Goal: Task Accomplishment & Management: Use online tool/utility

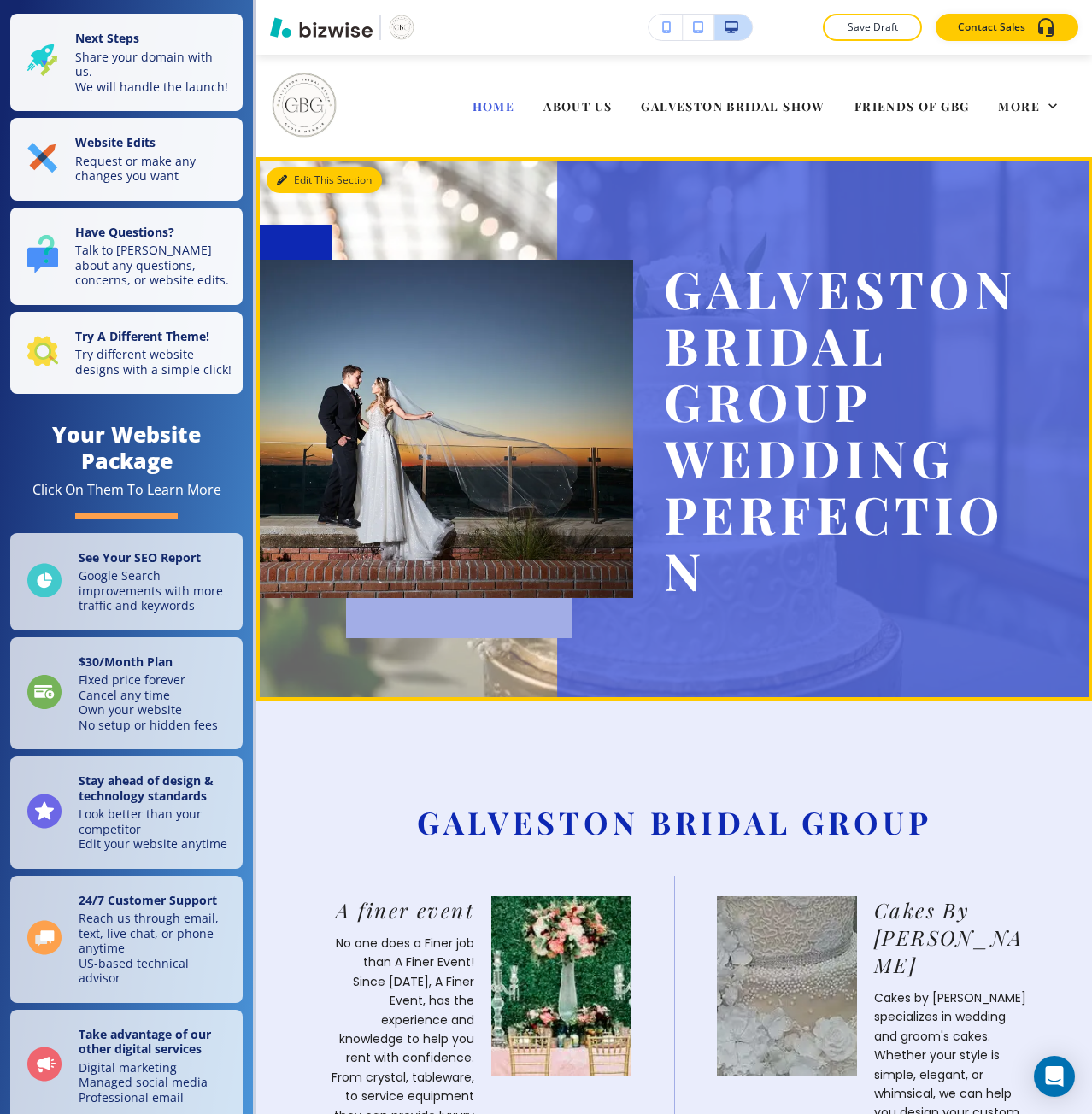
click at [277, 180] on icon "button" at bounding box center [282, 180] width 11 height 11
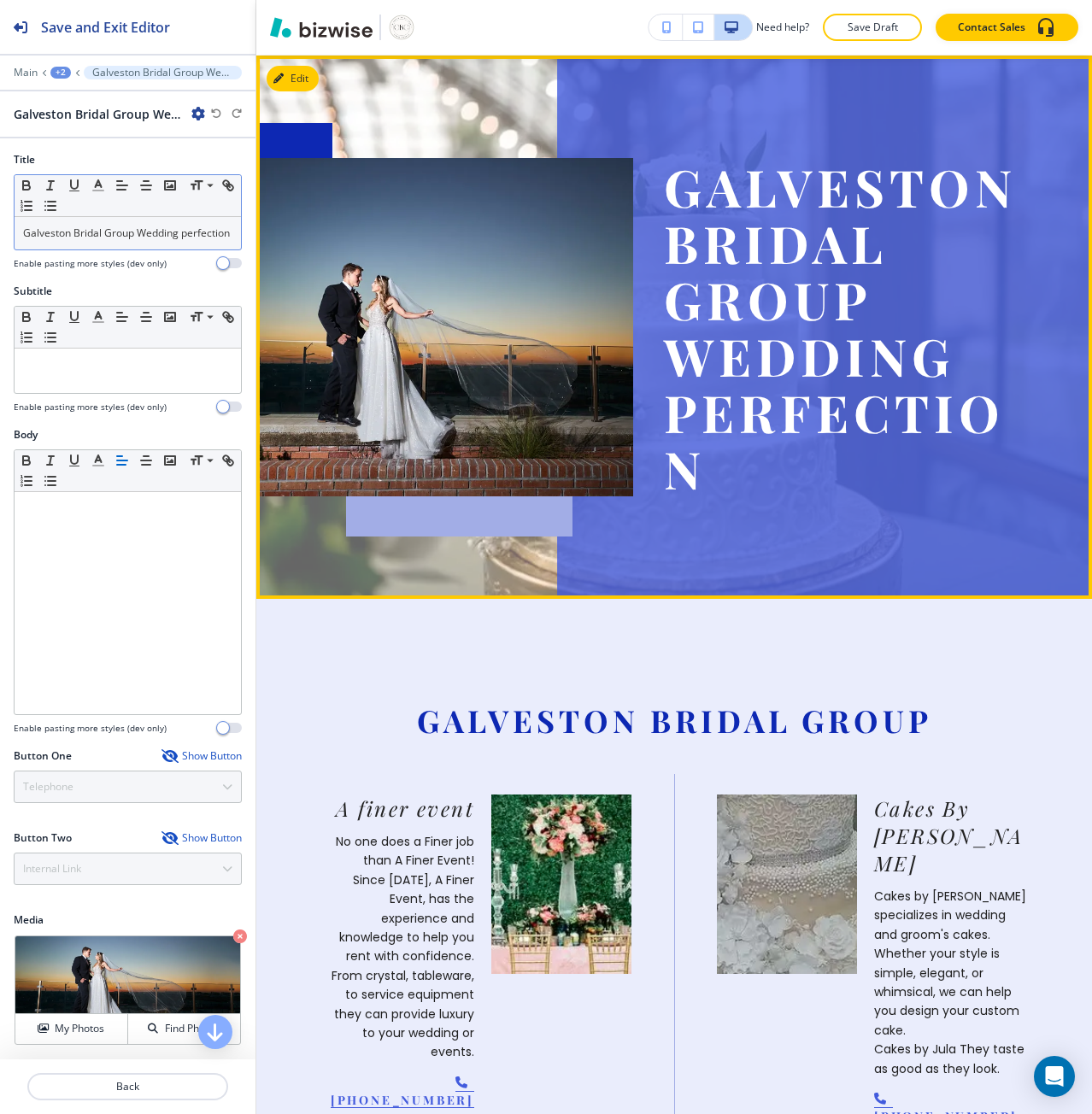
scroll to position [103, 0]
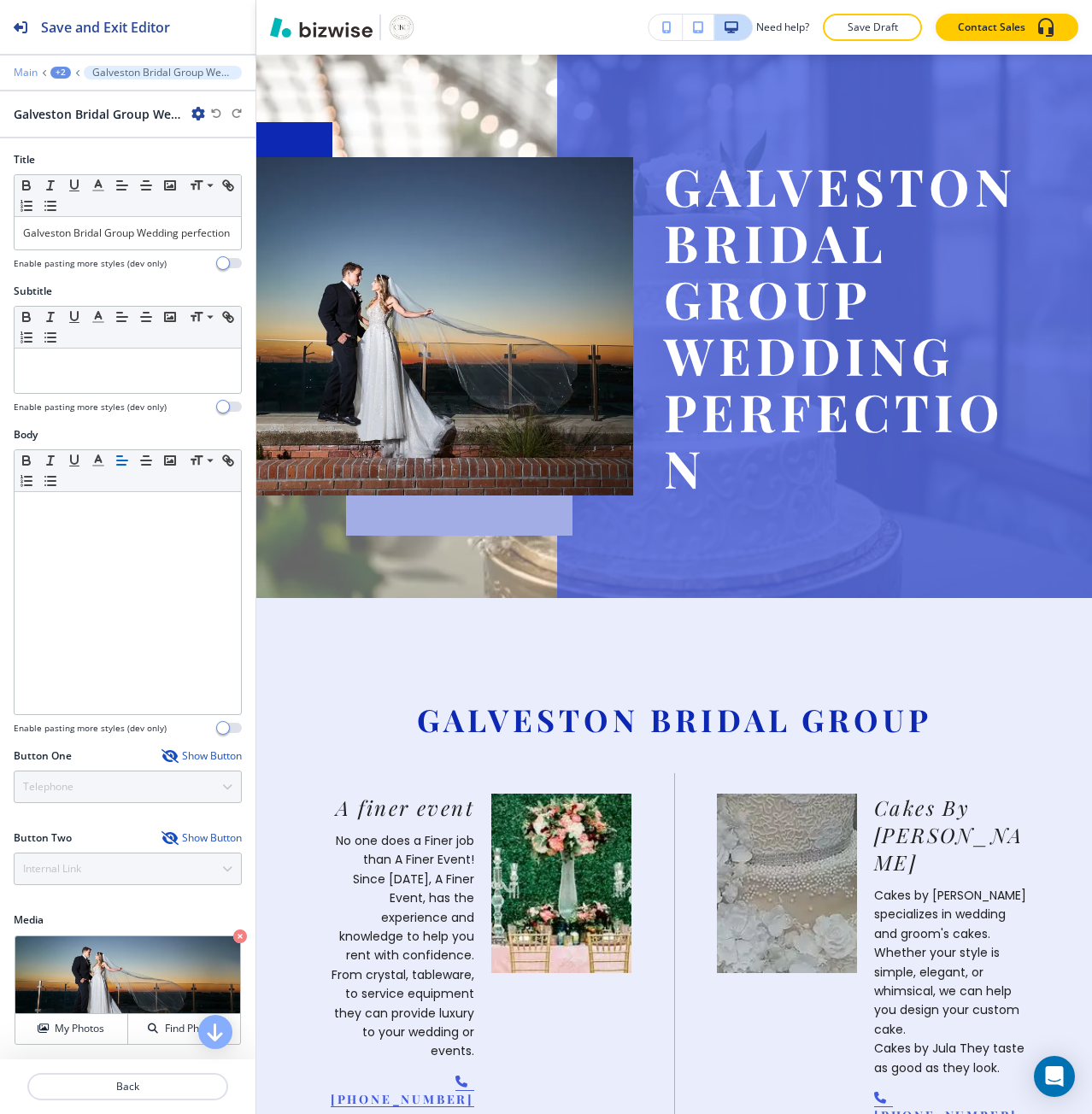
click at [22, 72] on p "Main" at bounding box center [25, 72] width 24 height 12
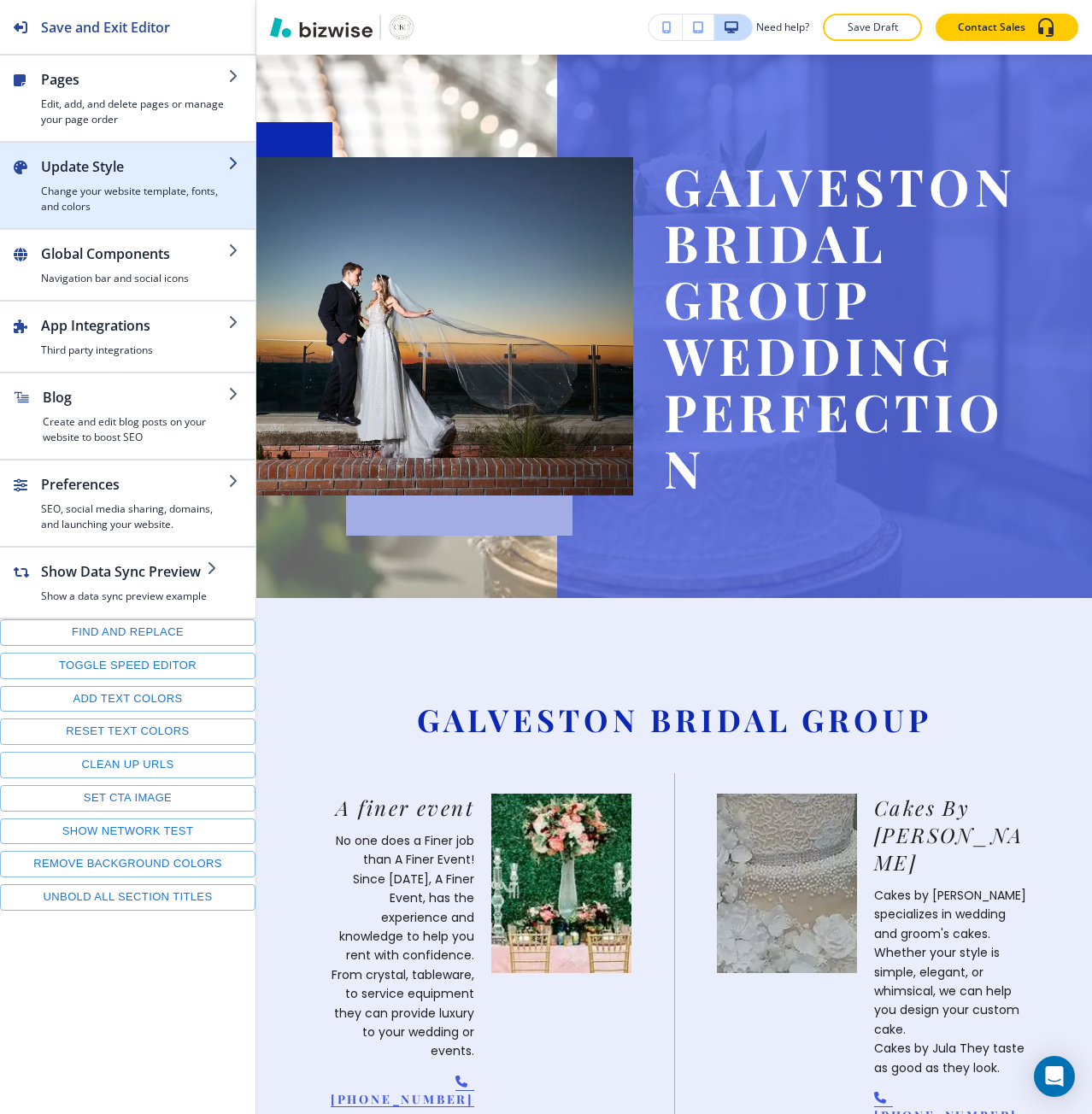
click at [70, 197] on h4 "Change your website template, fonts, and colors" at bounding box center [135, 199] width 187 height 31
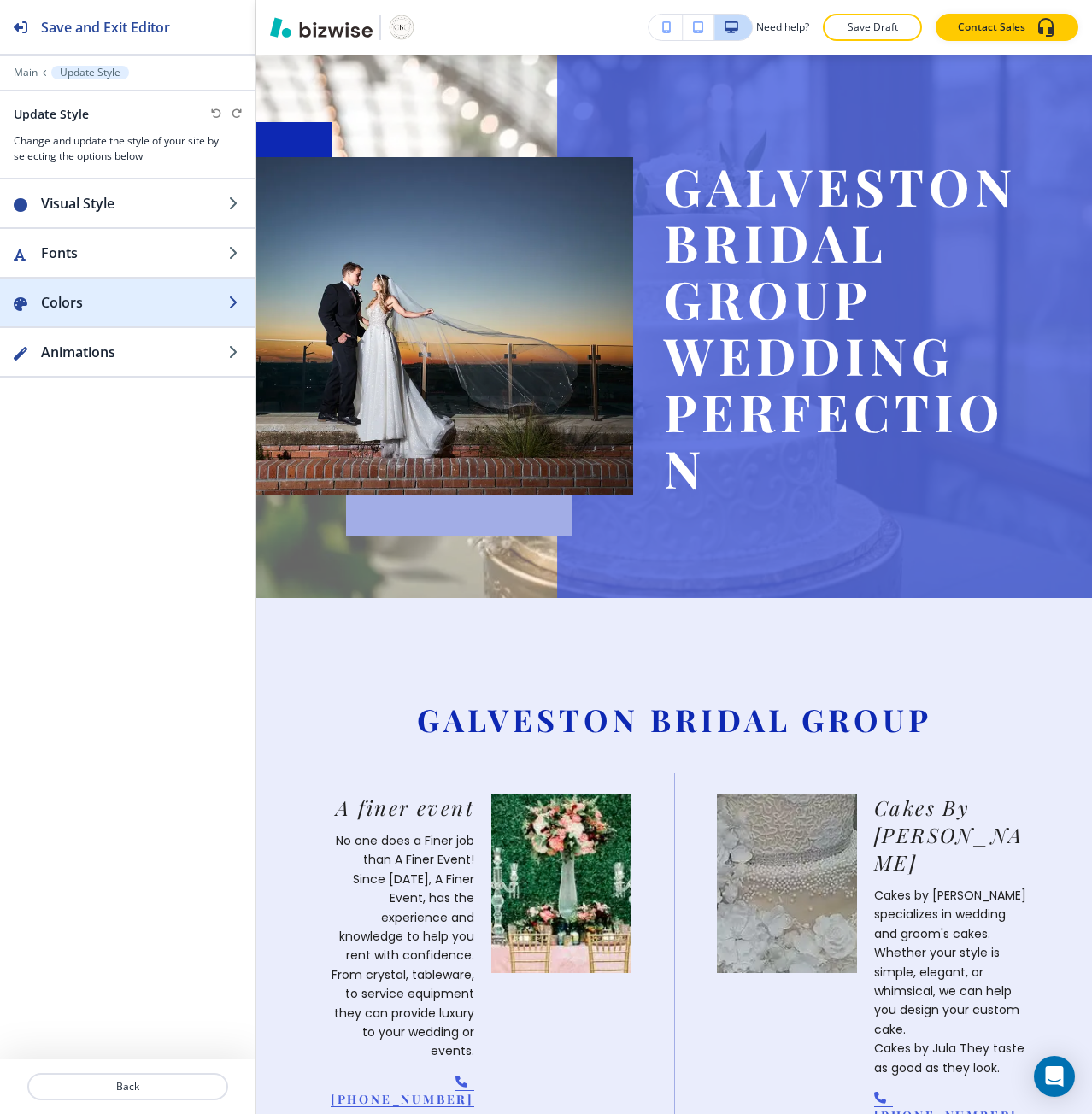
click at [79, 306] on h2 "Colors" at bounding box center [135, 302] width 187 height 20
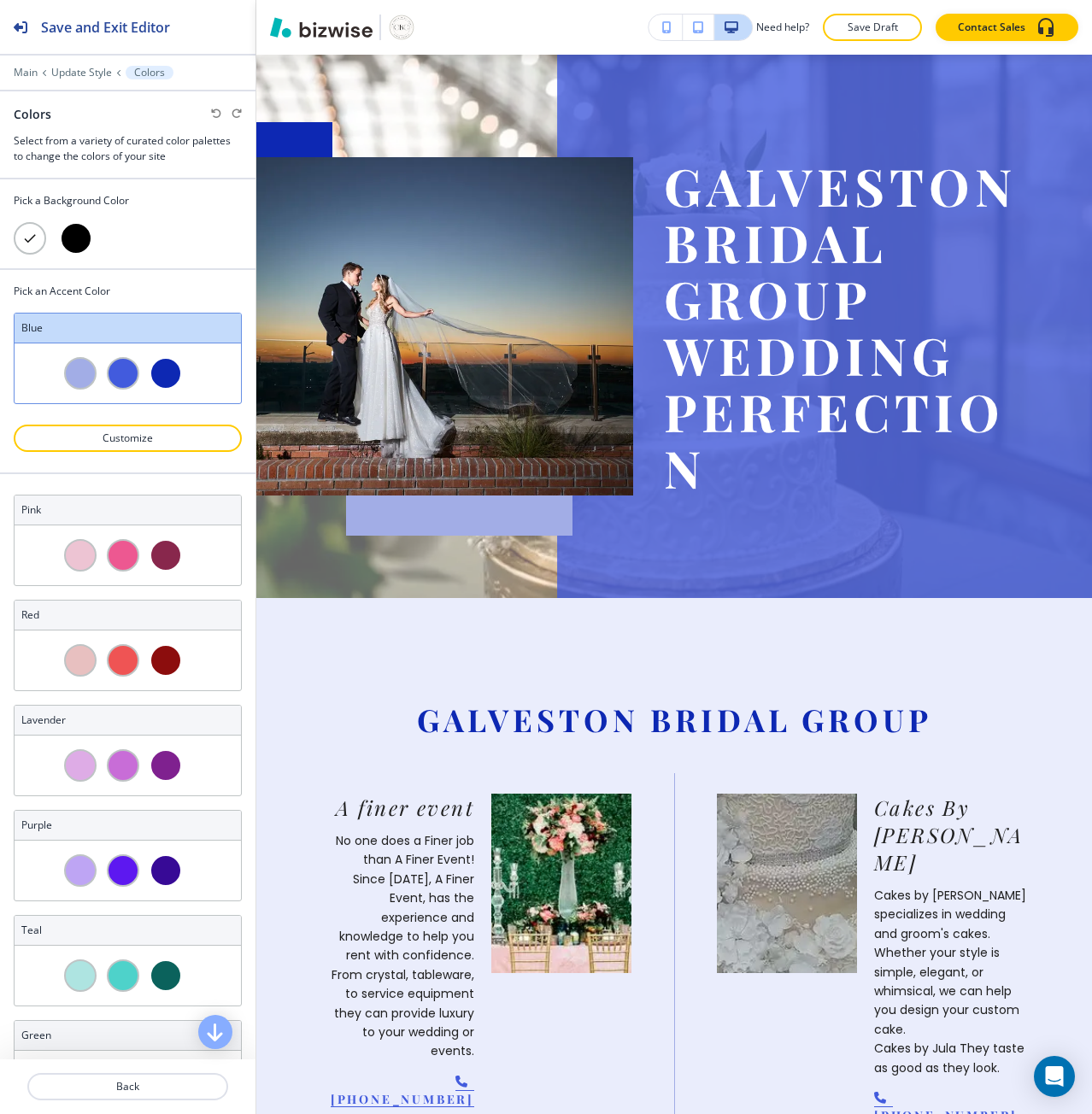
click at [68, 240] on div at bounding box center [76, 239] width 33 height 33
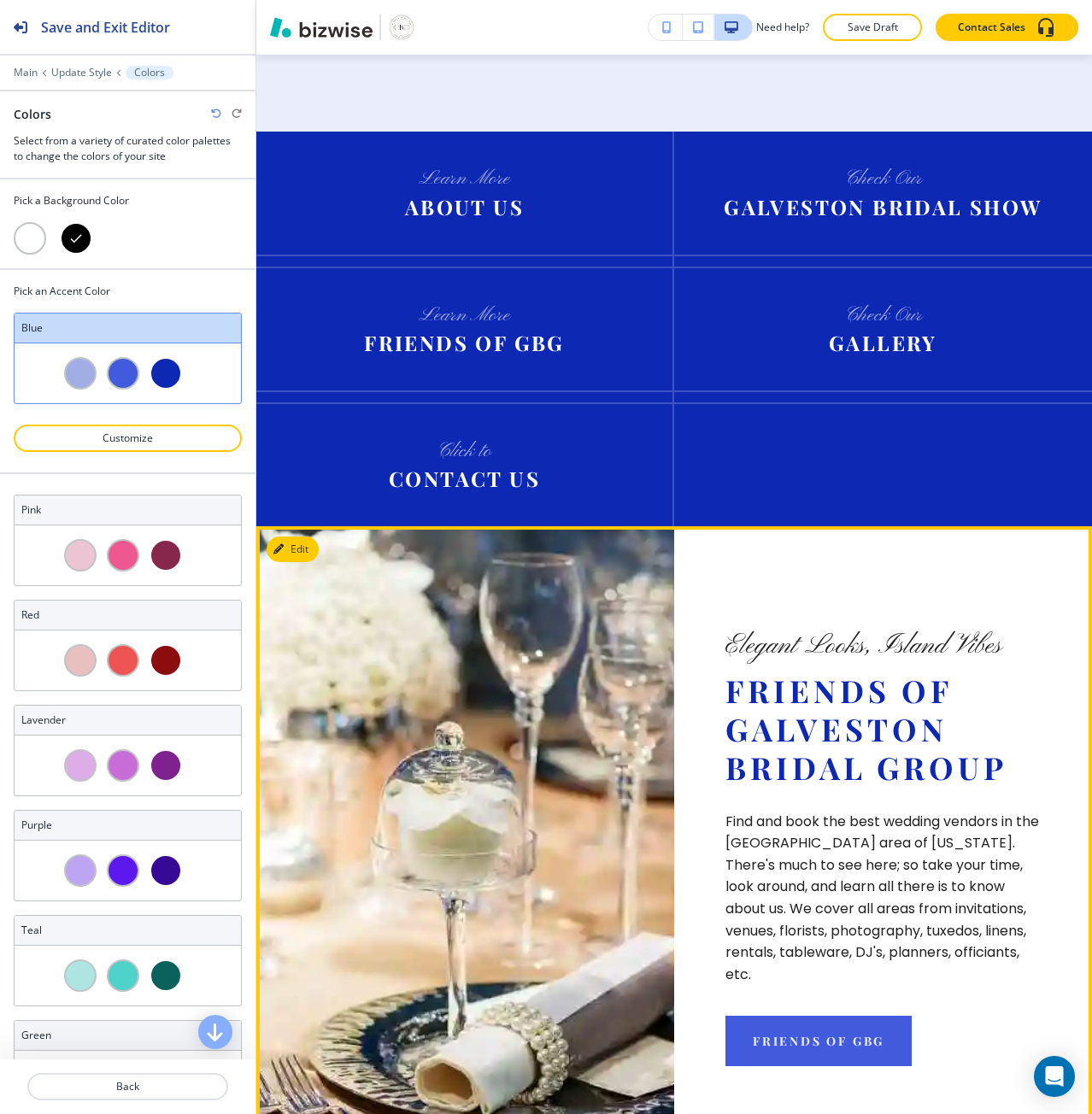
scroll to position [2137, 0]
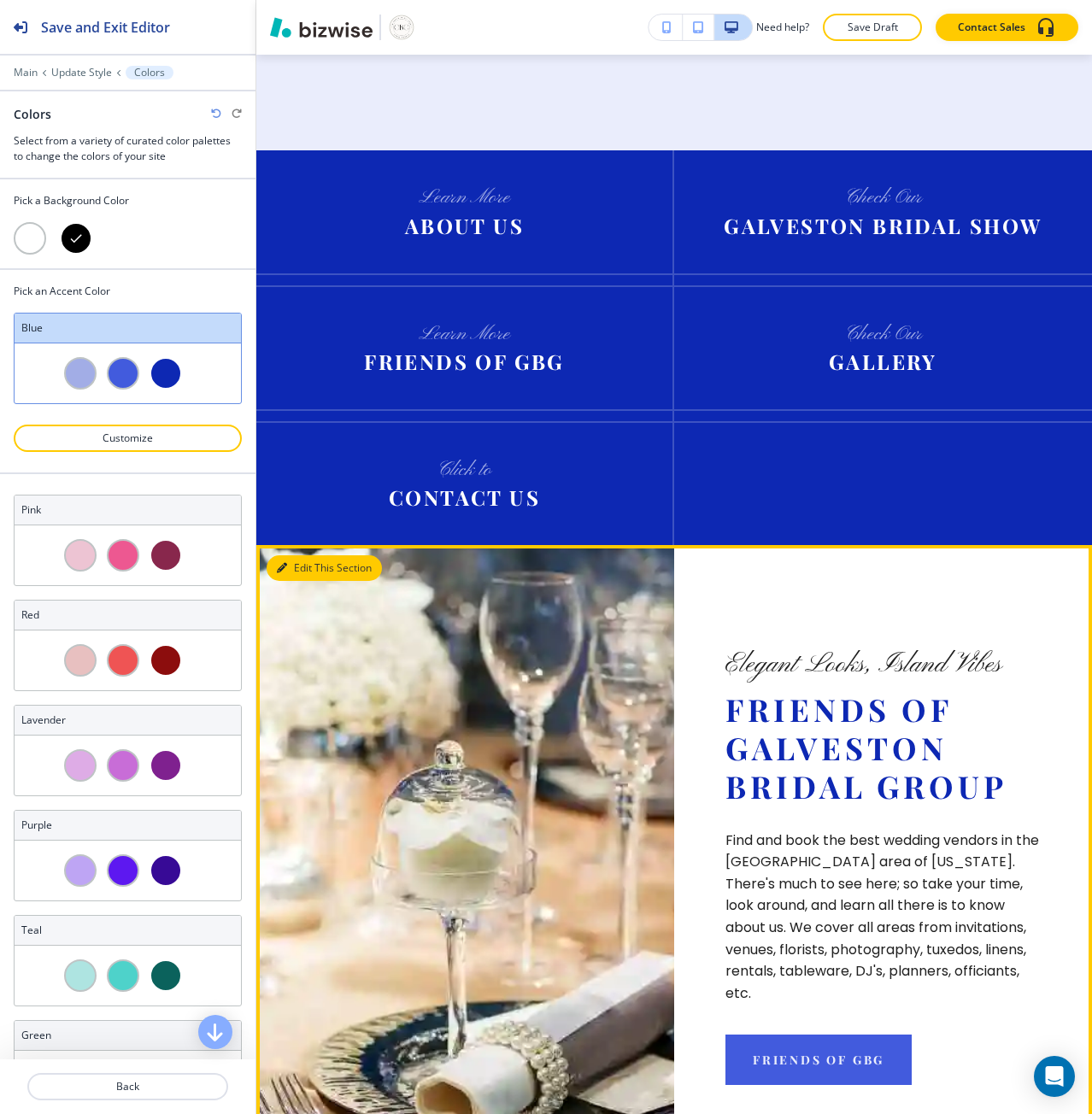
click at [300, 556] on button "Edit This Section" at bounding box center [325, 568] width 116 height 26
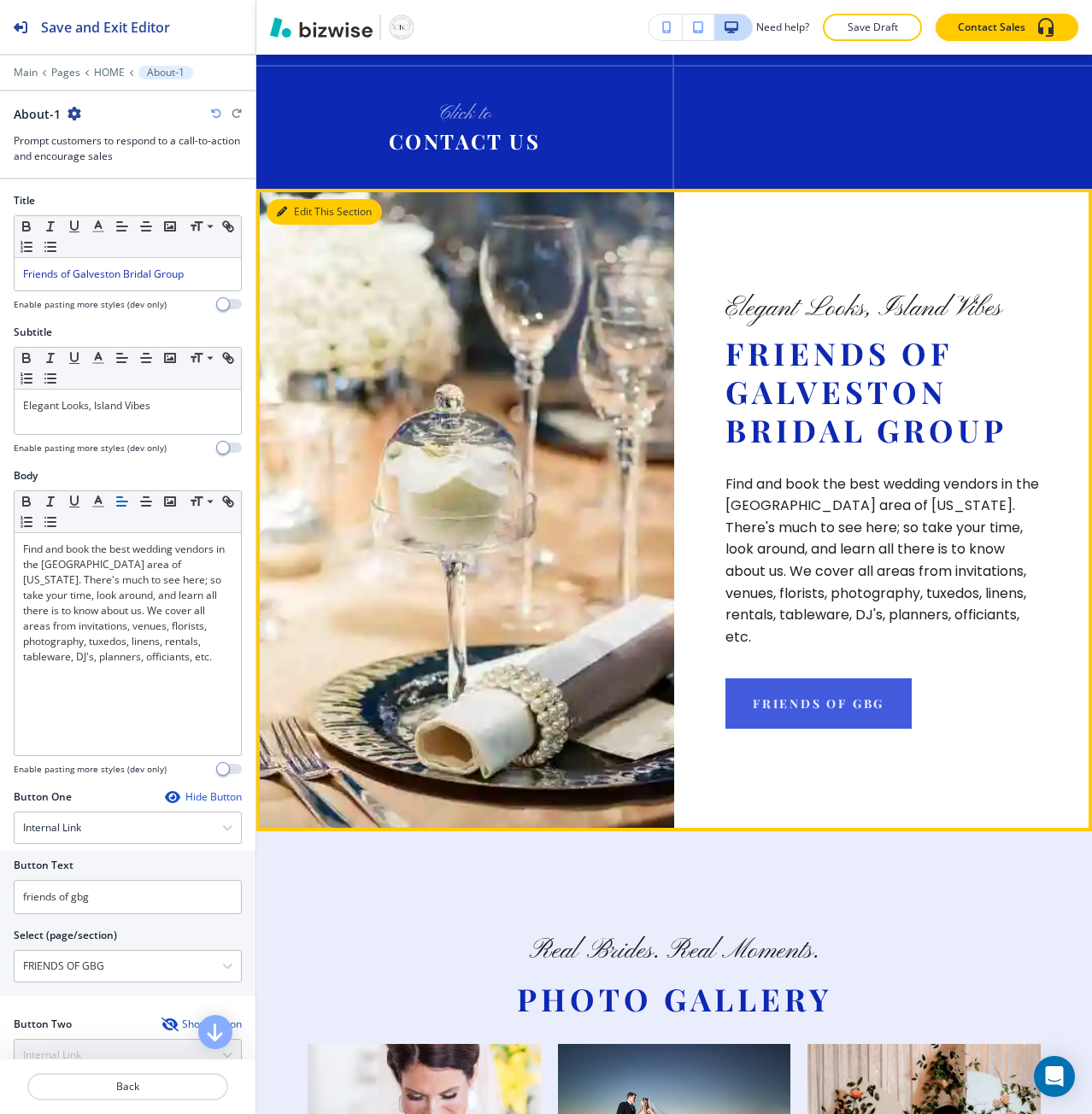
scroll to position [2494, 0]
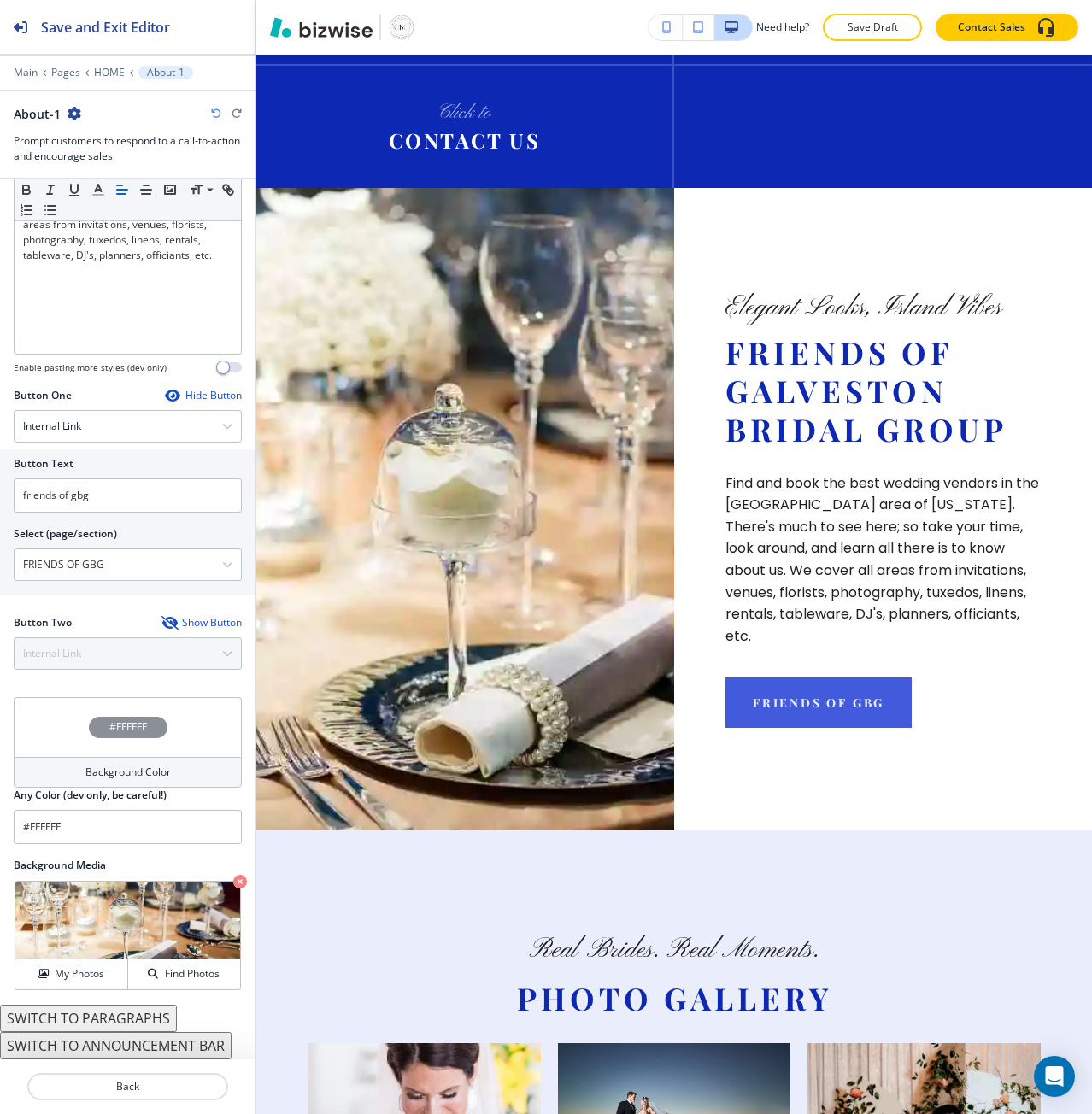
click at [94, 756] on div "#FFFFFF" at bounding box center [127, 727] width 228 height 60
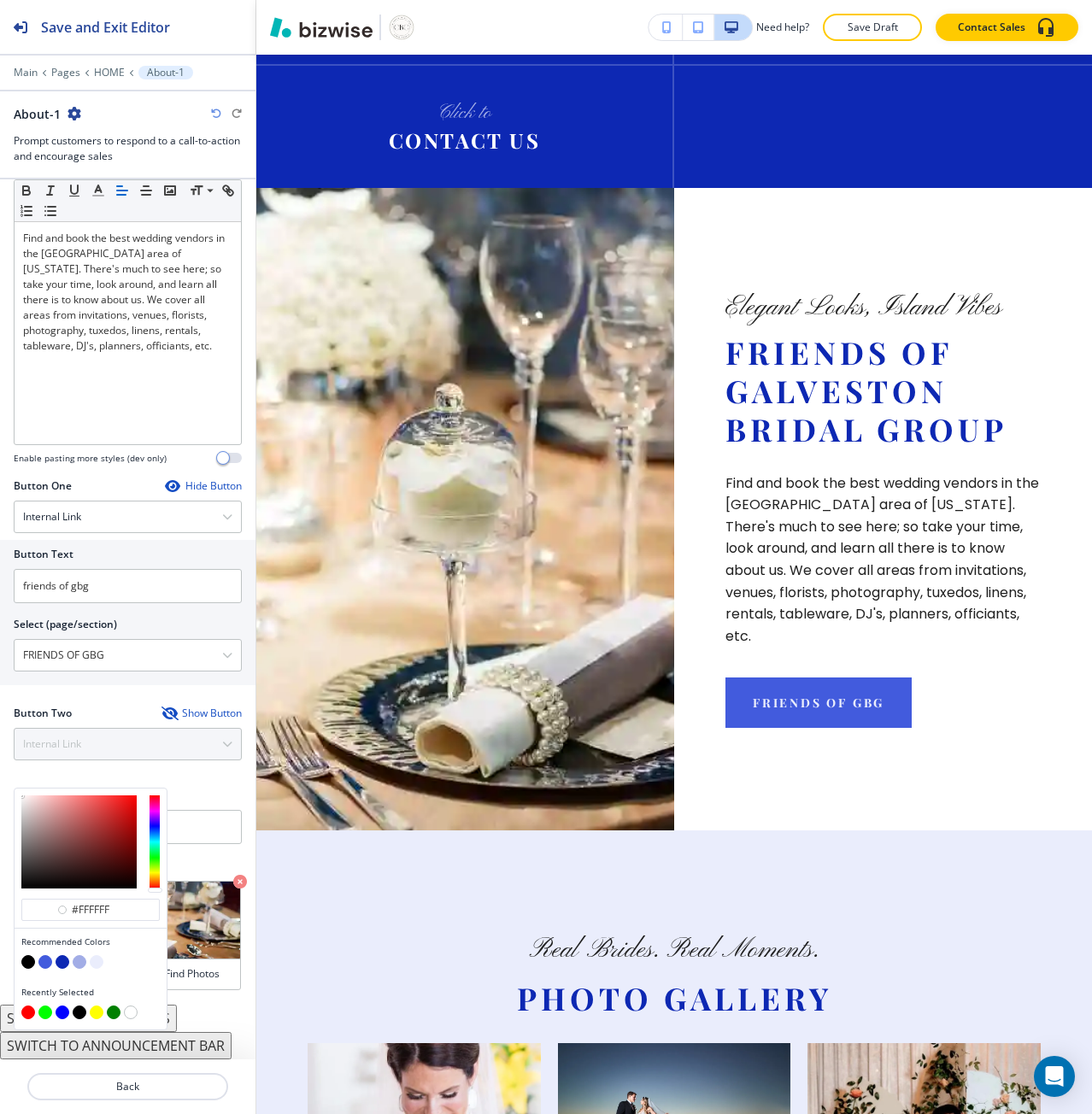
click at [32, 968] on button "button" at bounding box center [28, 962] width 13 height 13
type input "#000000"
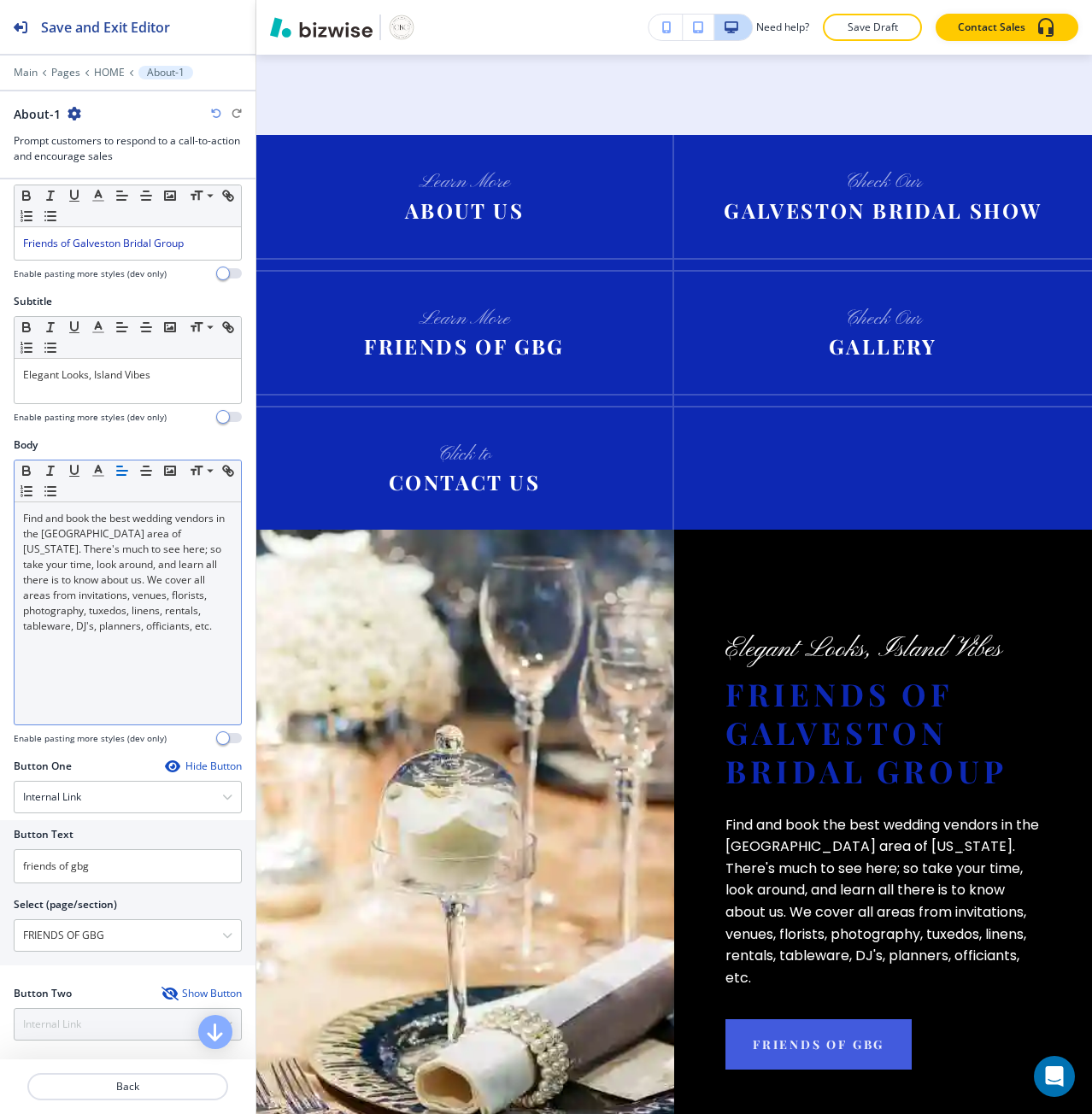
scroll to position [0, 0]
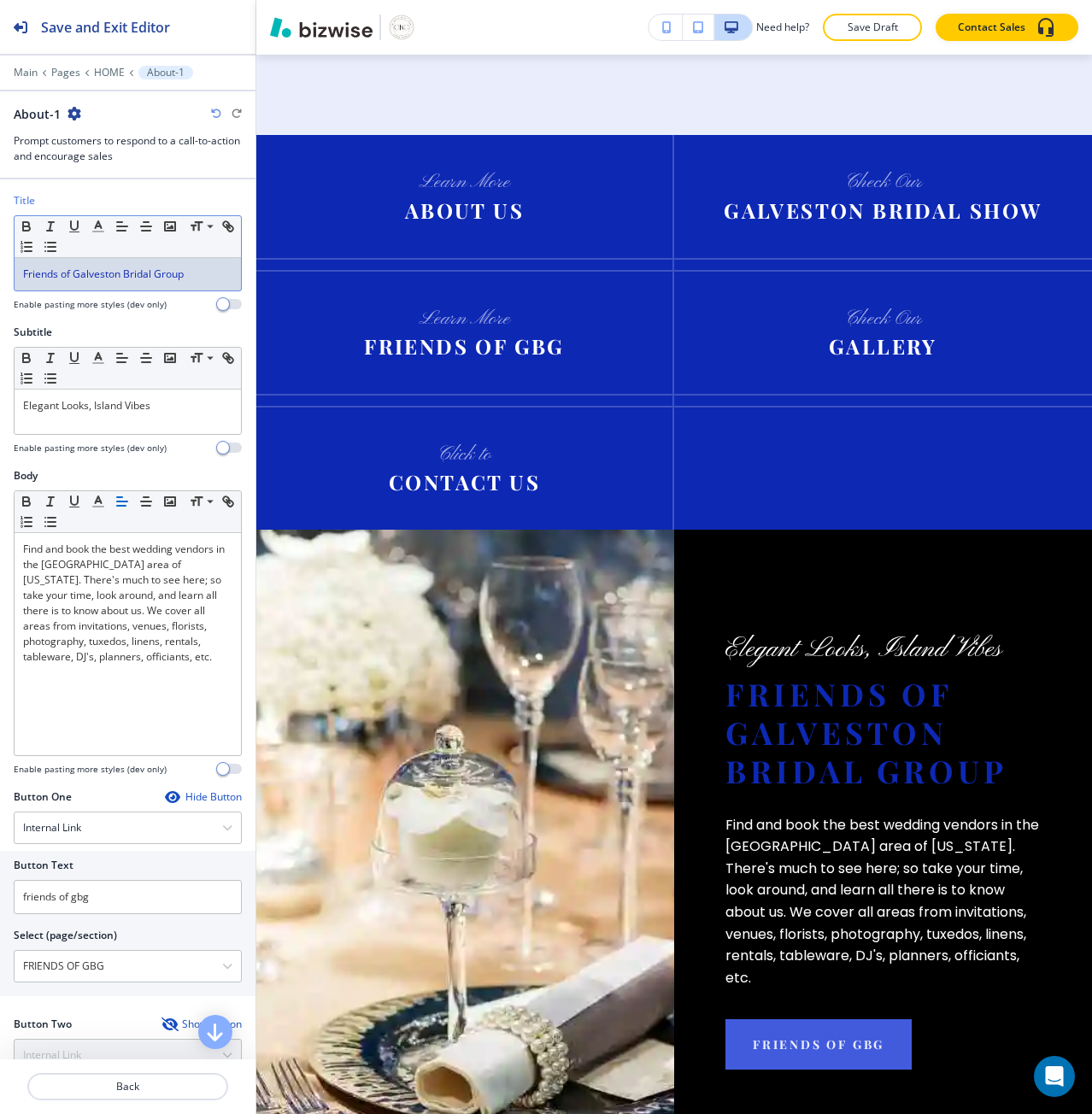
click at [71, 282] on div "Friends of Galveston Bridal Group" at bounding box center [127, 274] width 226 height 33
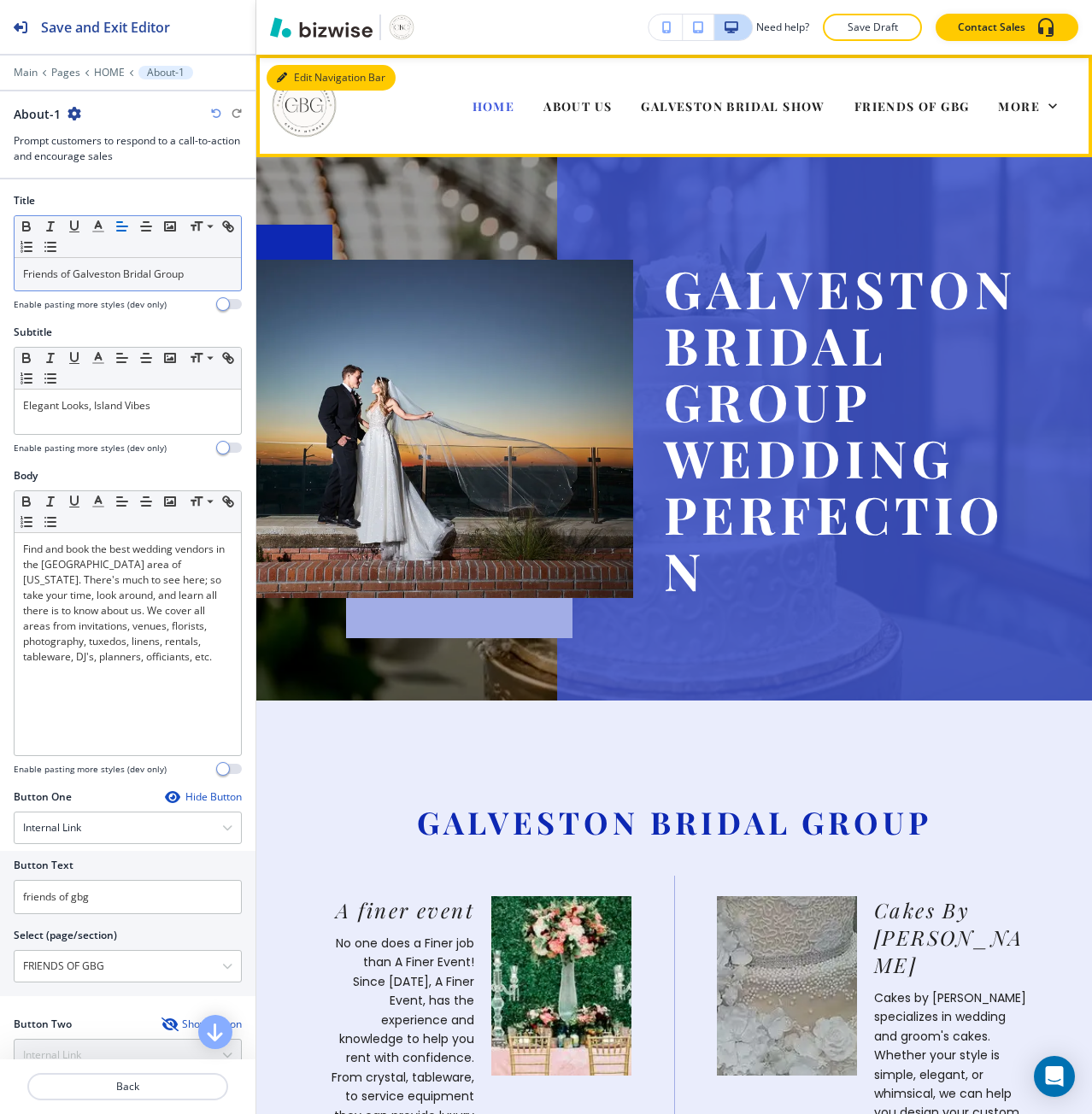
click at [281, 81] on icon "button" at bounding box center [282, 77] width 11 height 11
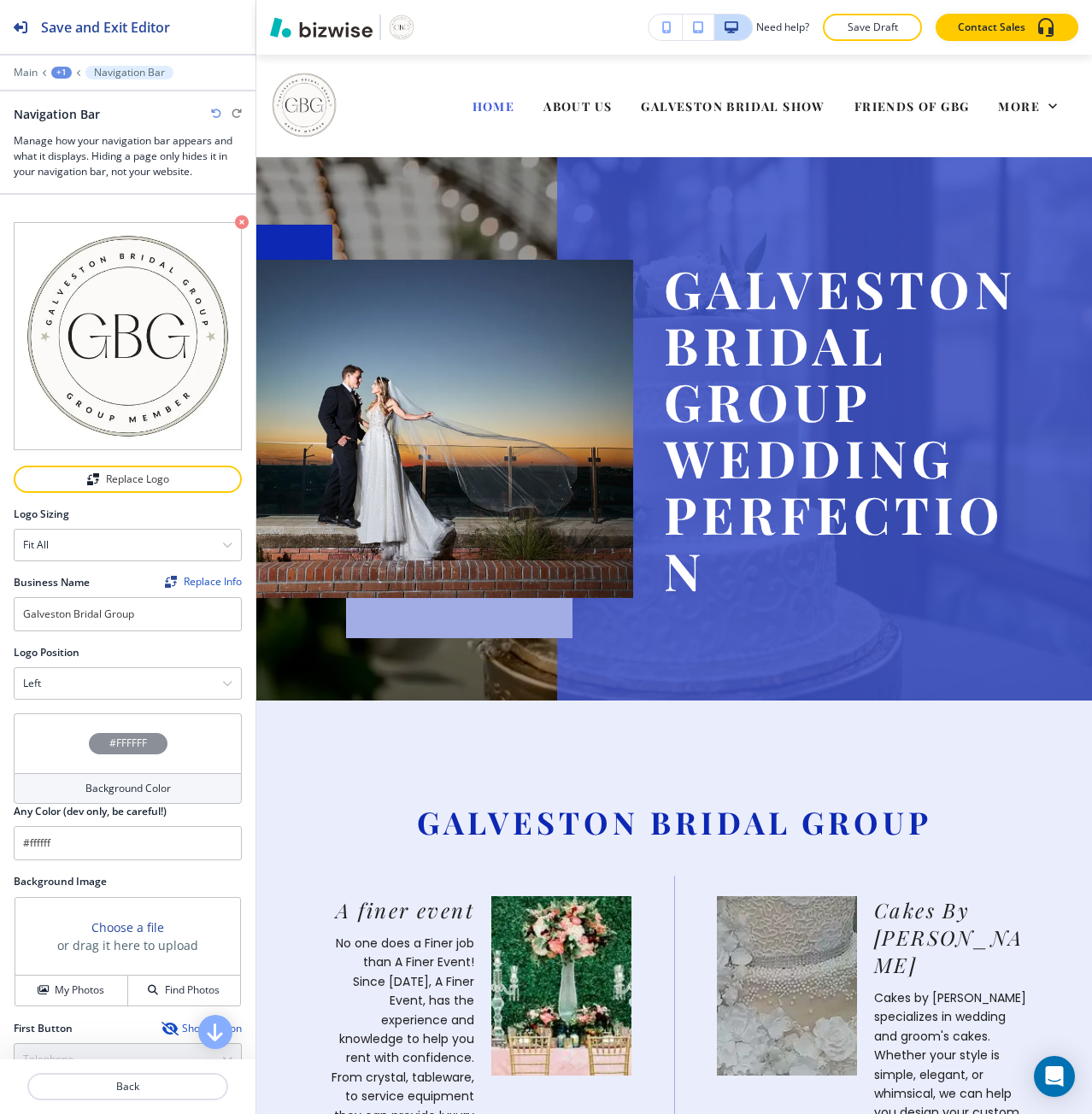
click at [664, 15] on button "button" at bounding box center [666, 27] width 35 height 26
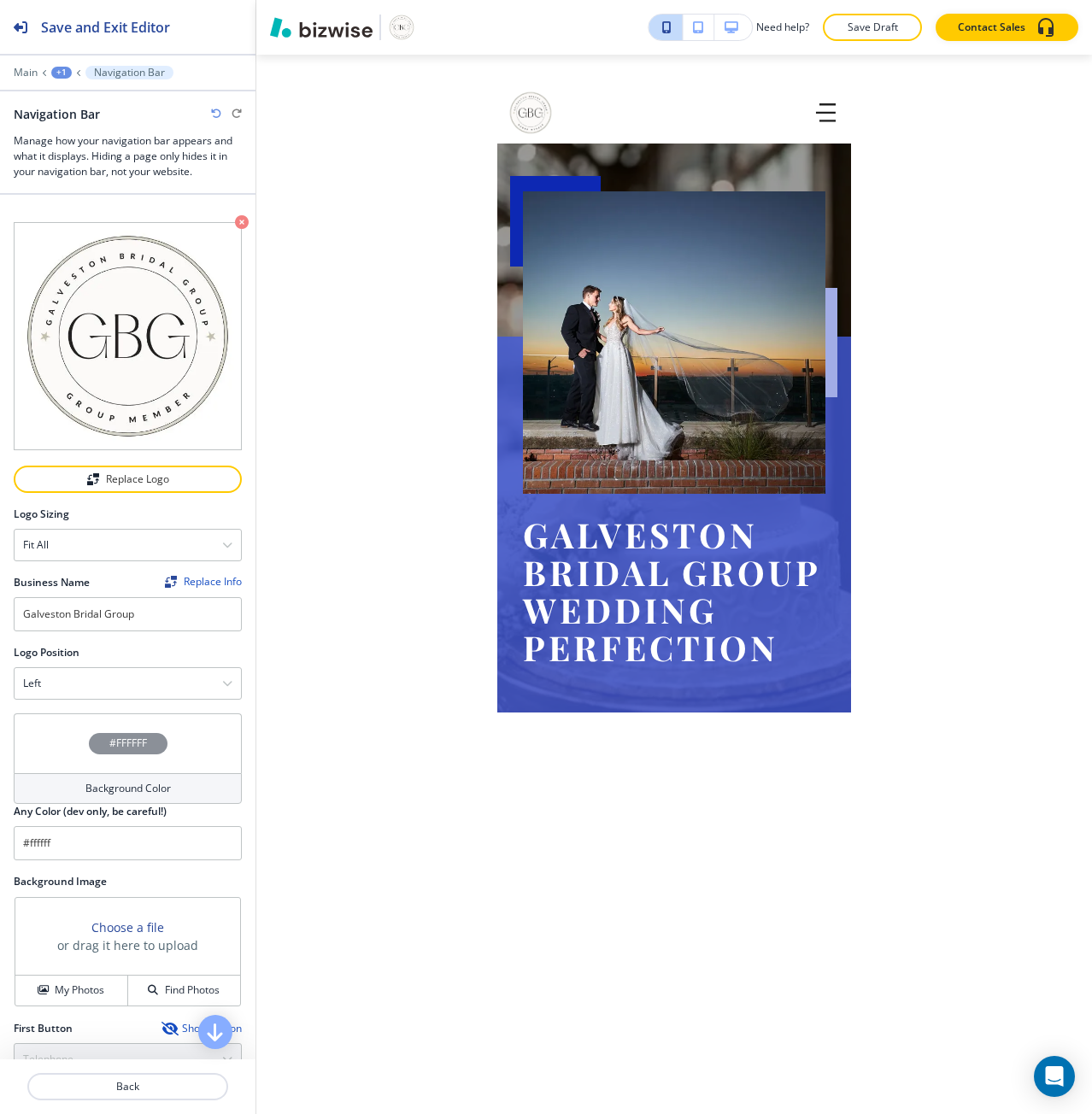
click at [722, 35] on button "button" at bounding box center [733, 27] width 38 height 26
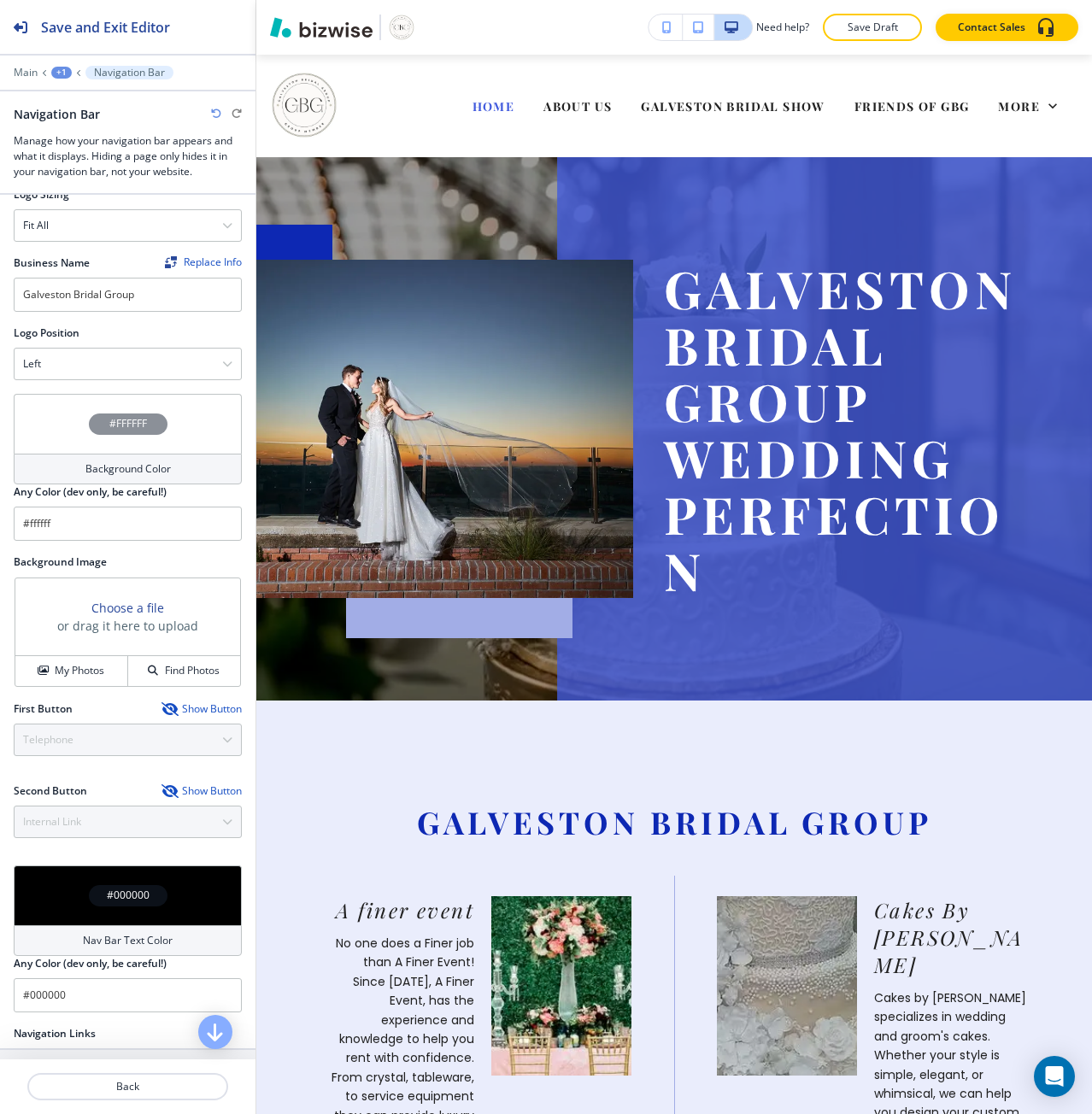
scroll to position [284, 0]
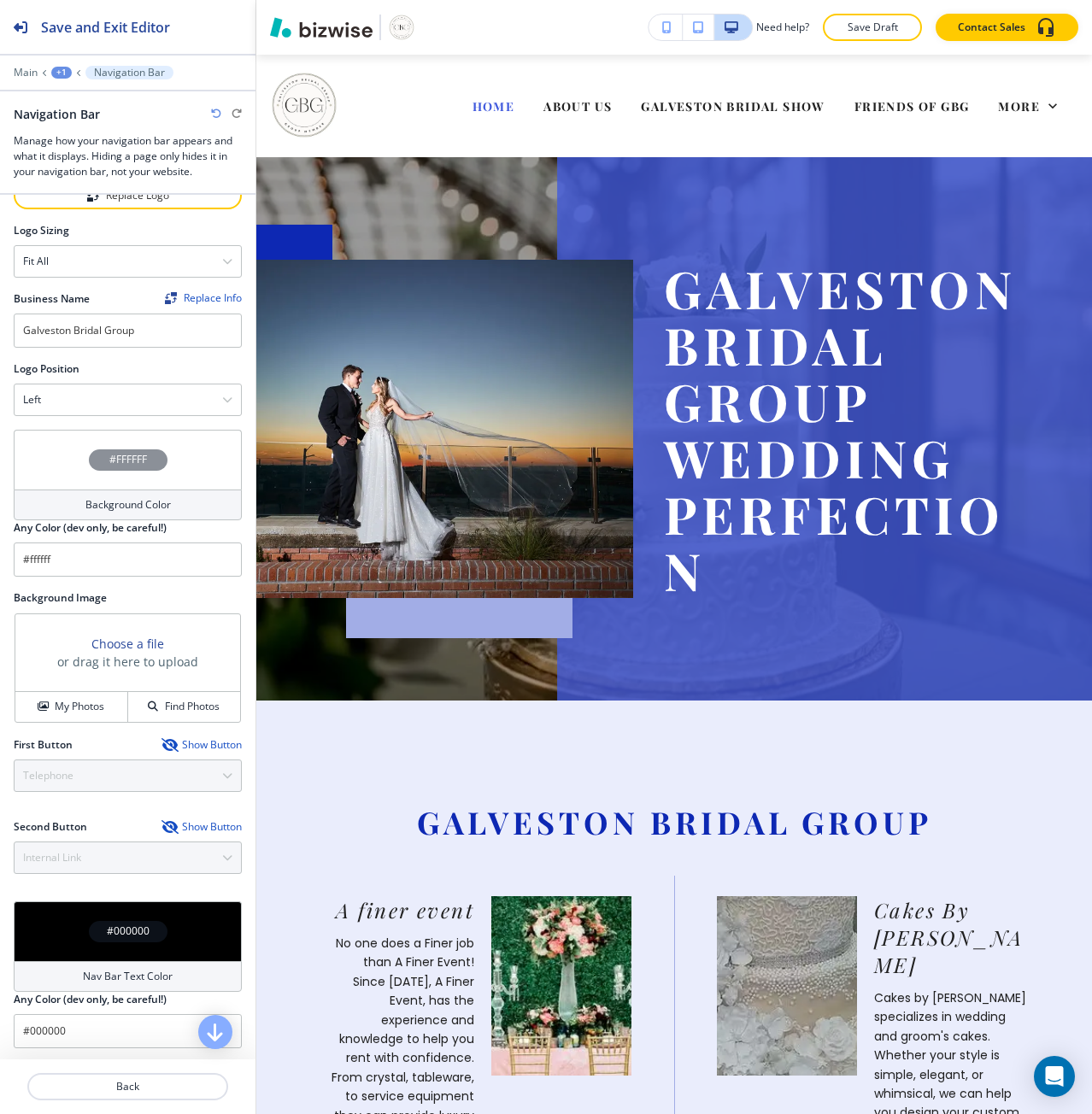
click at [80, 457] on div "#FFFFFF" at bounding box center [127, 459] width 228 height 60
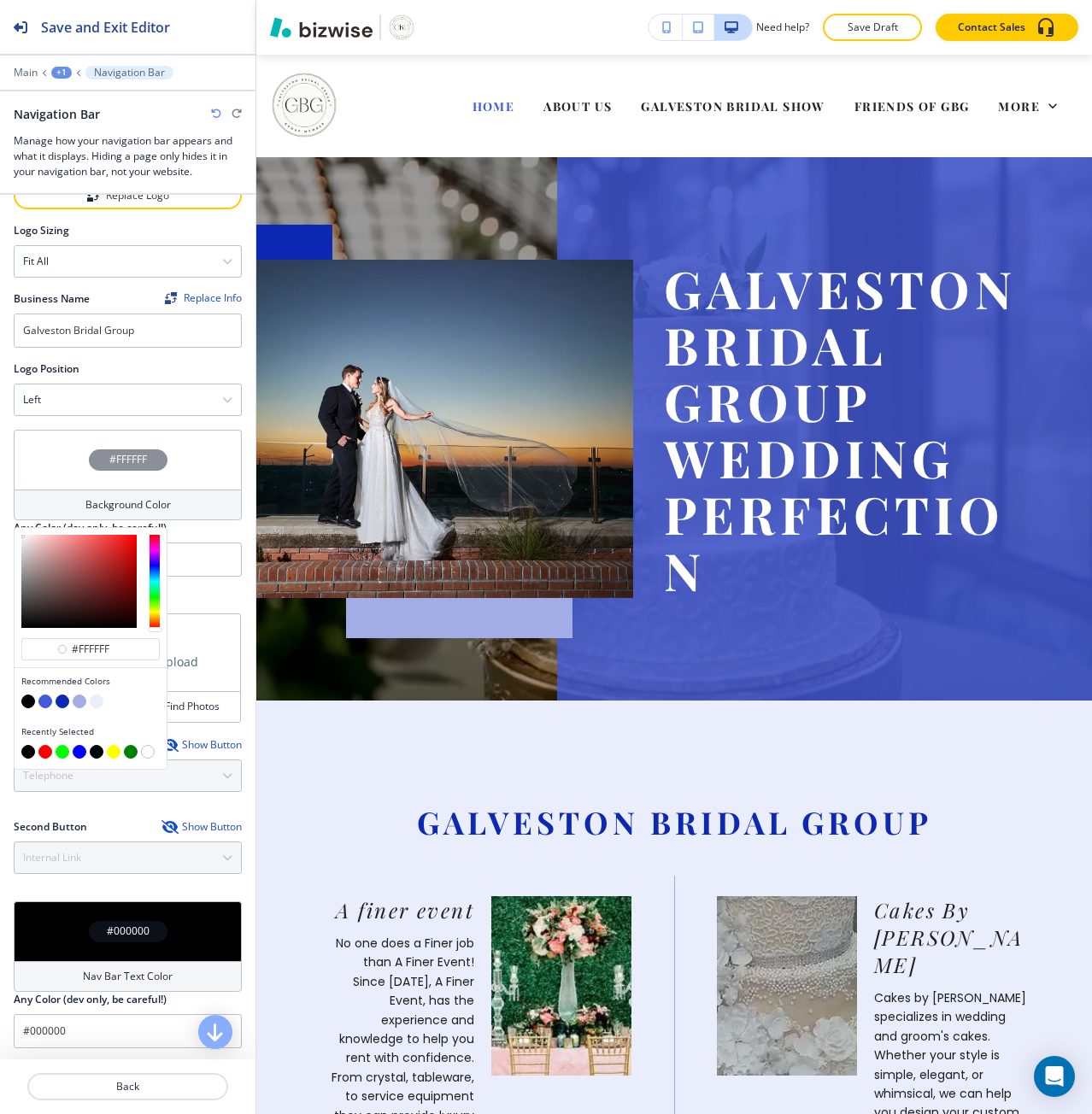
click at [33, 695] on button "button" at bounding box center [28, 702] width 13 height 13
type input "#000000"
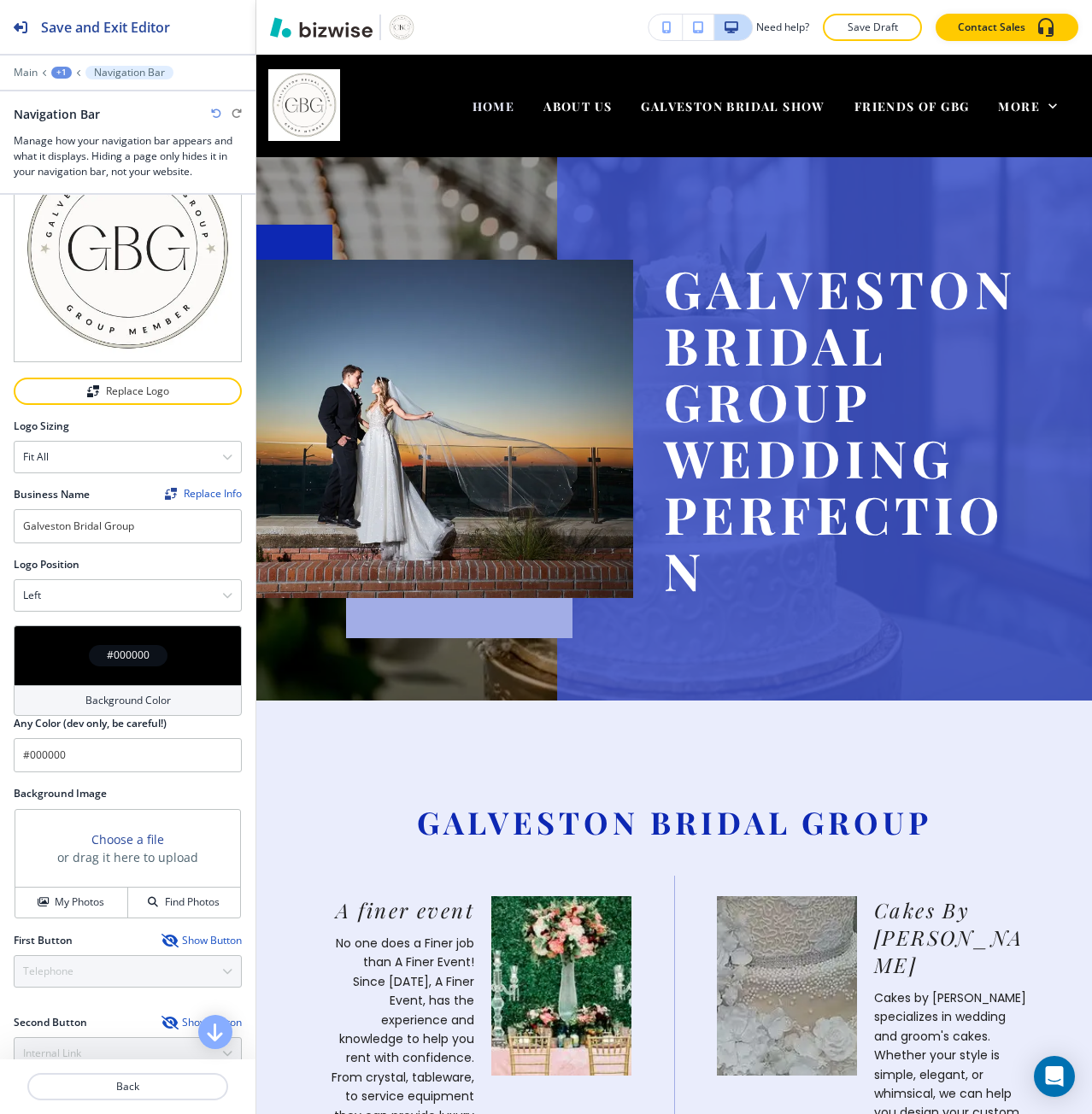
scroll to position [0, 0]
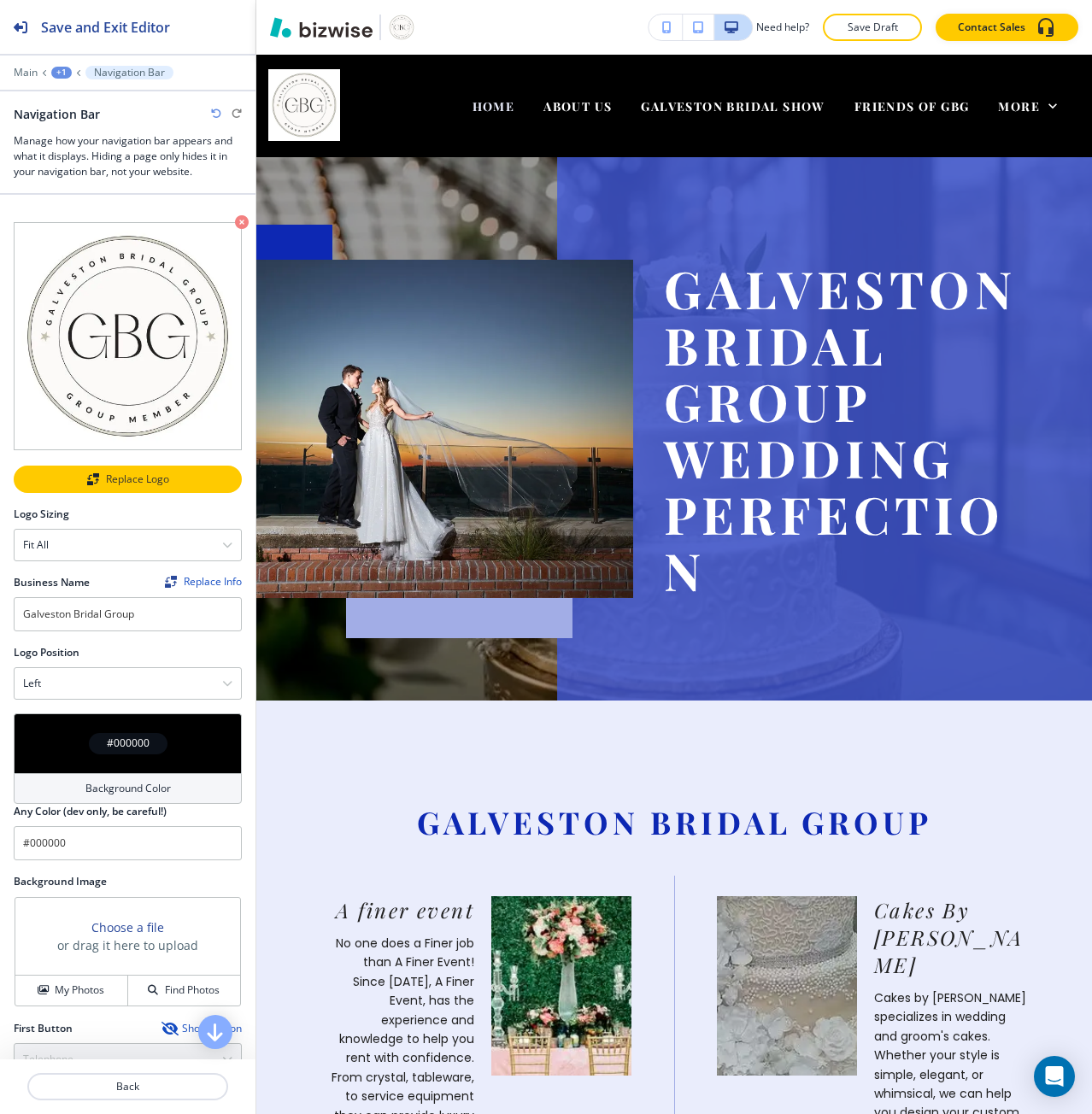
click at [125, 466] on button "Replace Logo" at bounding box center [127, 479] width 228 height 27
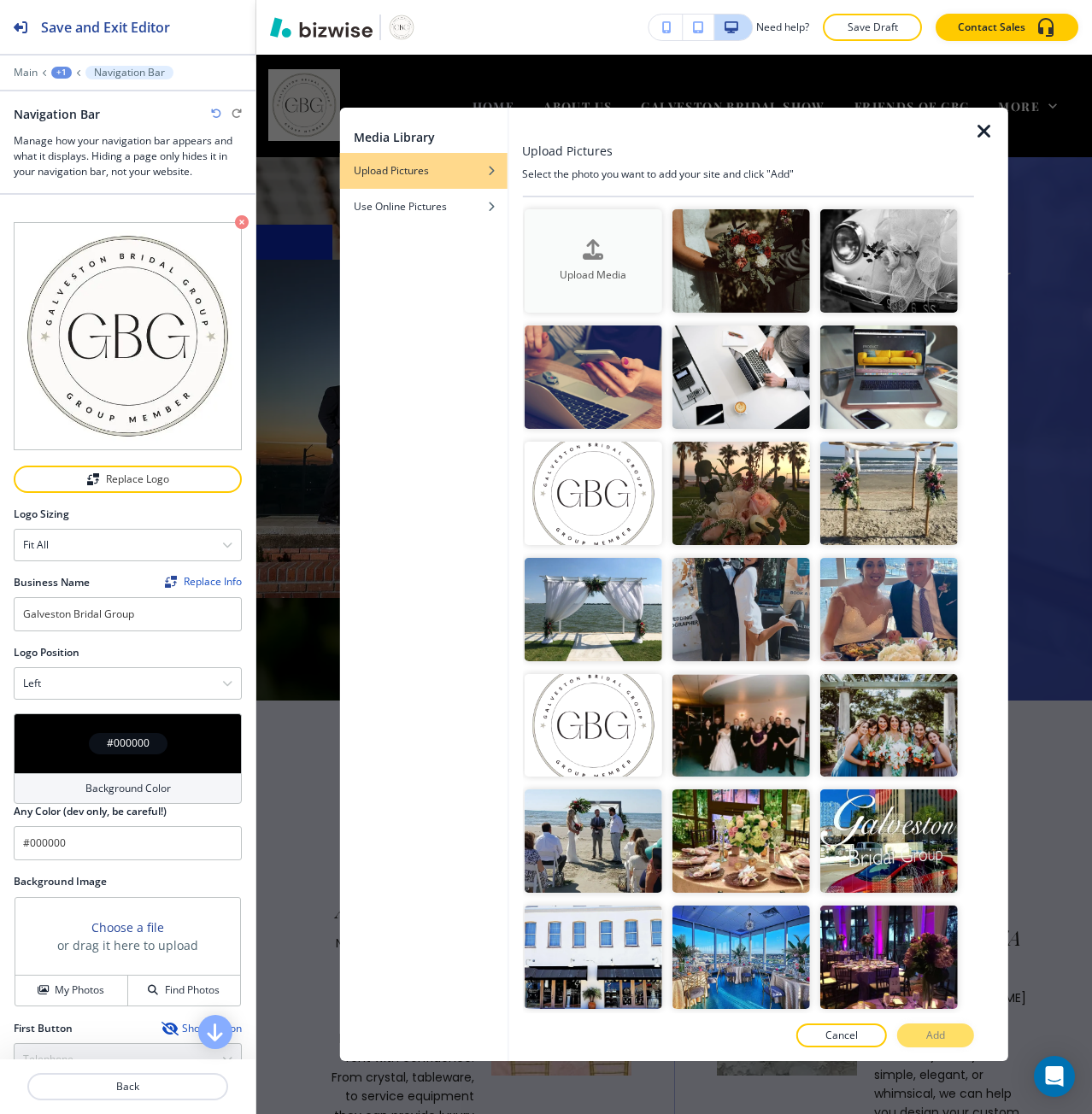
click at [554, 284] on button "Upload Media" at bounding box center [592, 260] width 138 height 103
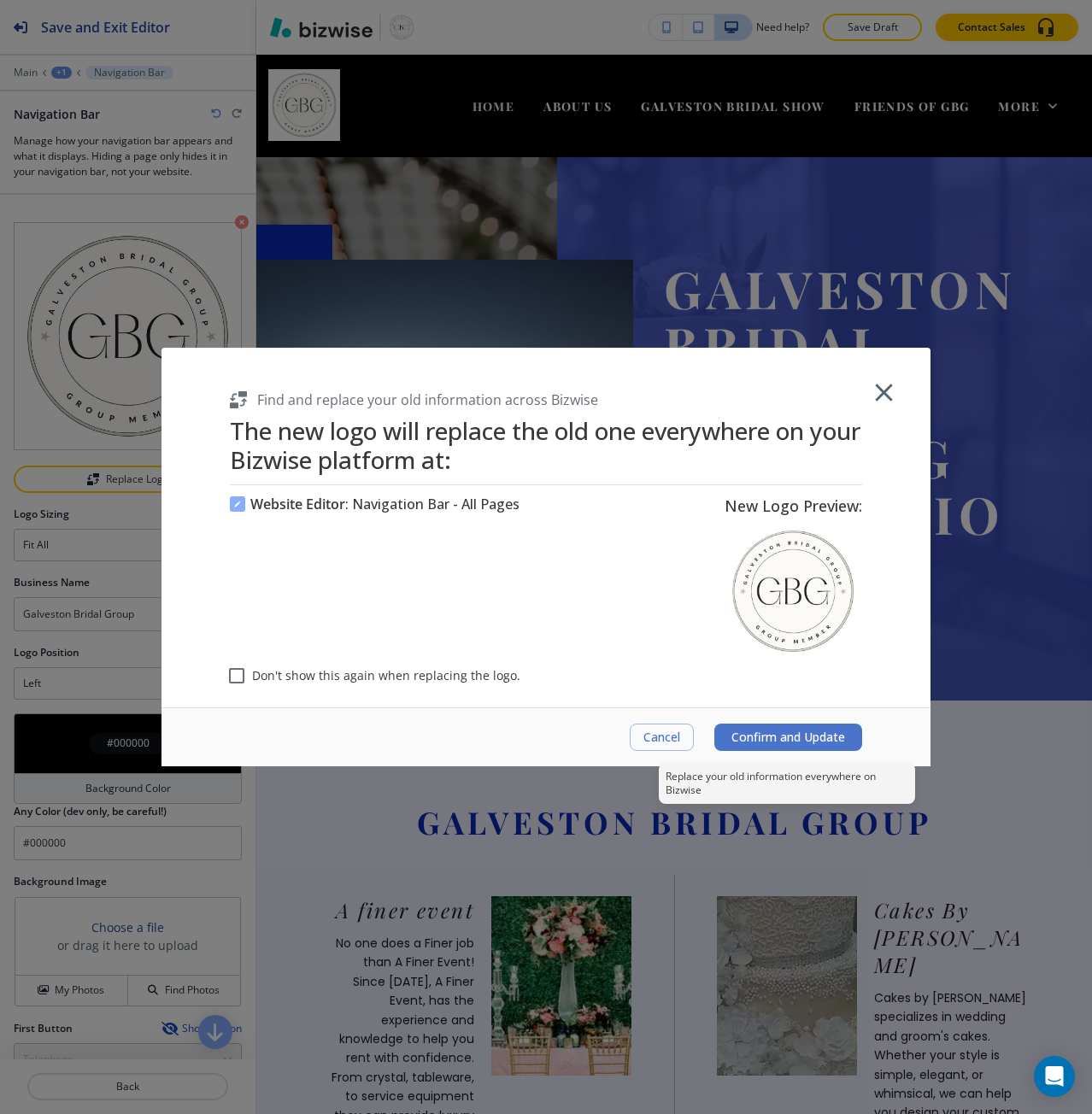
click at [743, 745] on button "Confirm and Update" at bounding box center [789, 738] width 148 height 27
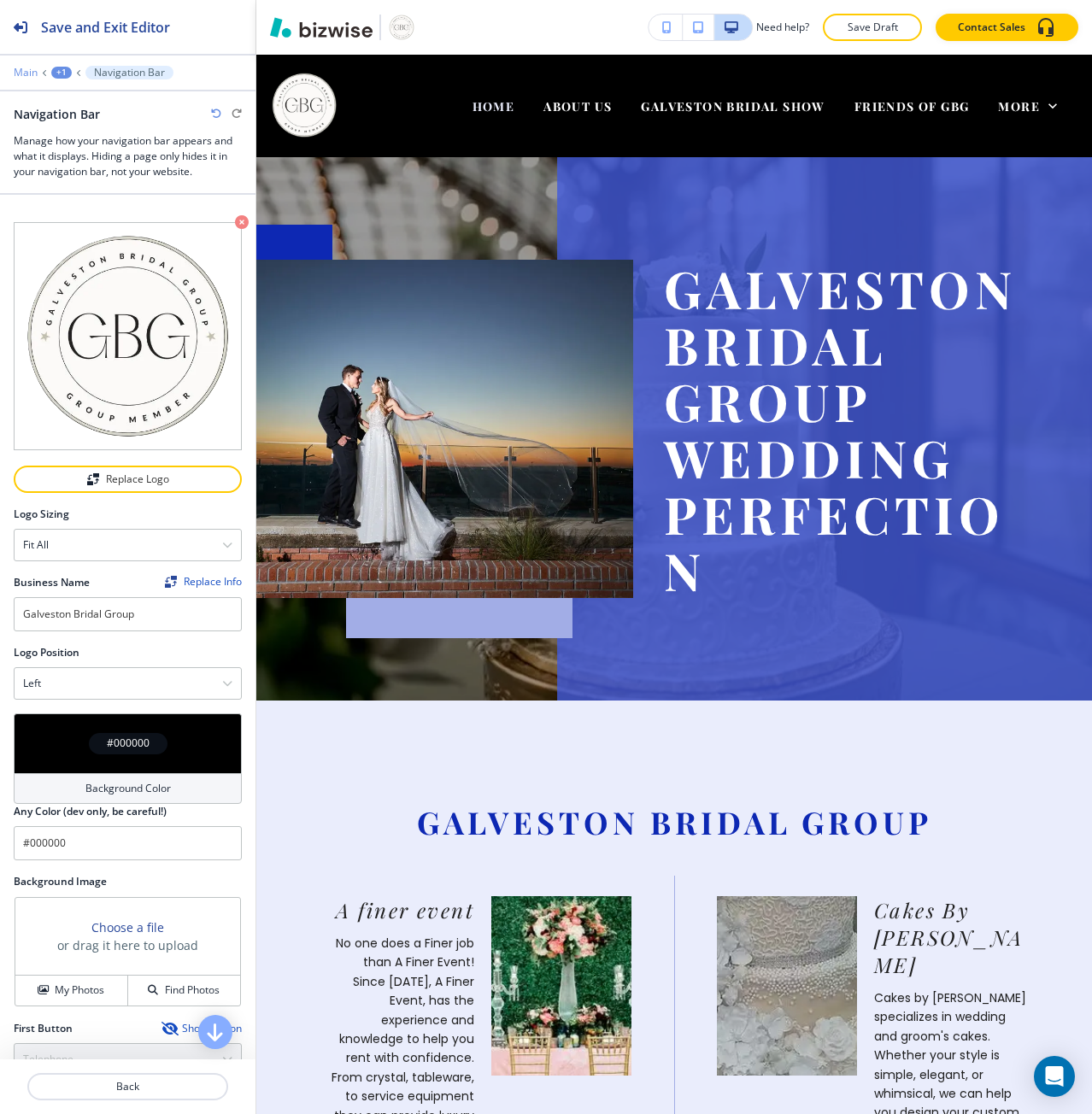
click at [31, 69] on p "Main" at bounding box center [25, 72] width 24 height 12
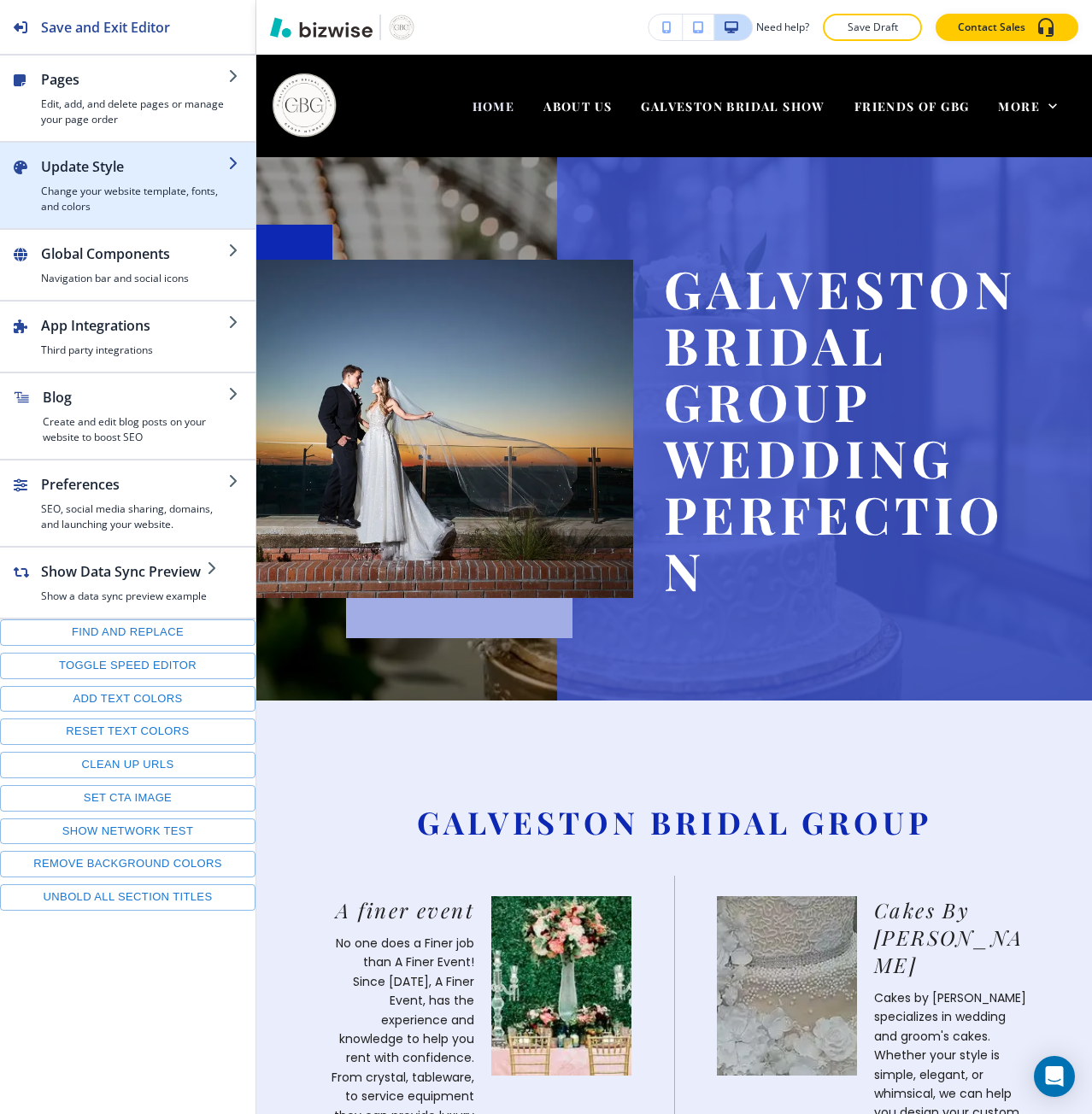
click at [84, 179] on div "button" at bounding box center [135, 180] width 187 height 7
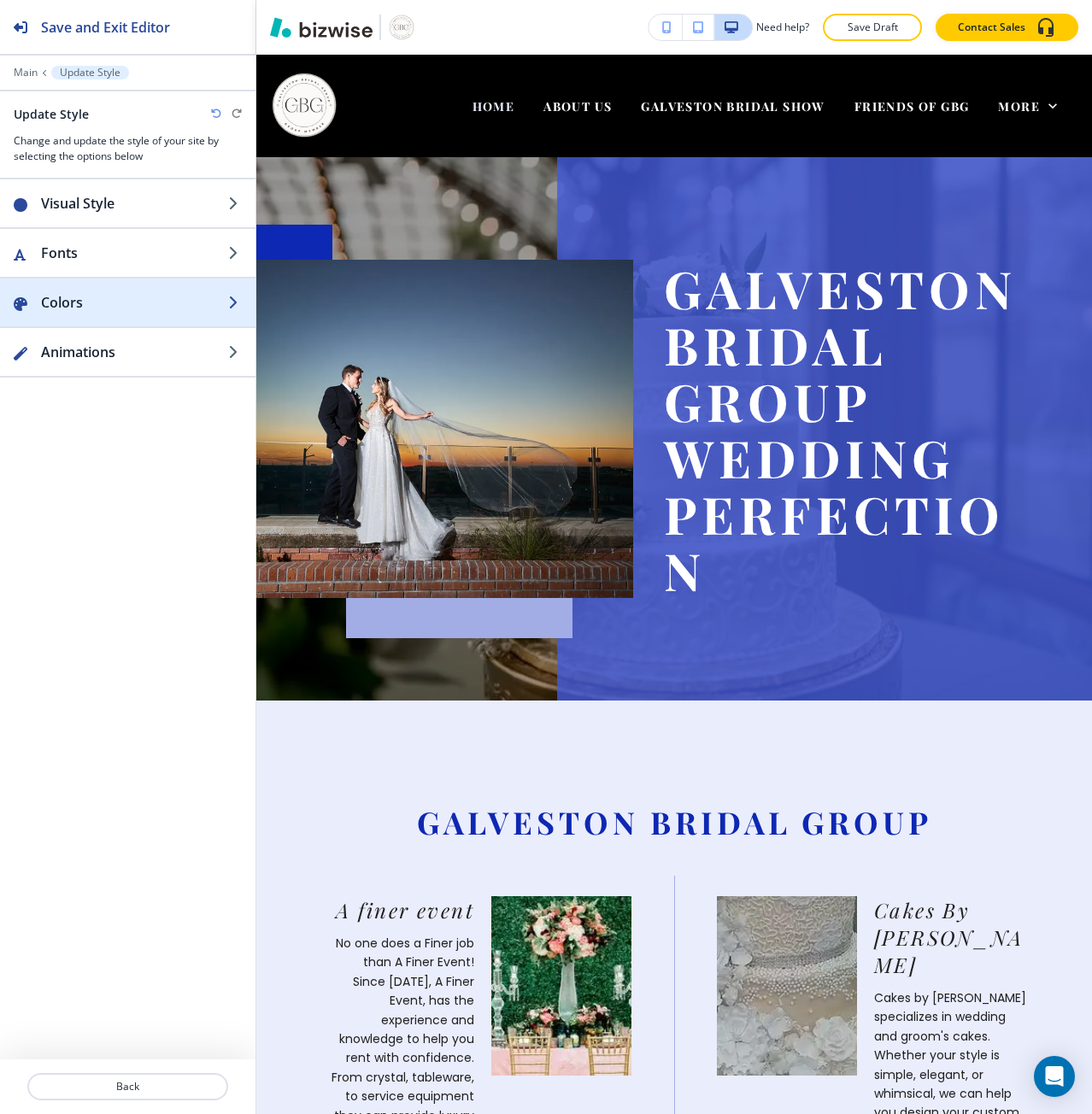
click at [89, 287] on div "button" at bounding box center [127, 285] width 255 height 13
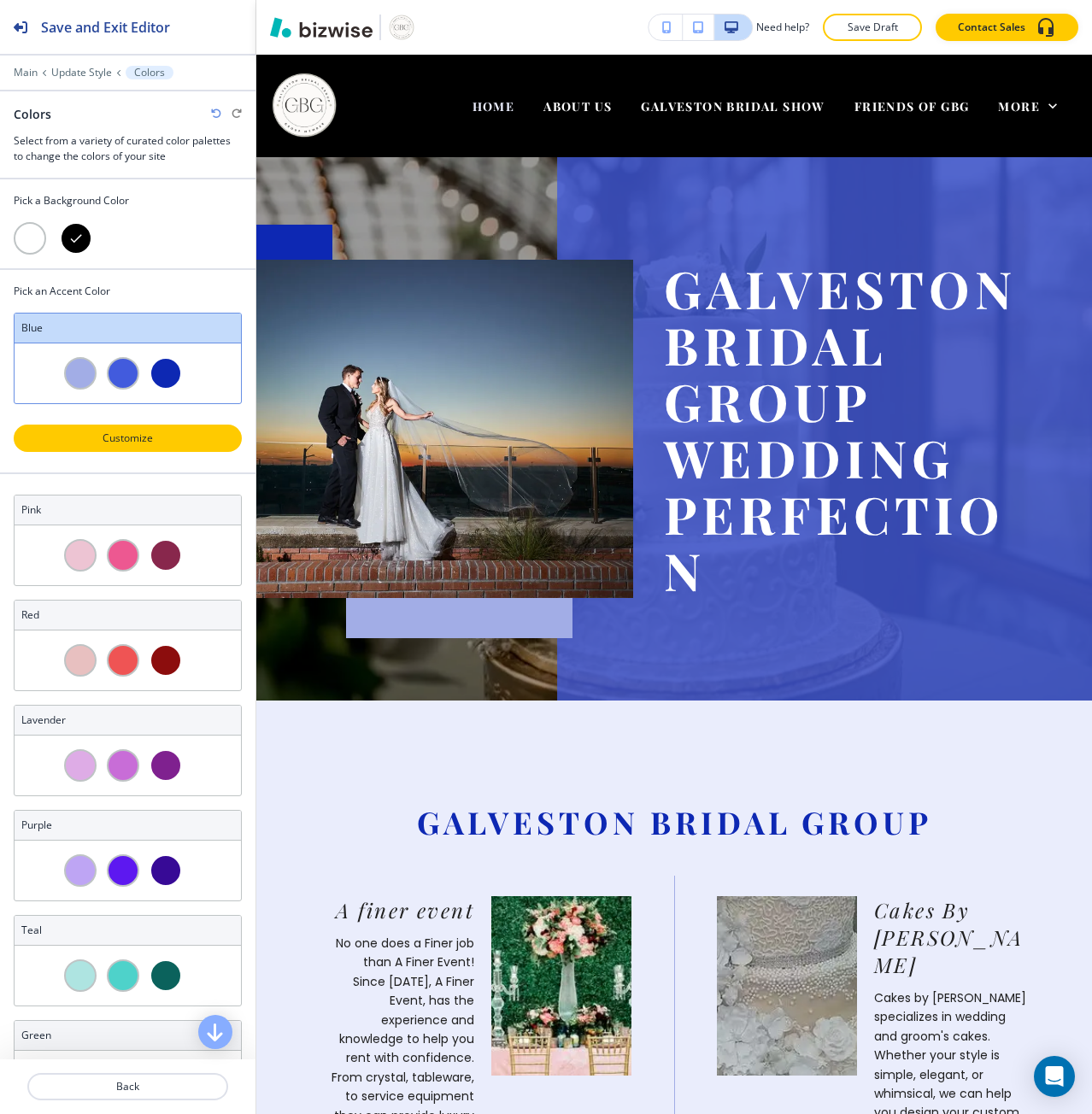
click at [111, 439] on p "Customize" at bounding box center [127, 438] width 184 height 15
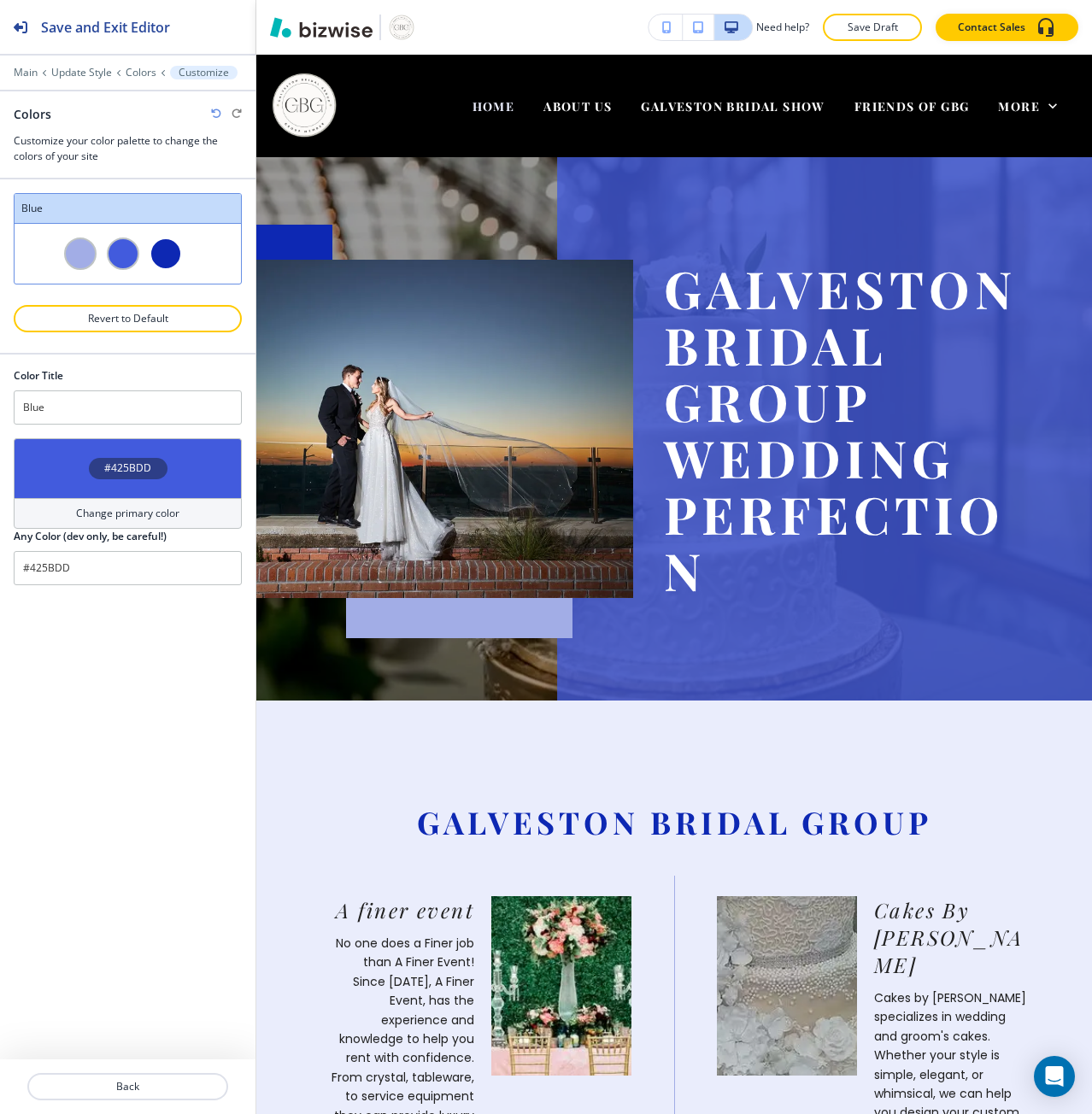
click at [115, 461] on h4 "#425BDD" at bounding box center [127, 468] width 47 height 15
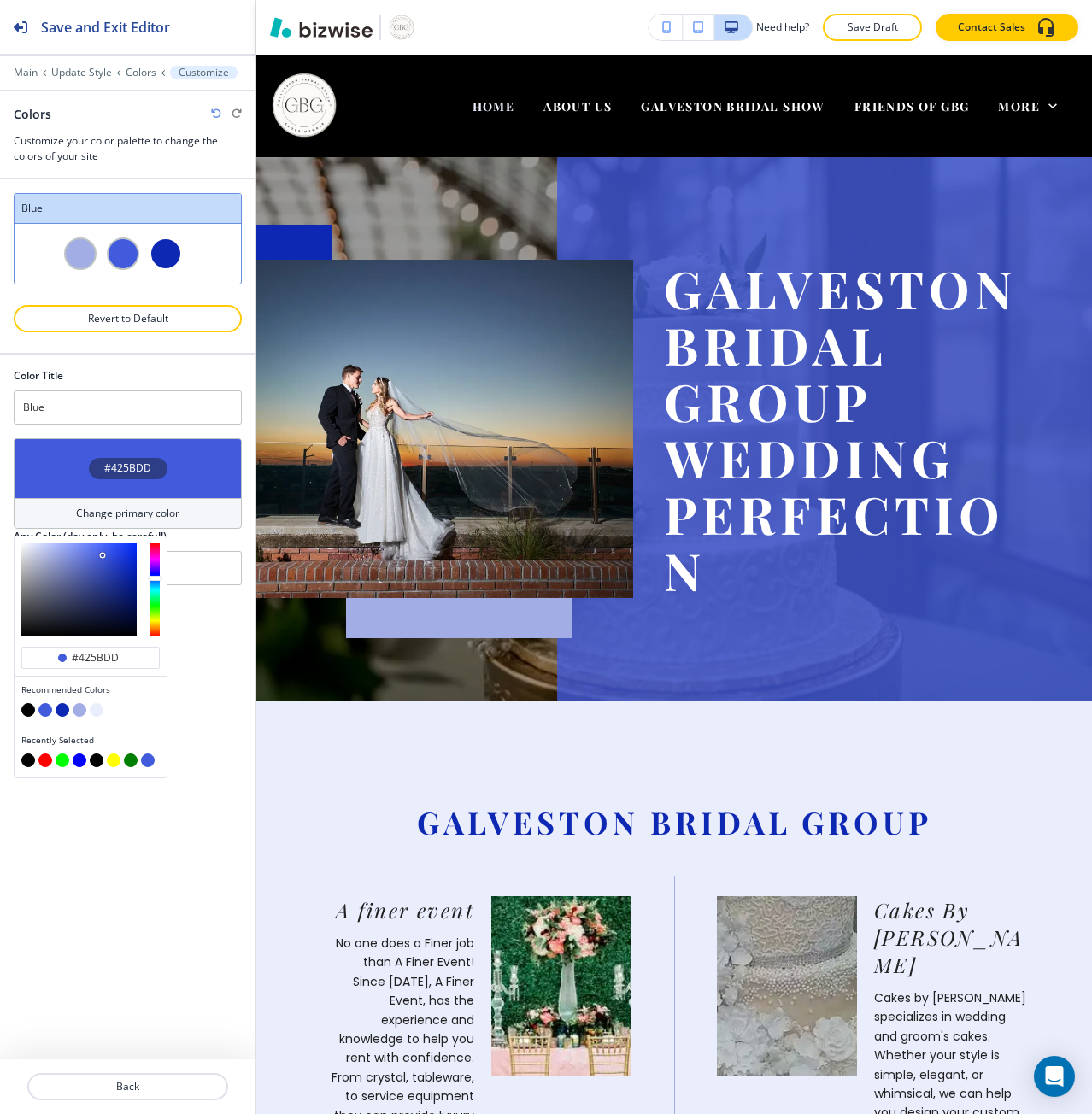
click at [32, 715] on button "button" at bounding box center [28, 710] width 13 height 13
type input "#000000"
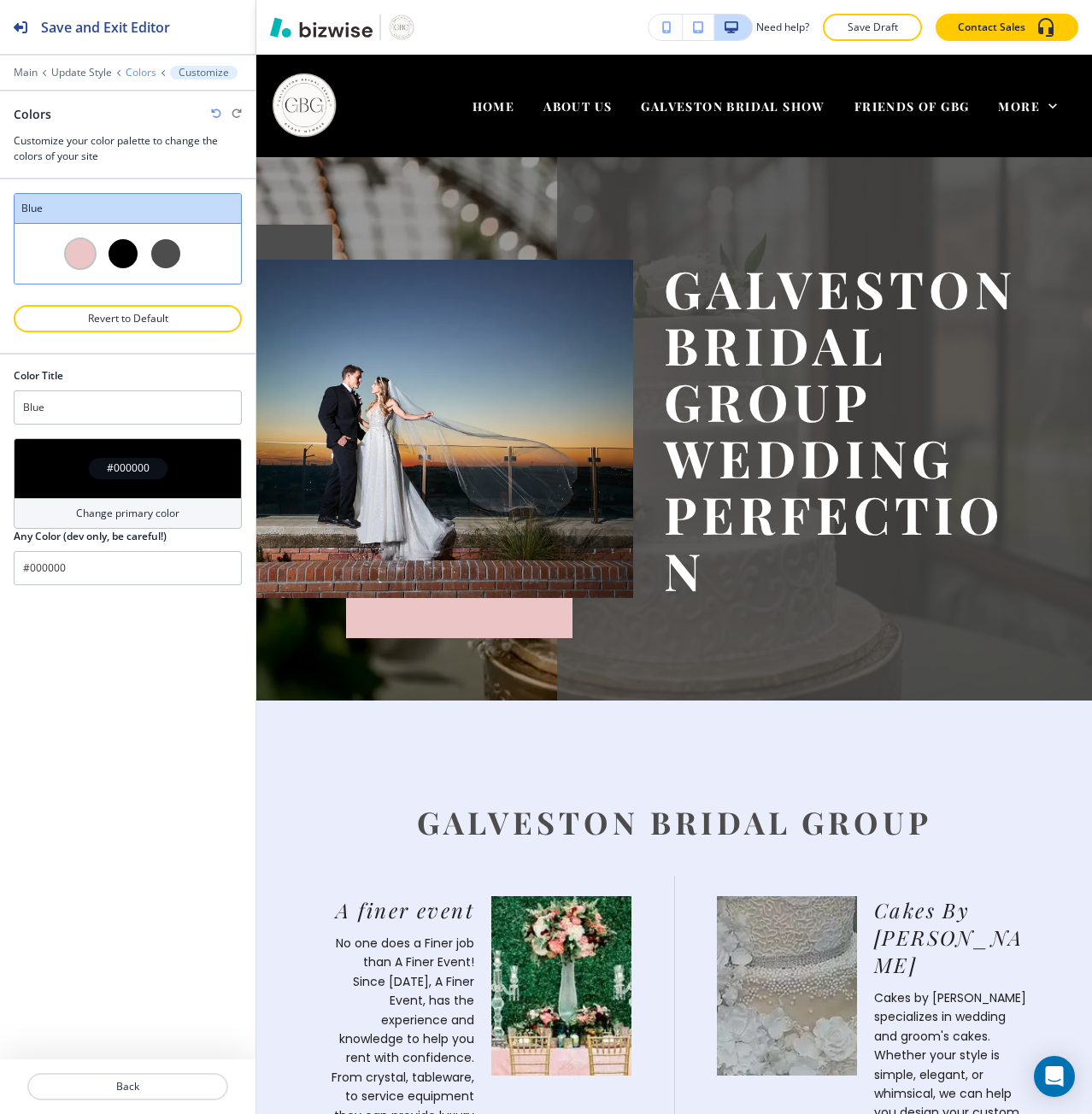
click at [142, 75] on p "Colors" at bounding box center [141, 72] width 31 height 12
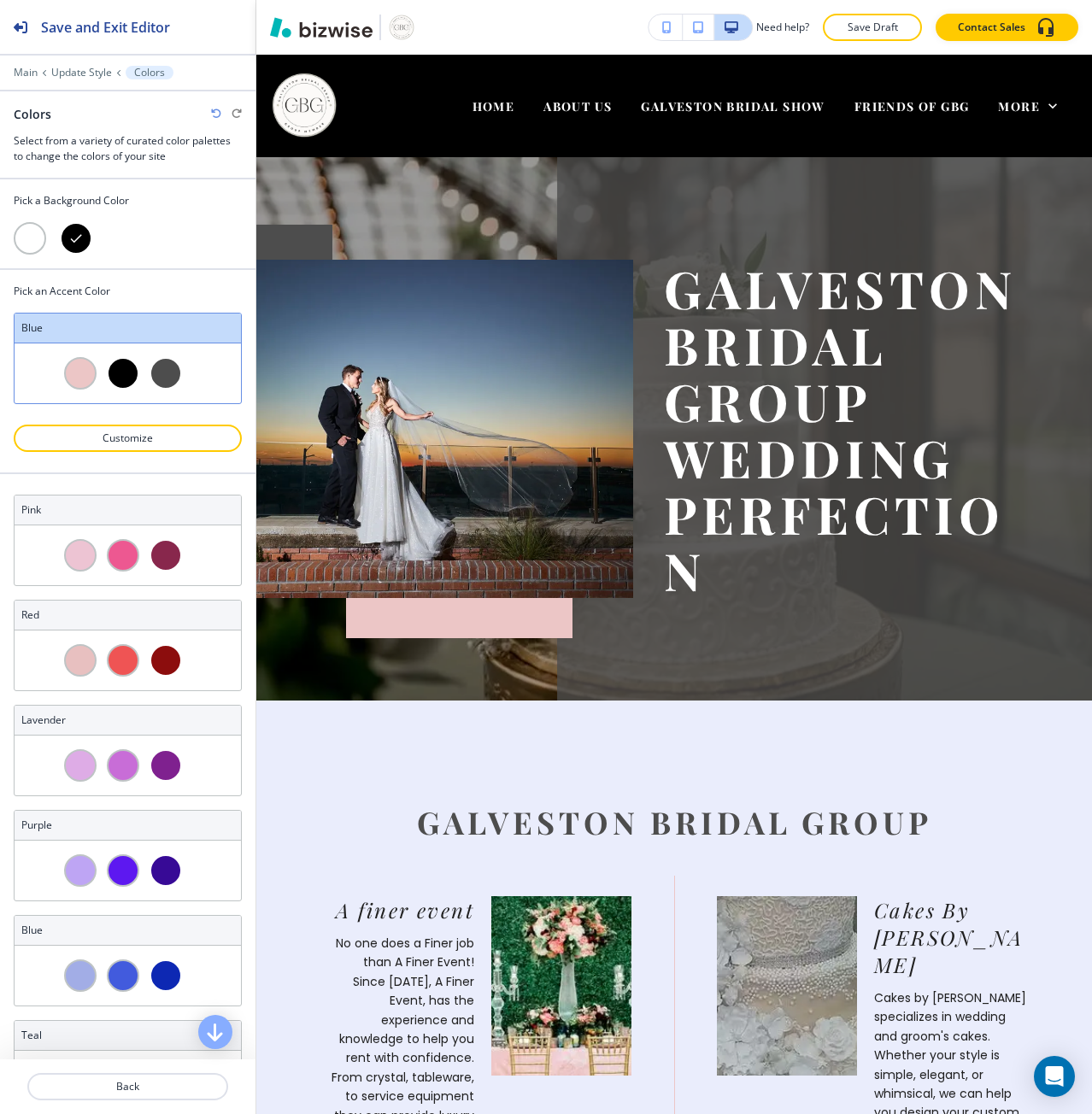
click at [81, 375] on div at bounding box center [81, 374] width 33 height 33
click at [111, 442] on p "Customize" at bounding box center [127, 438] width 184 height 15
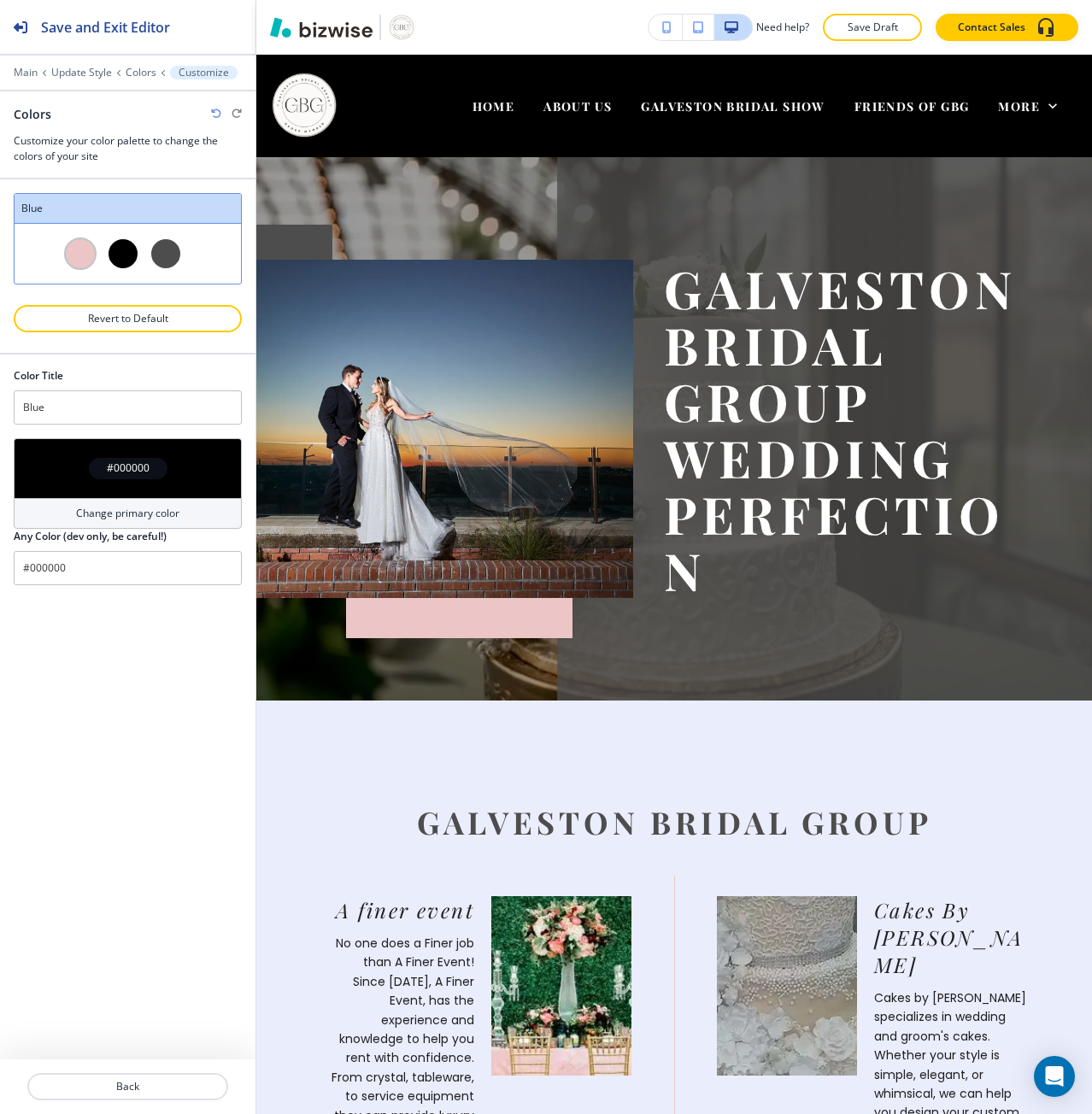
click at [88, 242] on div at bounding box center [81, 254] width 33 height 33
click at [142, 77] on p "Colors" at bounding box center [141, 72] width 31 height 12
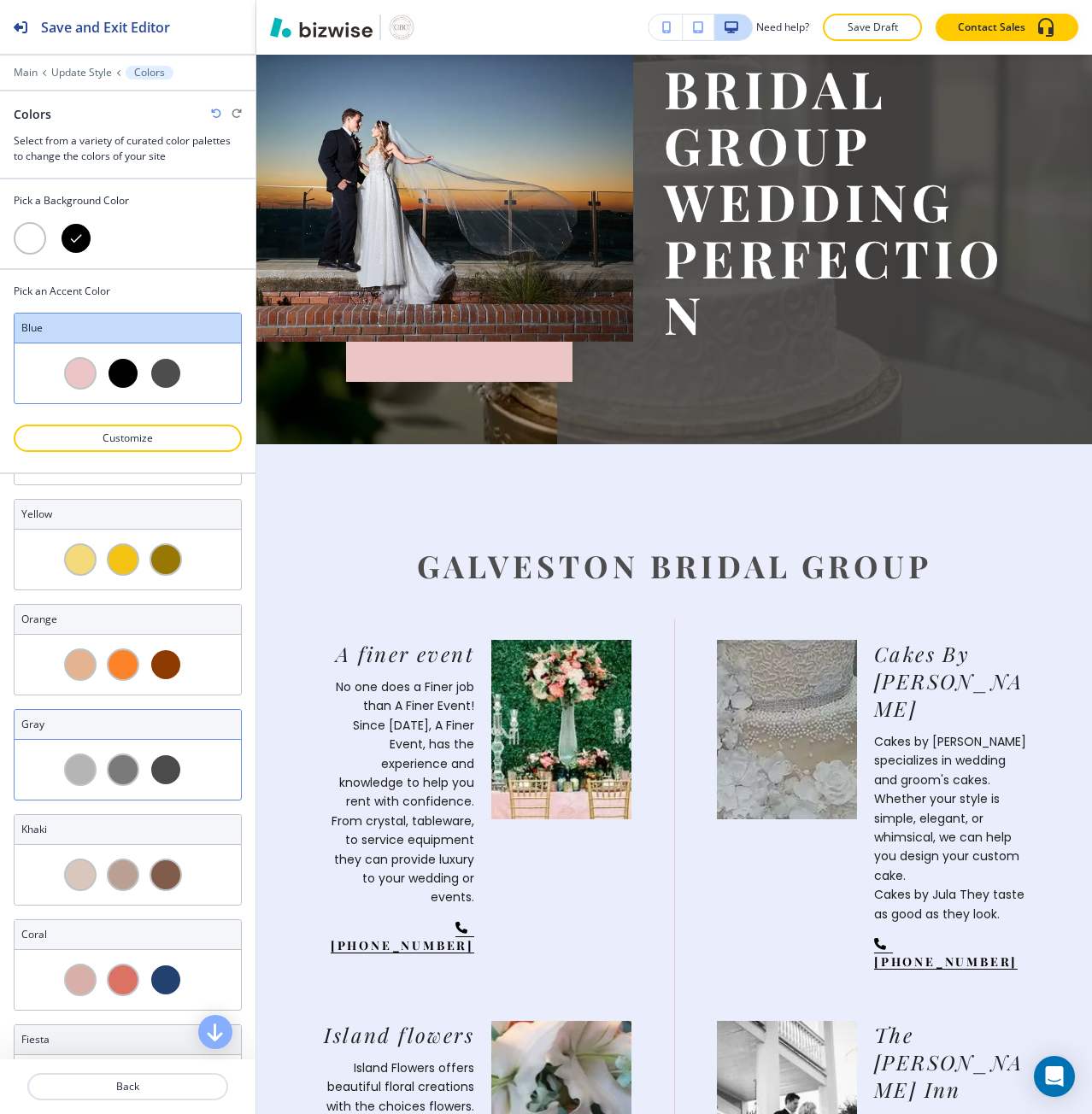
scroll to position [730, 0]
click at [206, 797] on div at bounding box center [127, 771] width 226 height 60
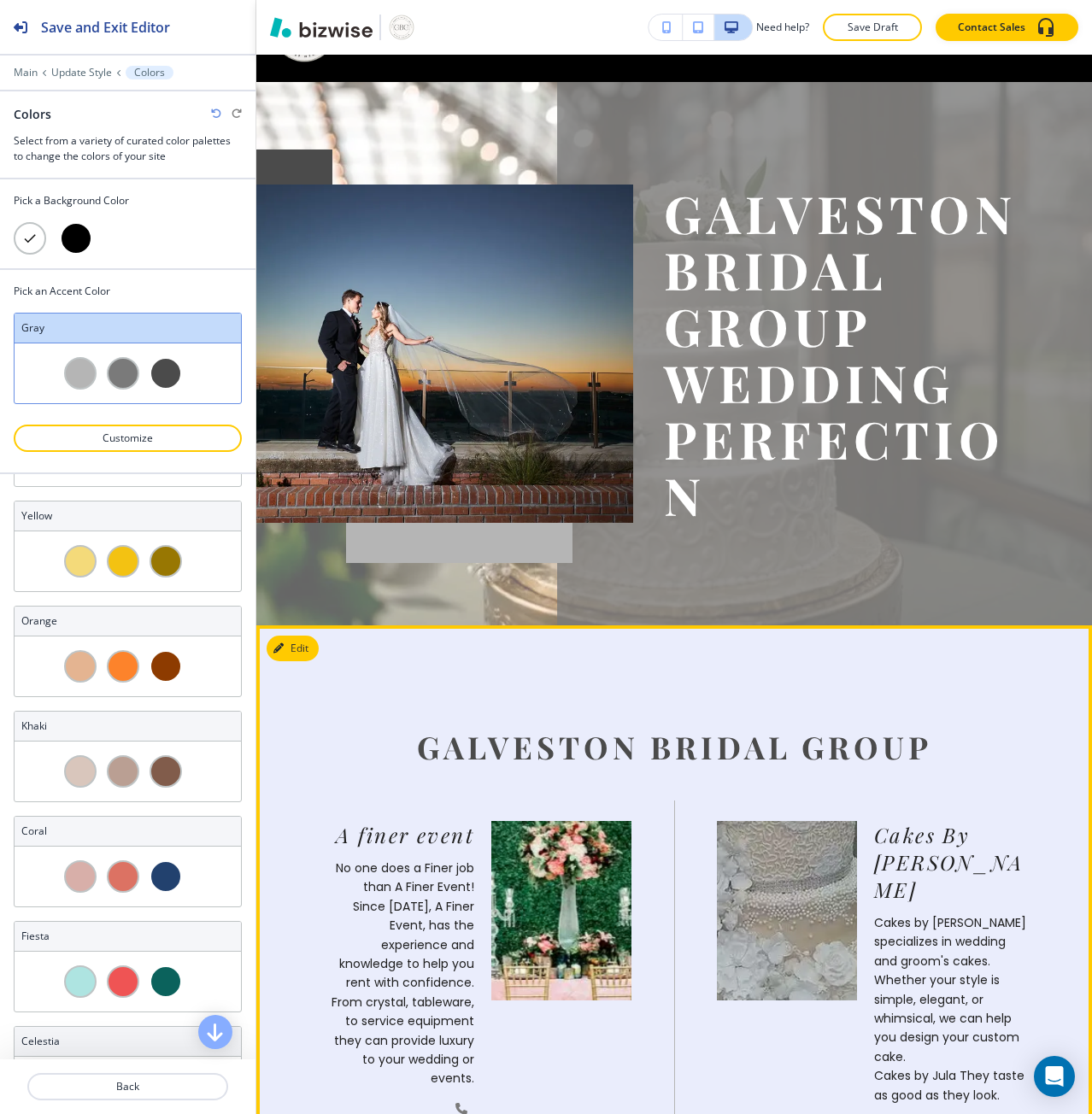
scroll to position [0, 0]
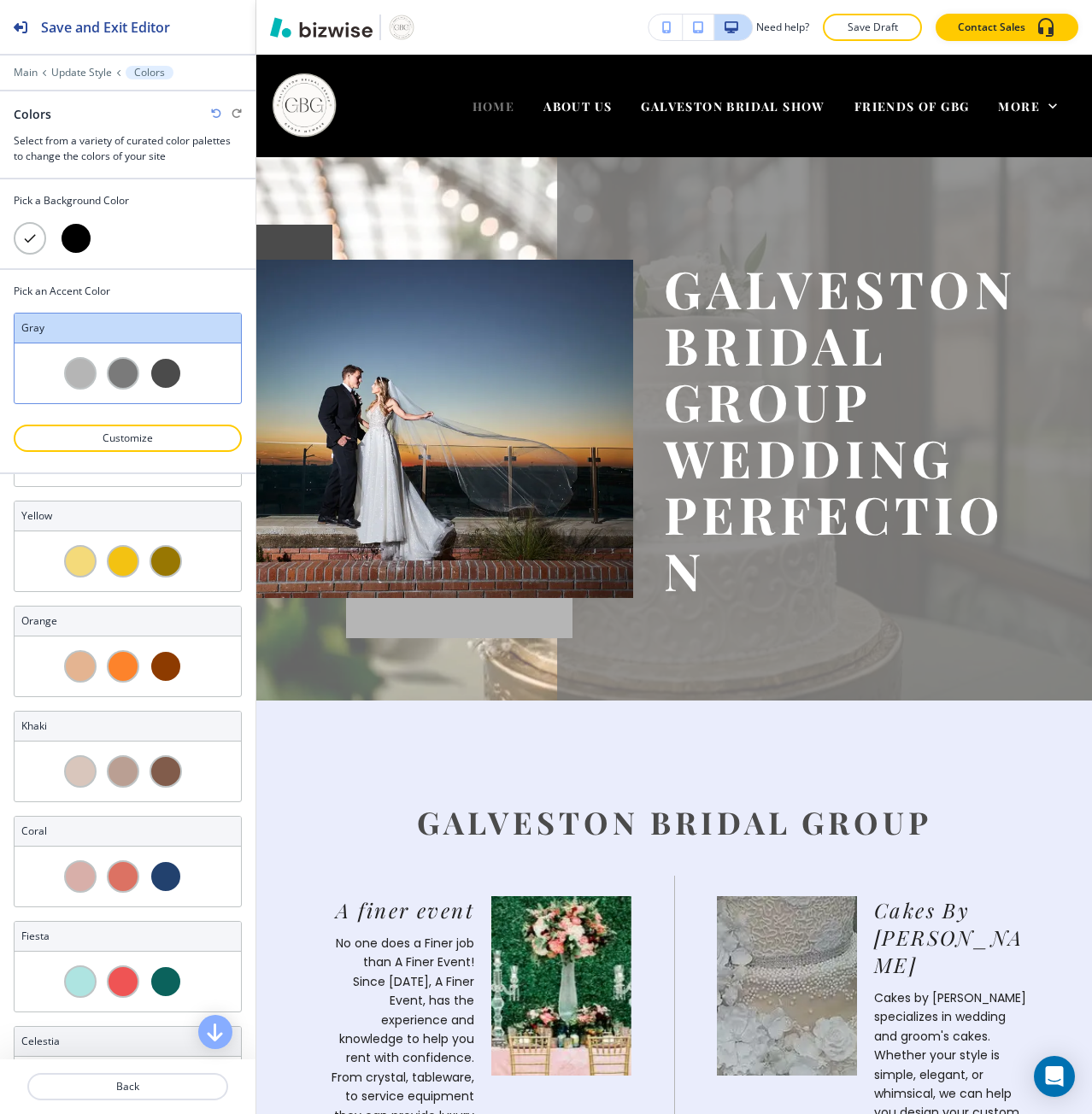
click at [219, 111] on icon "button" at bounding box center [216, 114] width 11 height 11
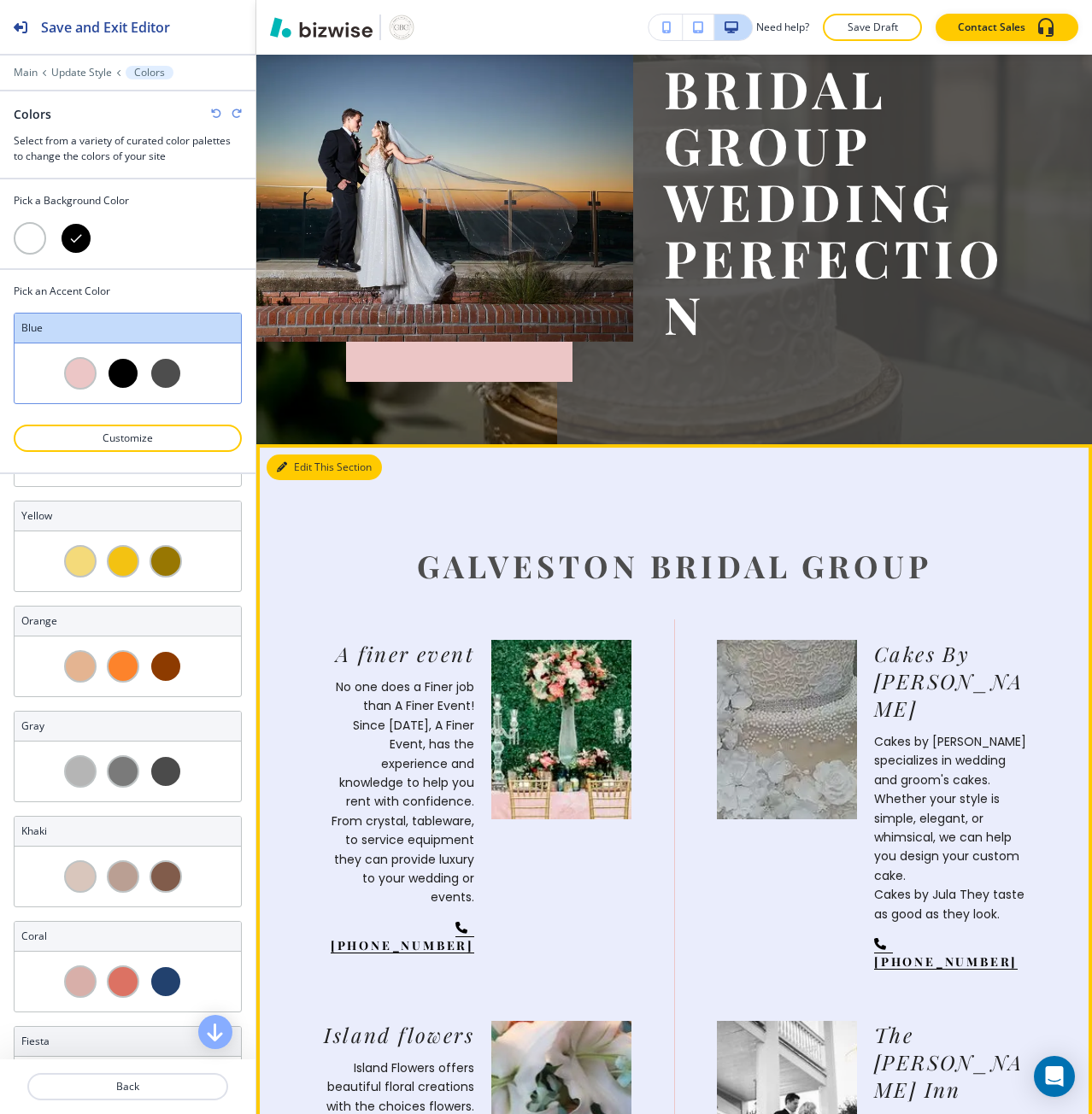
click at [314, 463] on button "Edit This Section" at bounding box center [325, 467] width 116 height 26
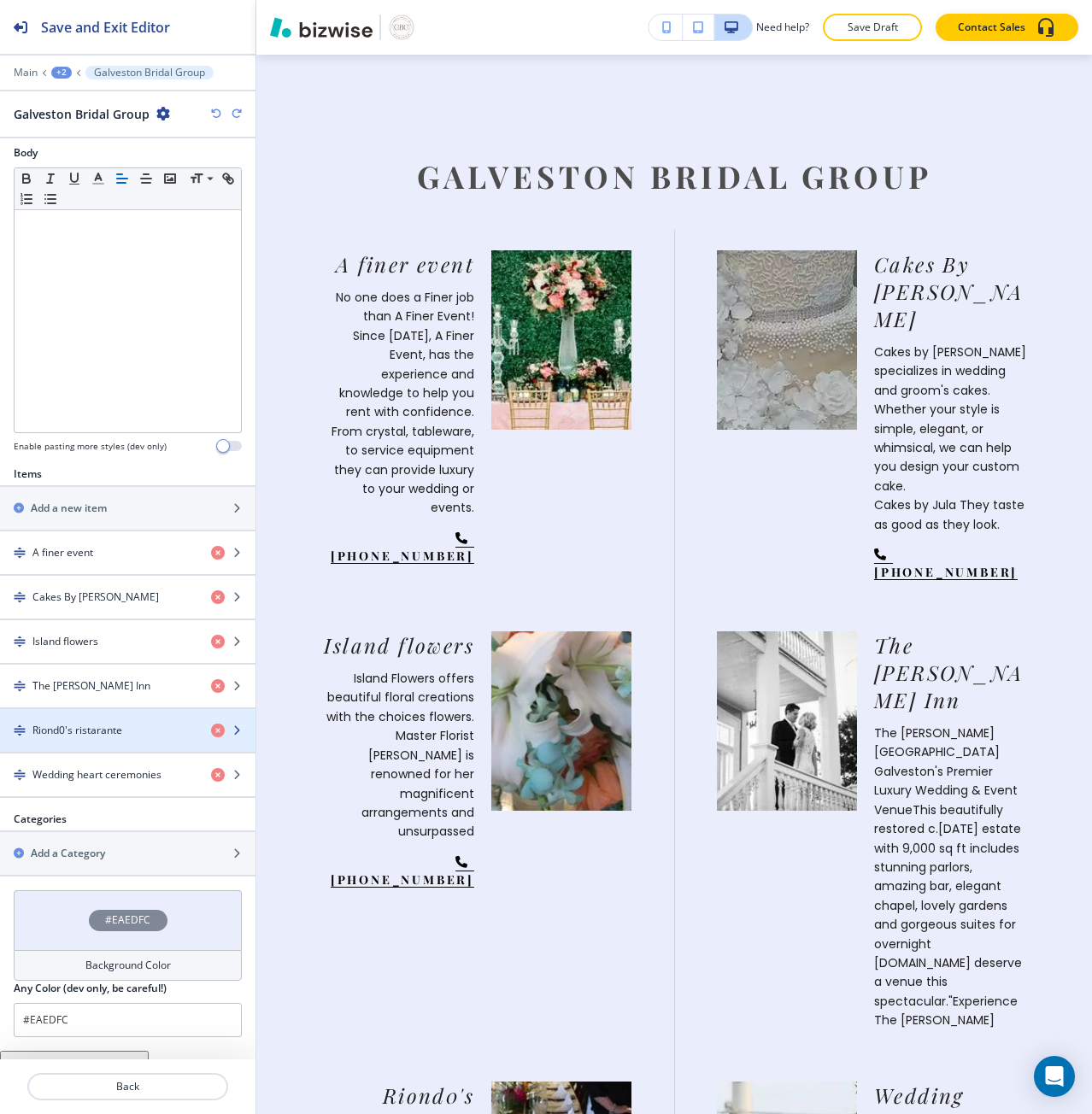
scroll to position [300, 0]
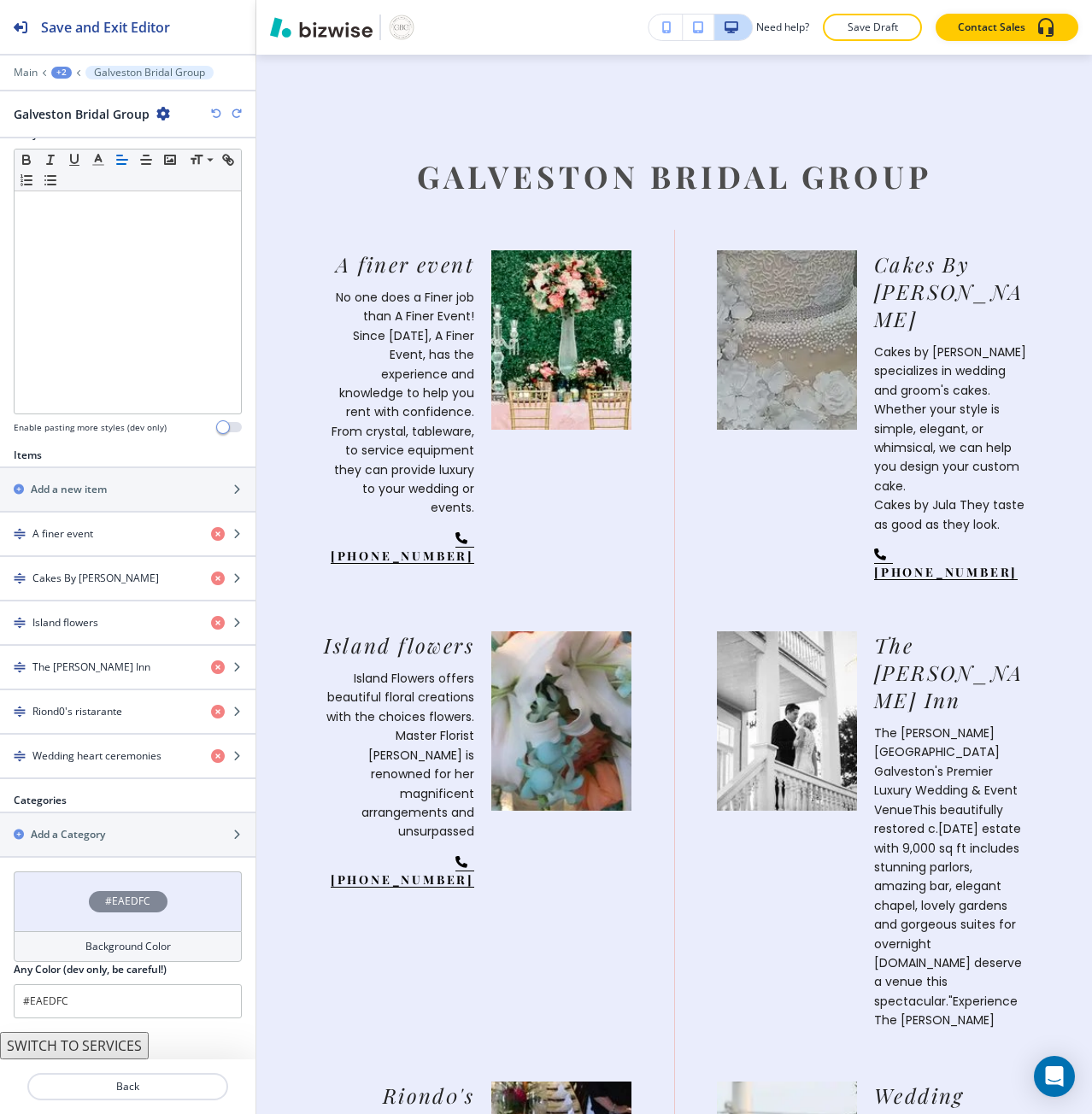
click at [117, 907] on h4 "#EAEDFC" at bounding box center [127, 901] width 45 height 15
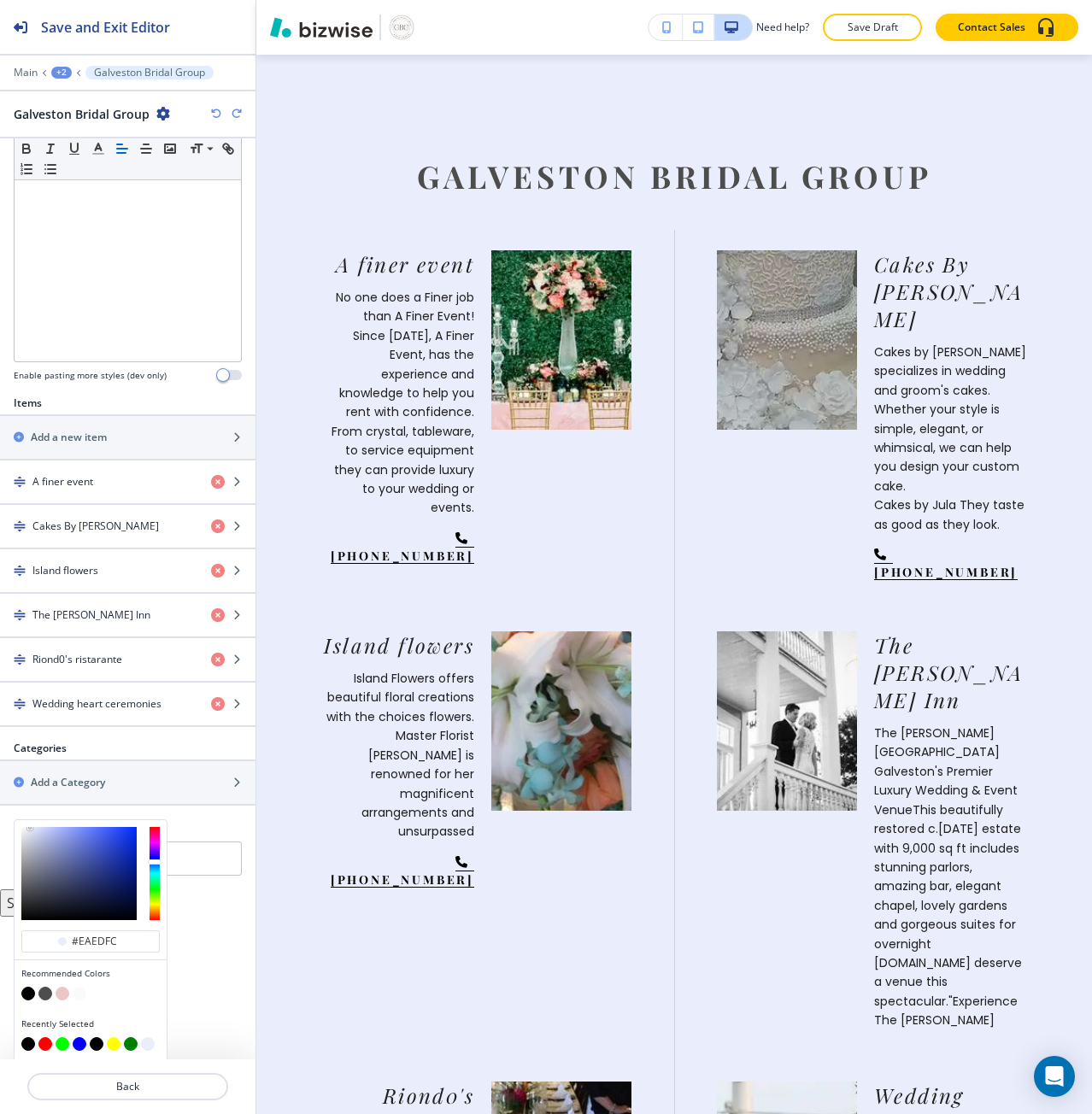
scroll to position [355, 0]
click at [81, 991] on button "button" at bounding box center [79, 991] width 13 height 13
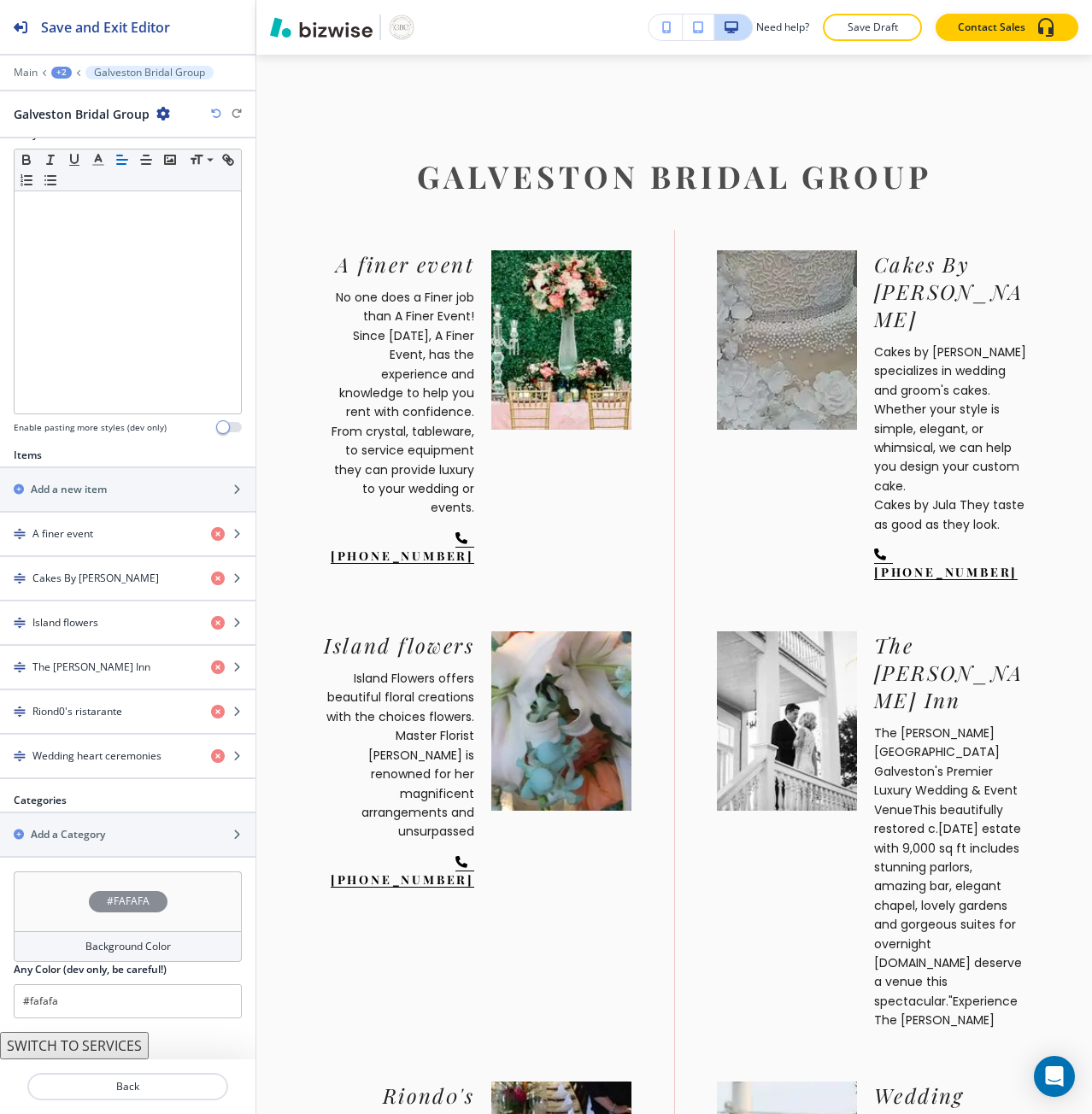
scroll to position [300, 0]
click at [109, 908] on h4 "#FAFAFA" at bounding box center [128, 901] width 42 height 15
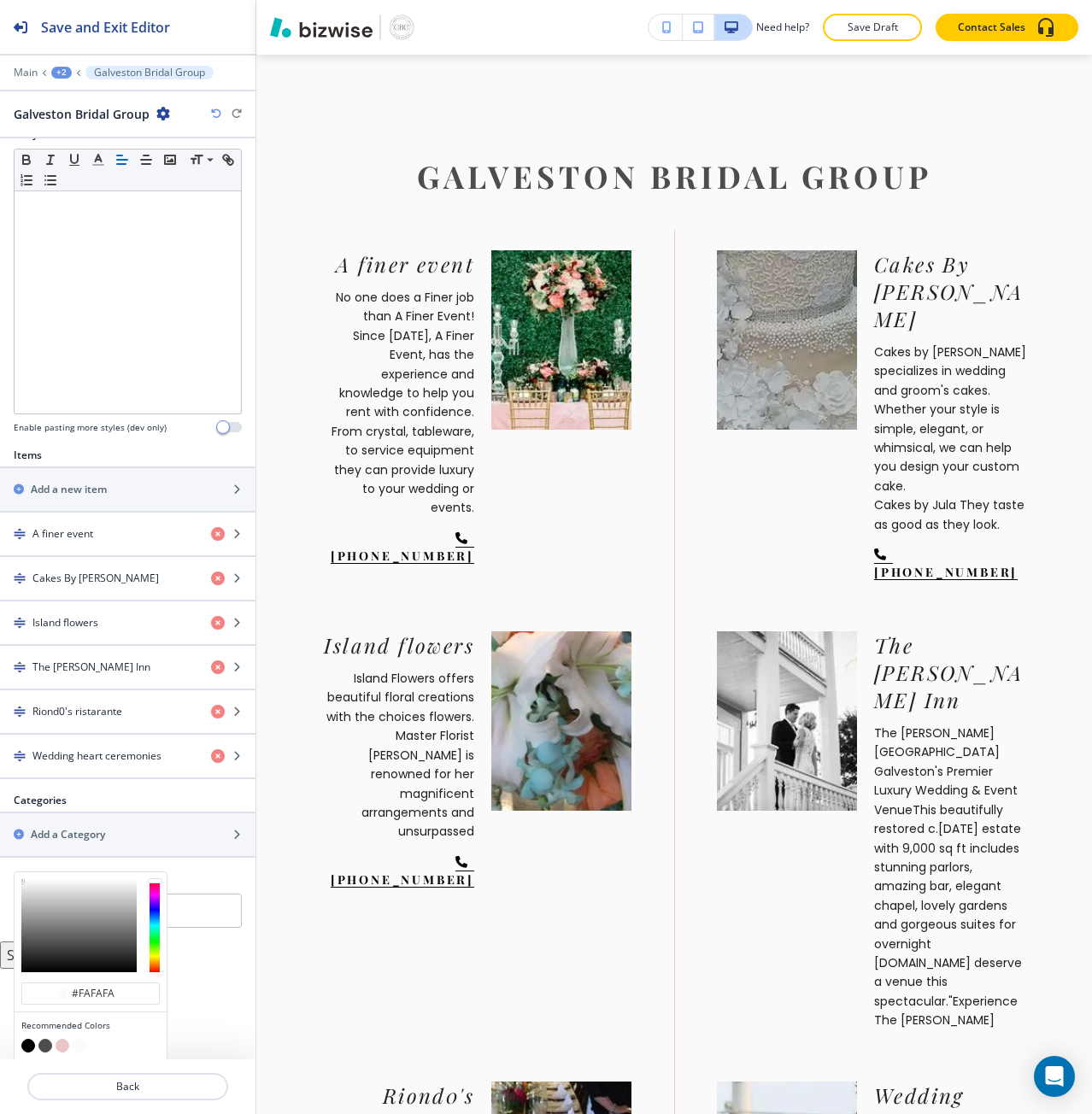
click at [44, 1045] on button "button" at bounding box center [45, 1046] width 13 height 13
type input "#4d4d4d"
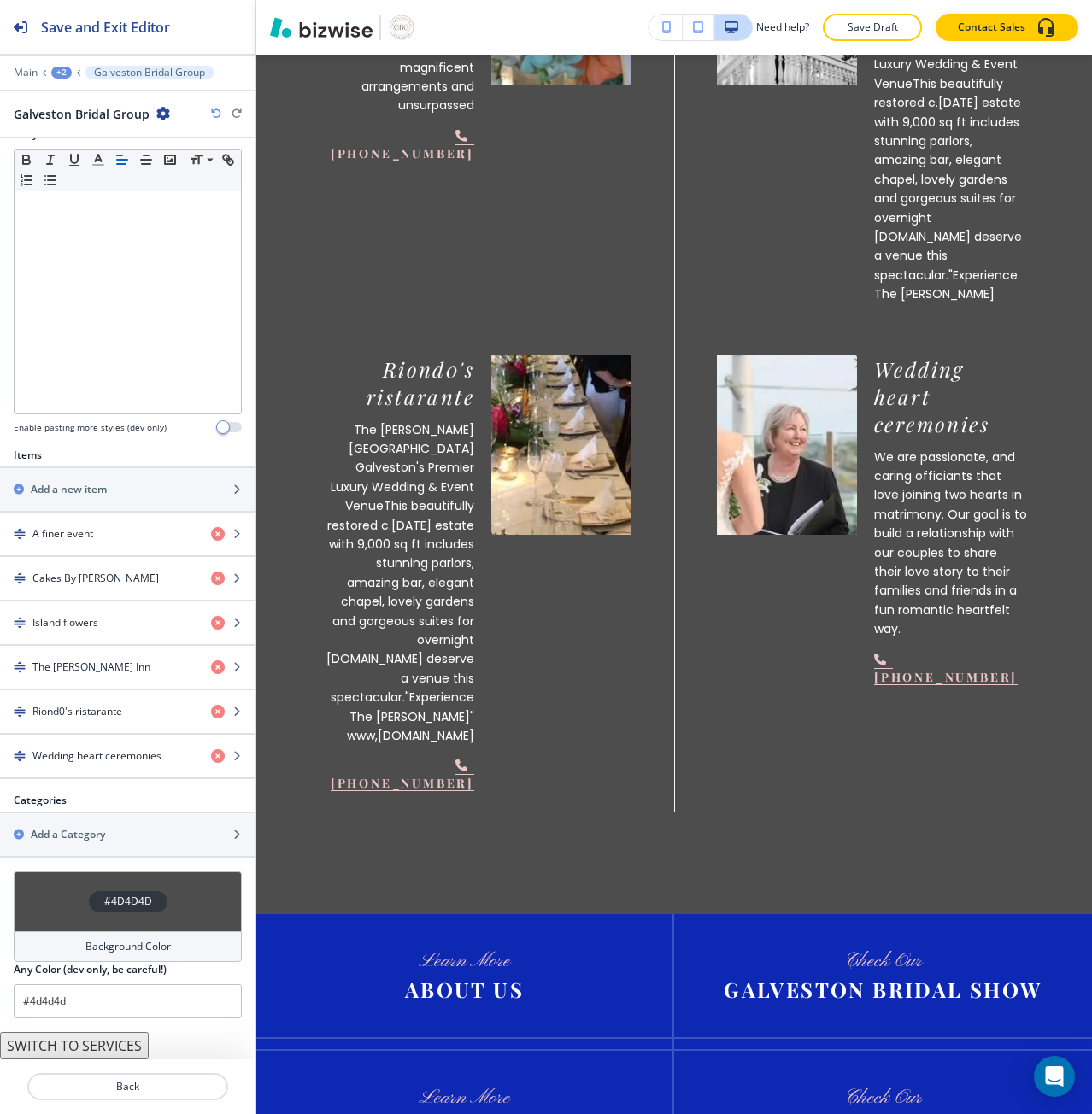
scroll to position [1709, 0]
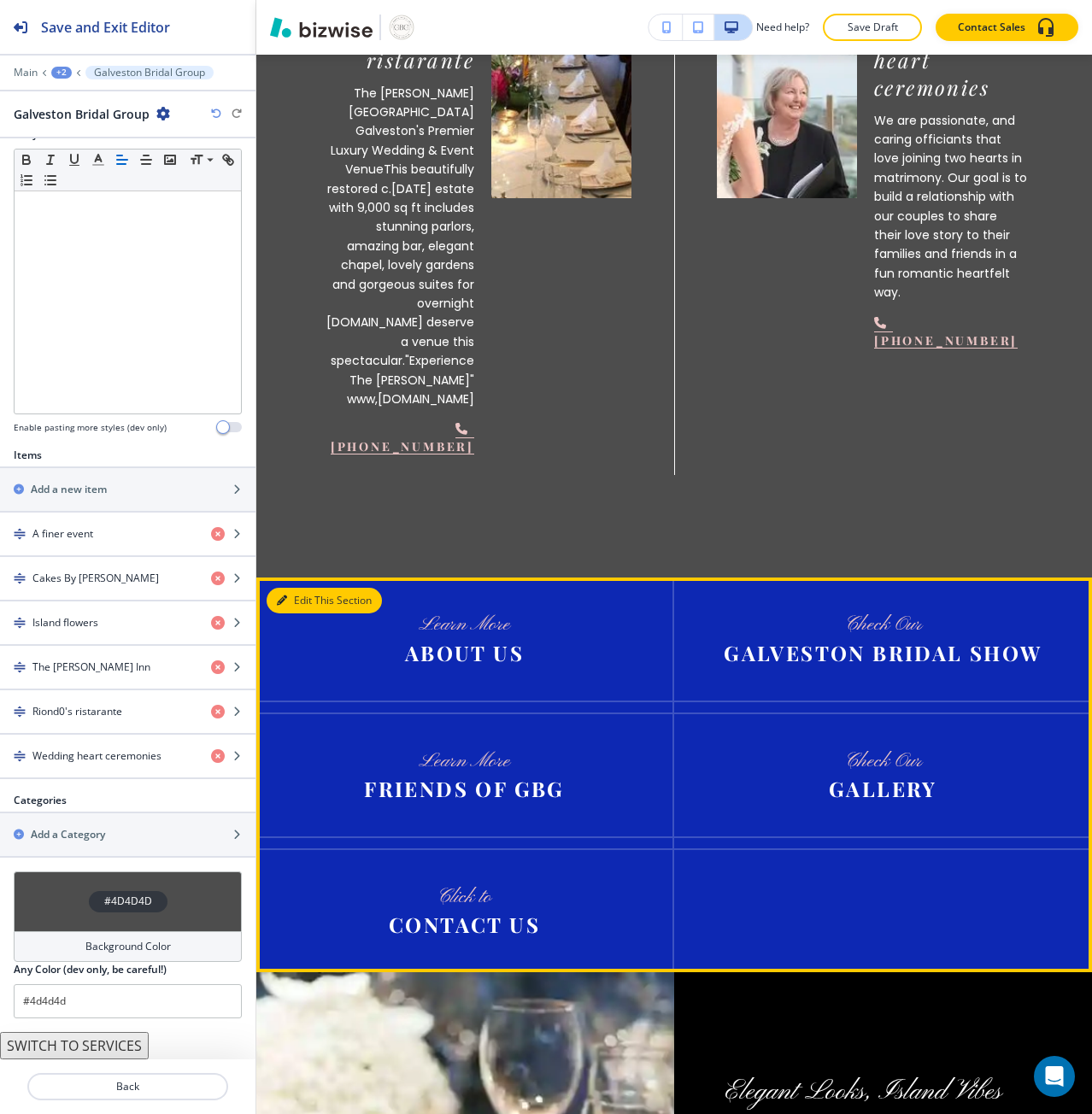
click at [285, 588] on button "Edit This Section" at bounding box center [325, 601] width 116 height 26
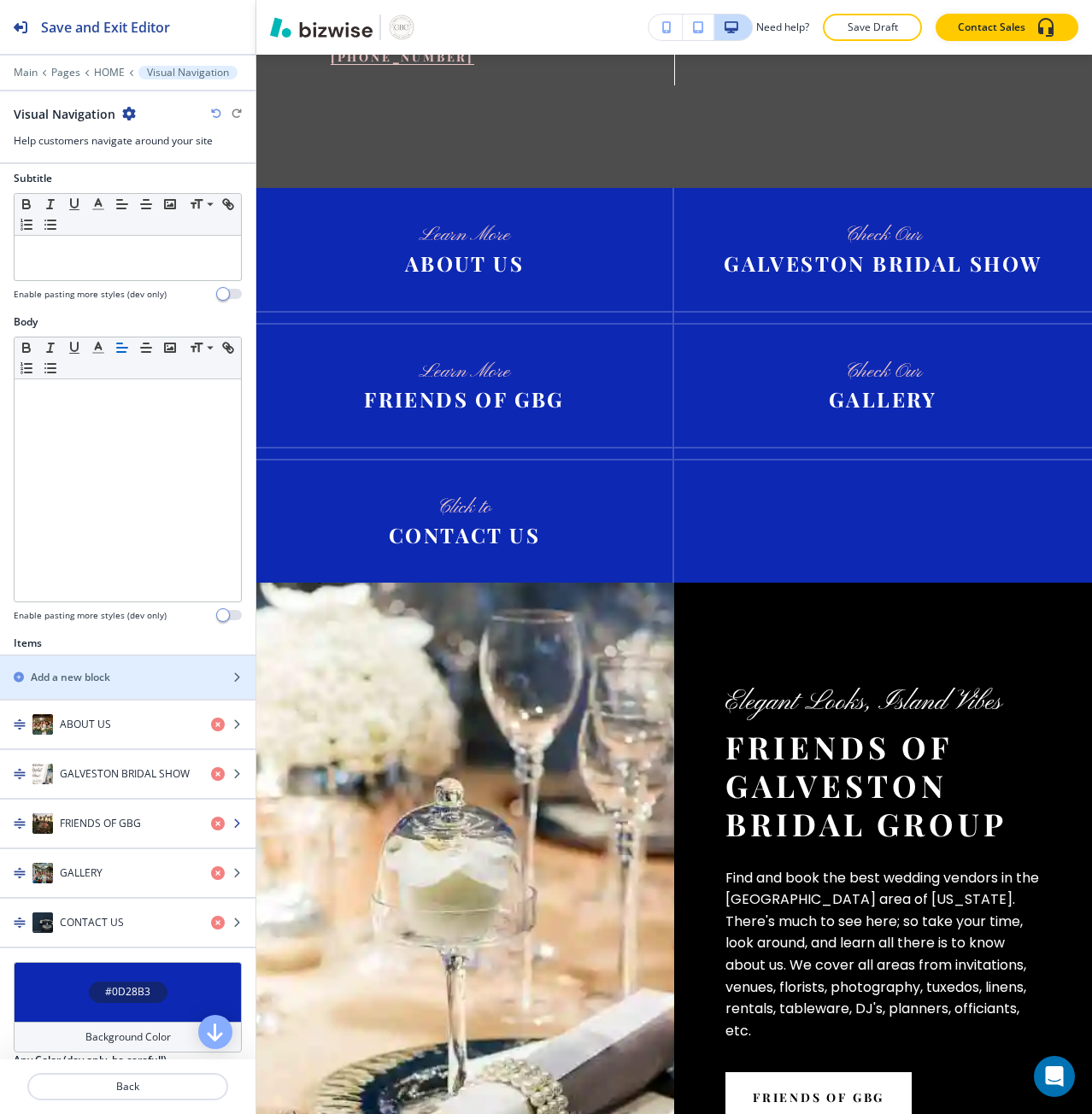
scroll to position [201, 0]
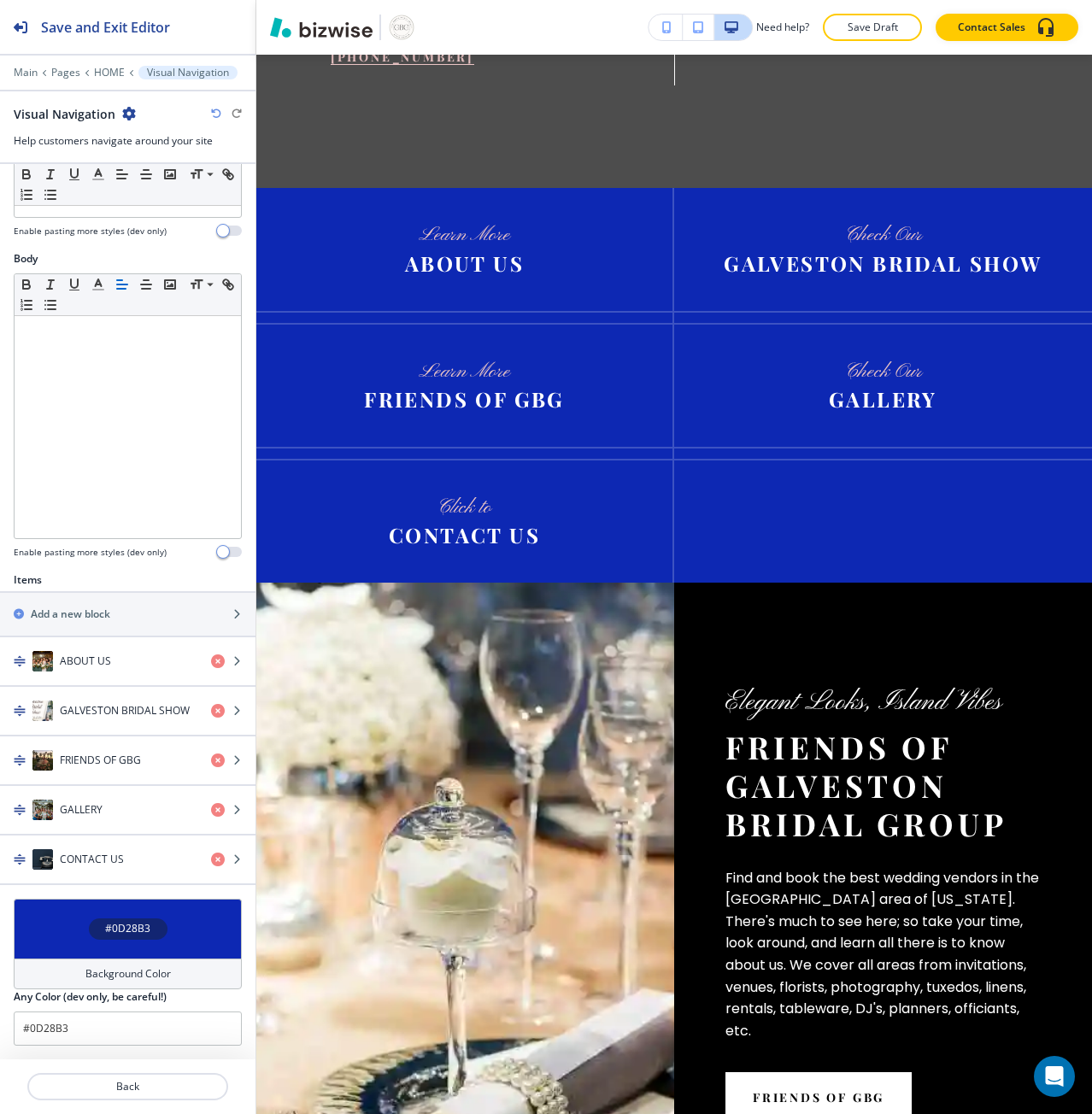
click at [140, 965] on div "Background Color" at bounding box center [127, 974] width 228 height 31
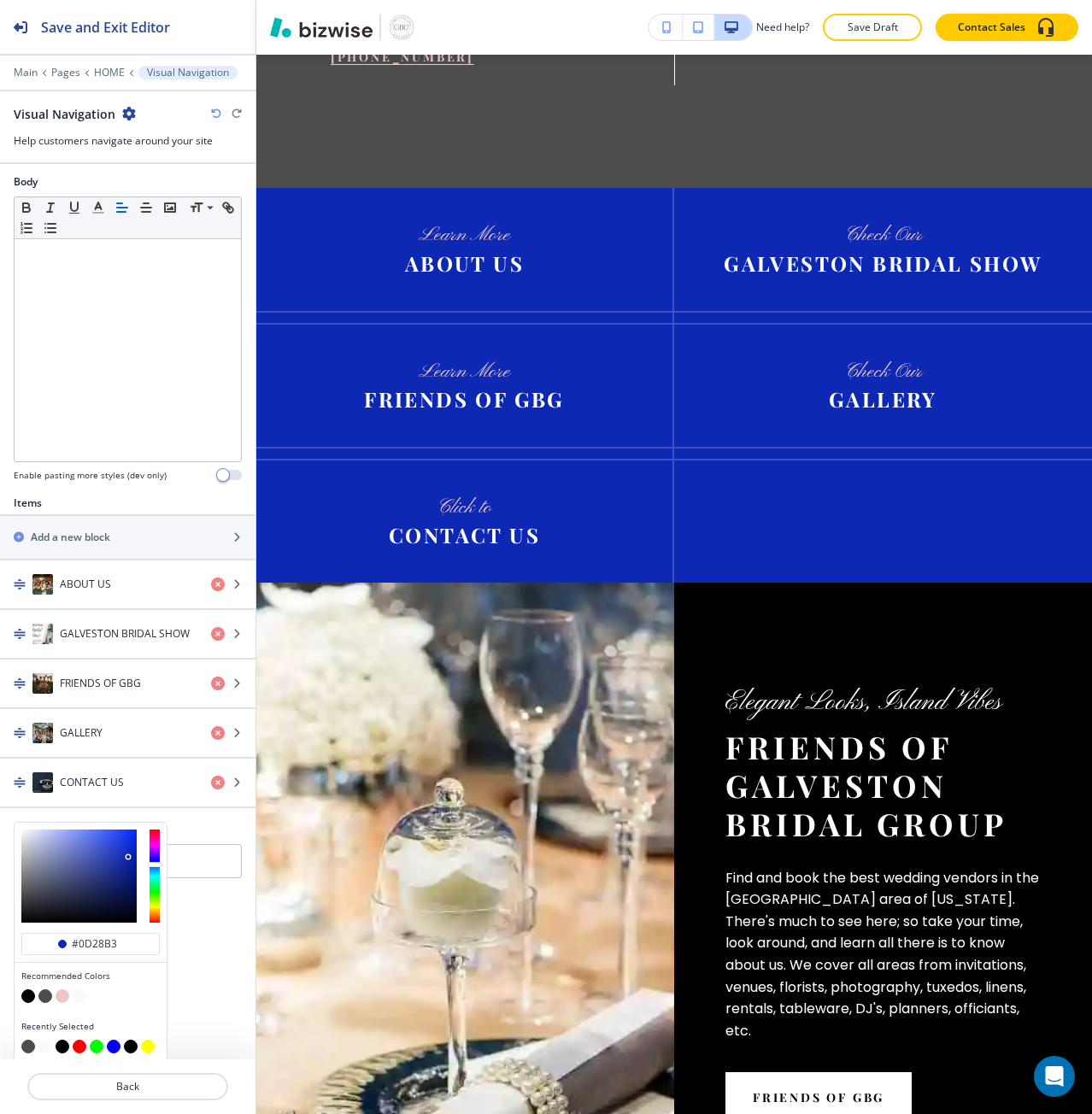
scroll to position [284, 0]
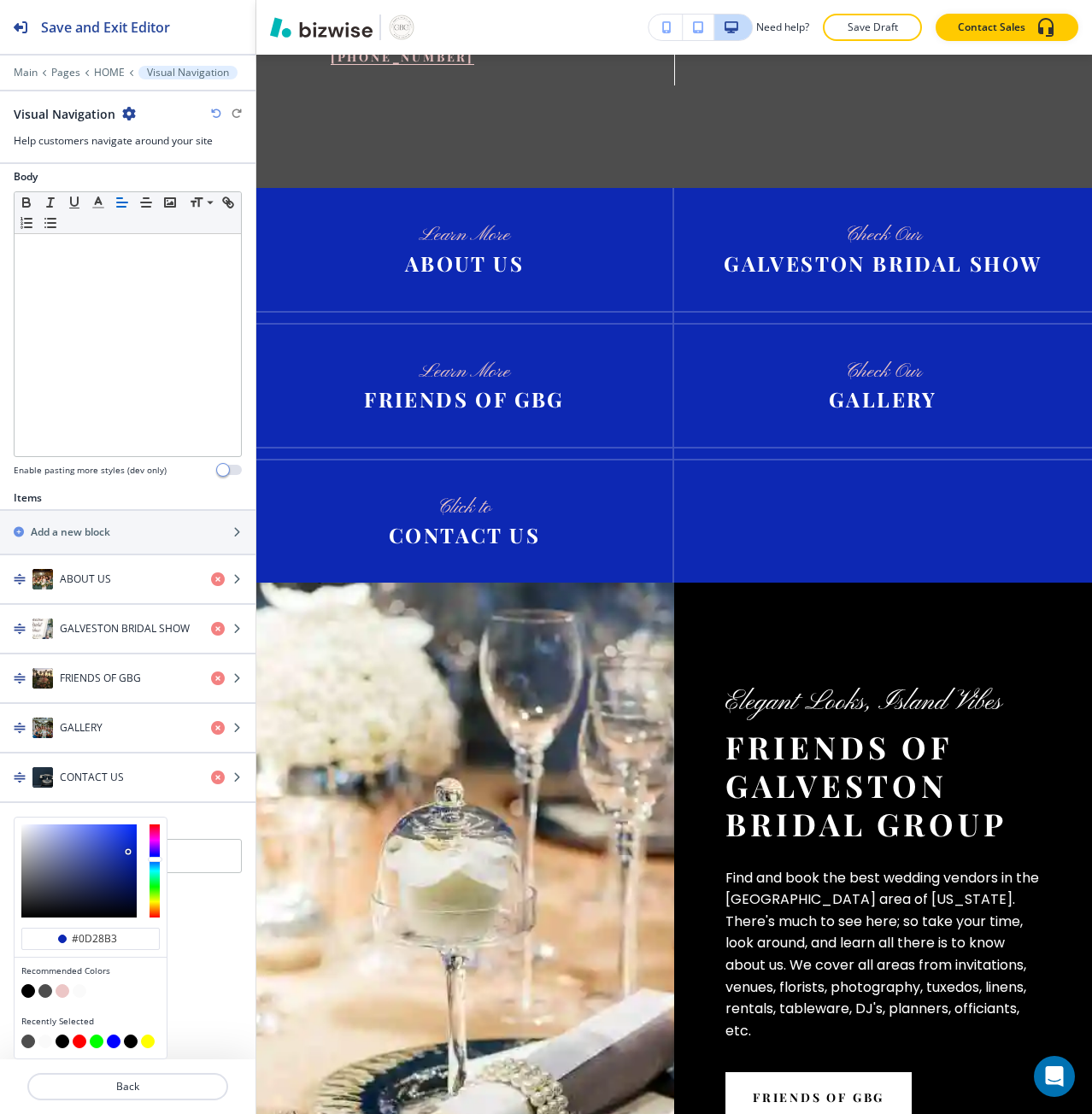
click at [27, 991] on button "button" at bounding box center [28, 991] width 13 height 13
type input "#000000"
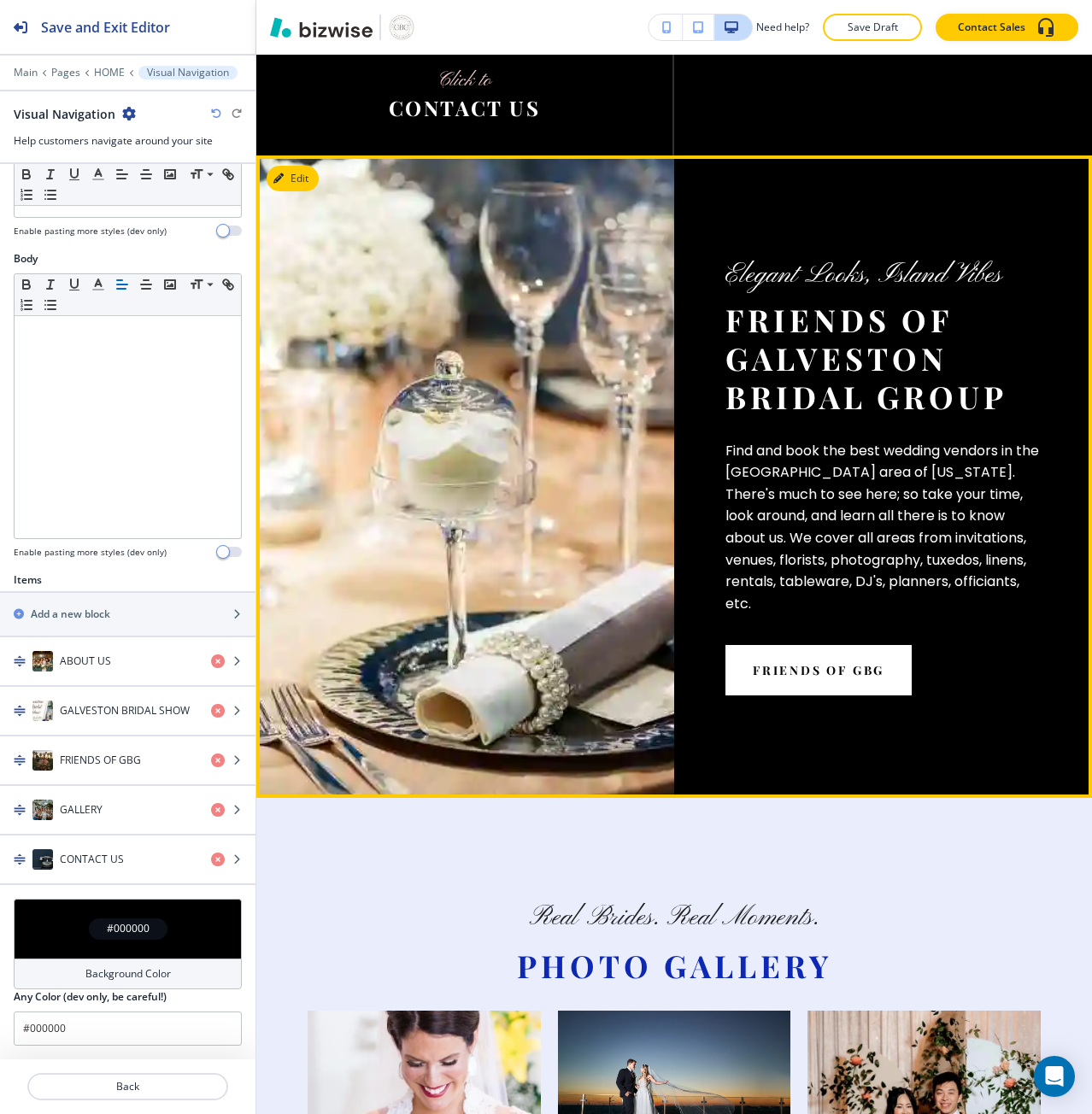
scroll to position [3039, 0]
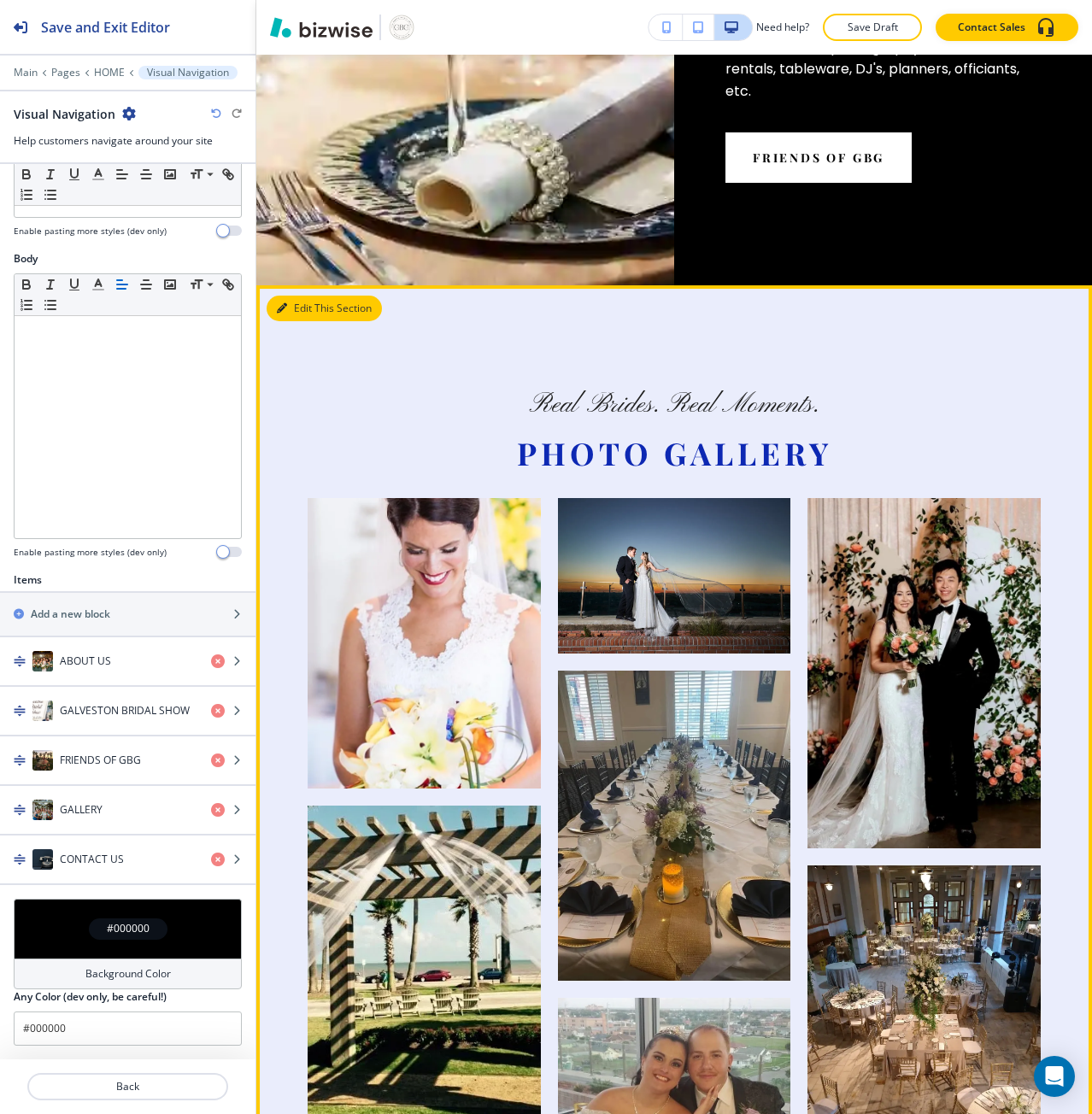
click at [293, 296] on button "Edit This Section" at bounding box center [325, 308] width 116 height 26
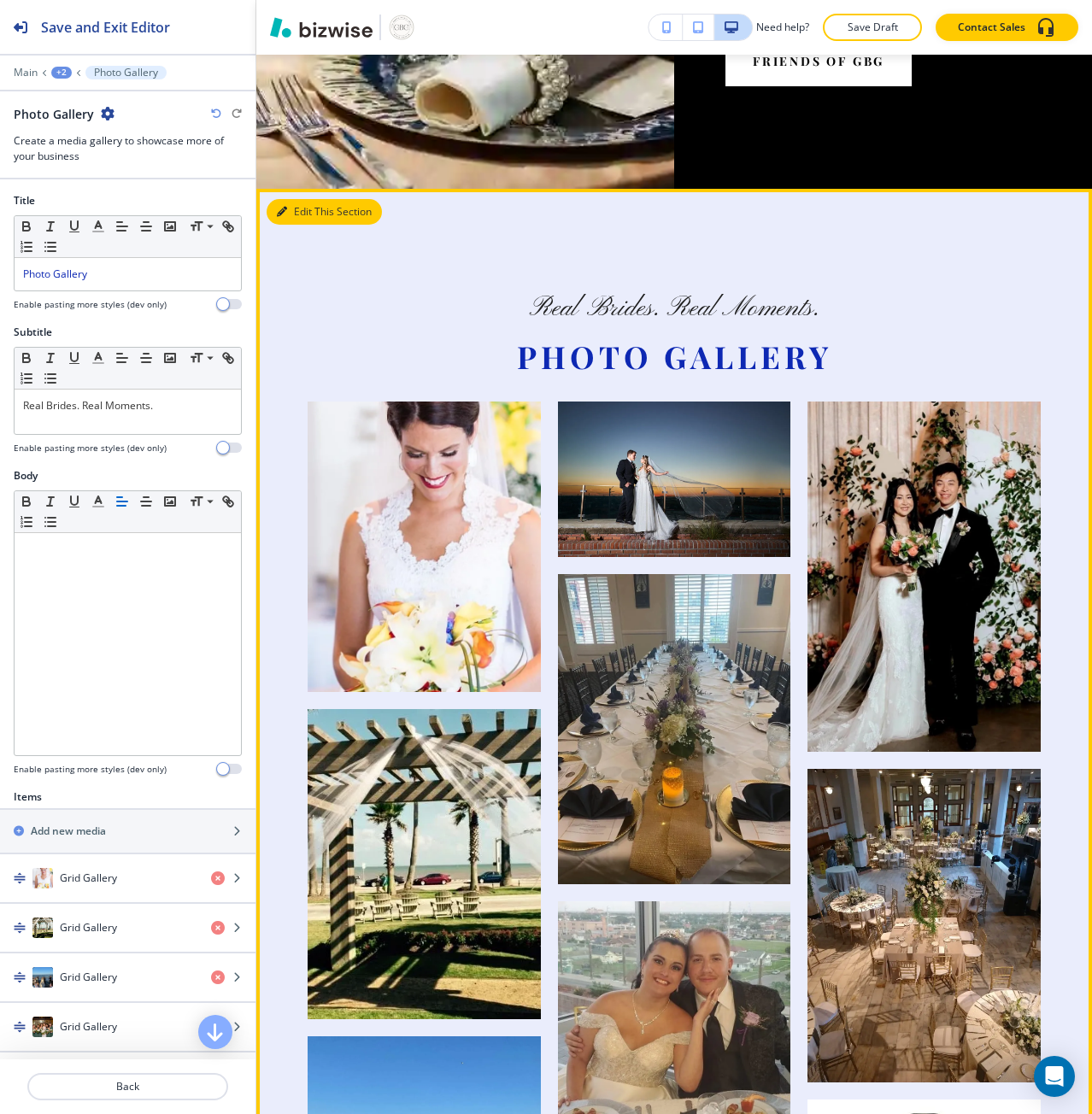
scroll to position [3136, 0]
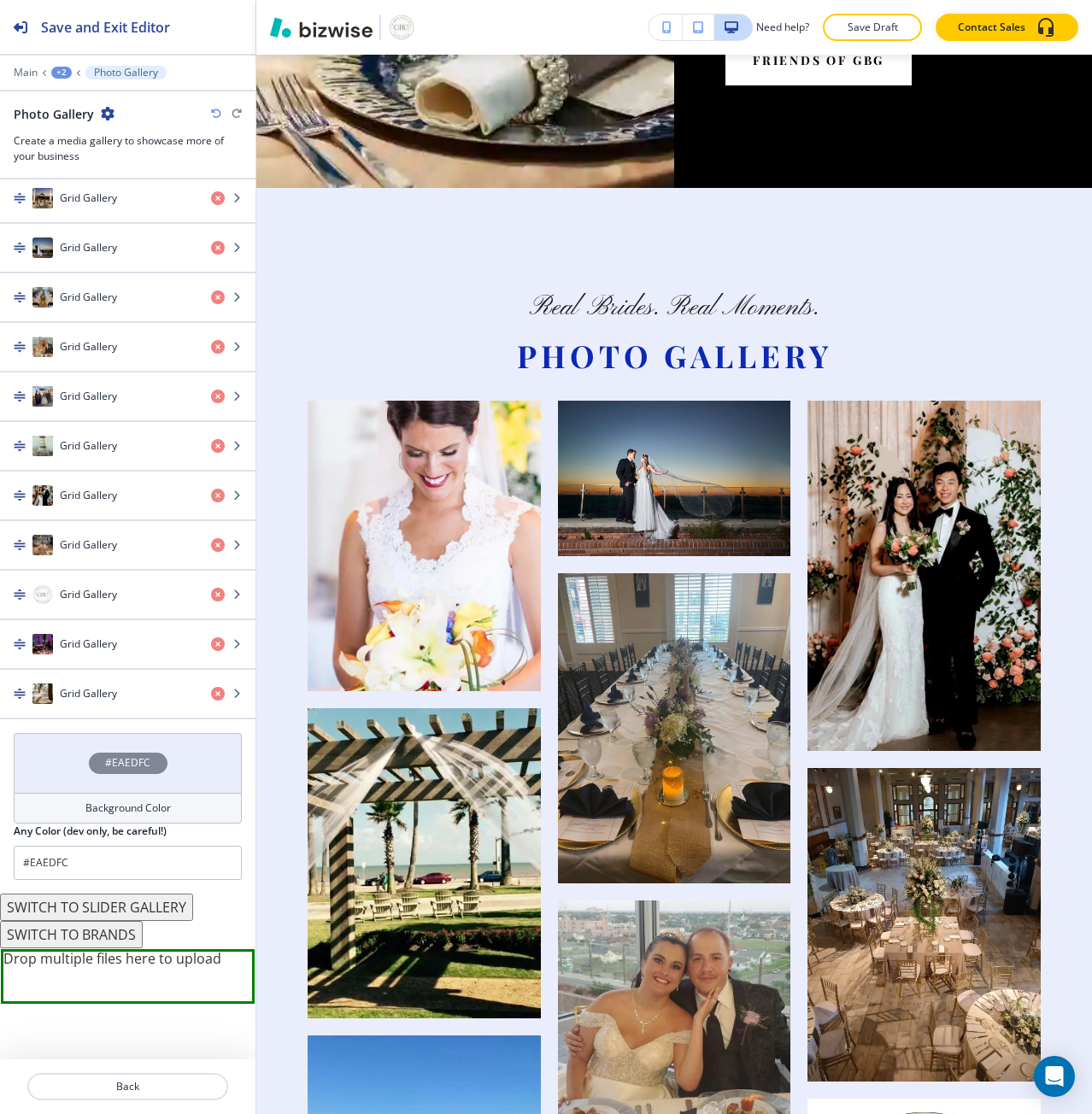
click at [118, 780] on div "#EAEDFC" at bounding box center [127, 763] width 228 height 60
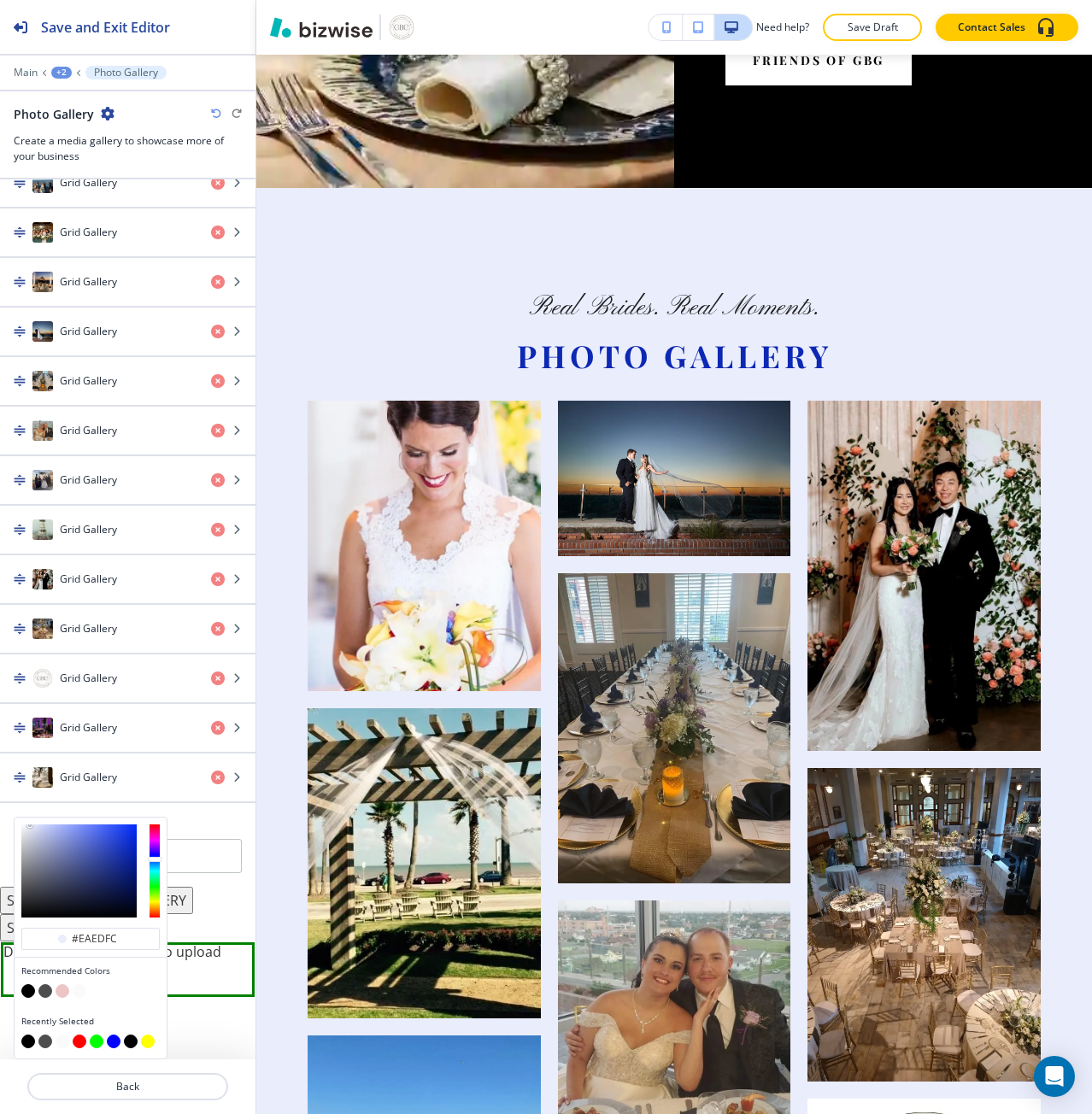
click at [34, 993] on button "button" at bounding box center [28, 991] width 13 height 13
type input "#000000"
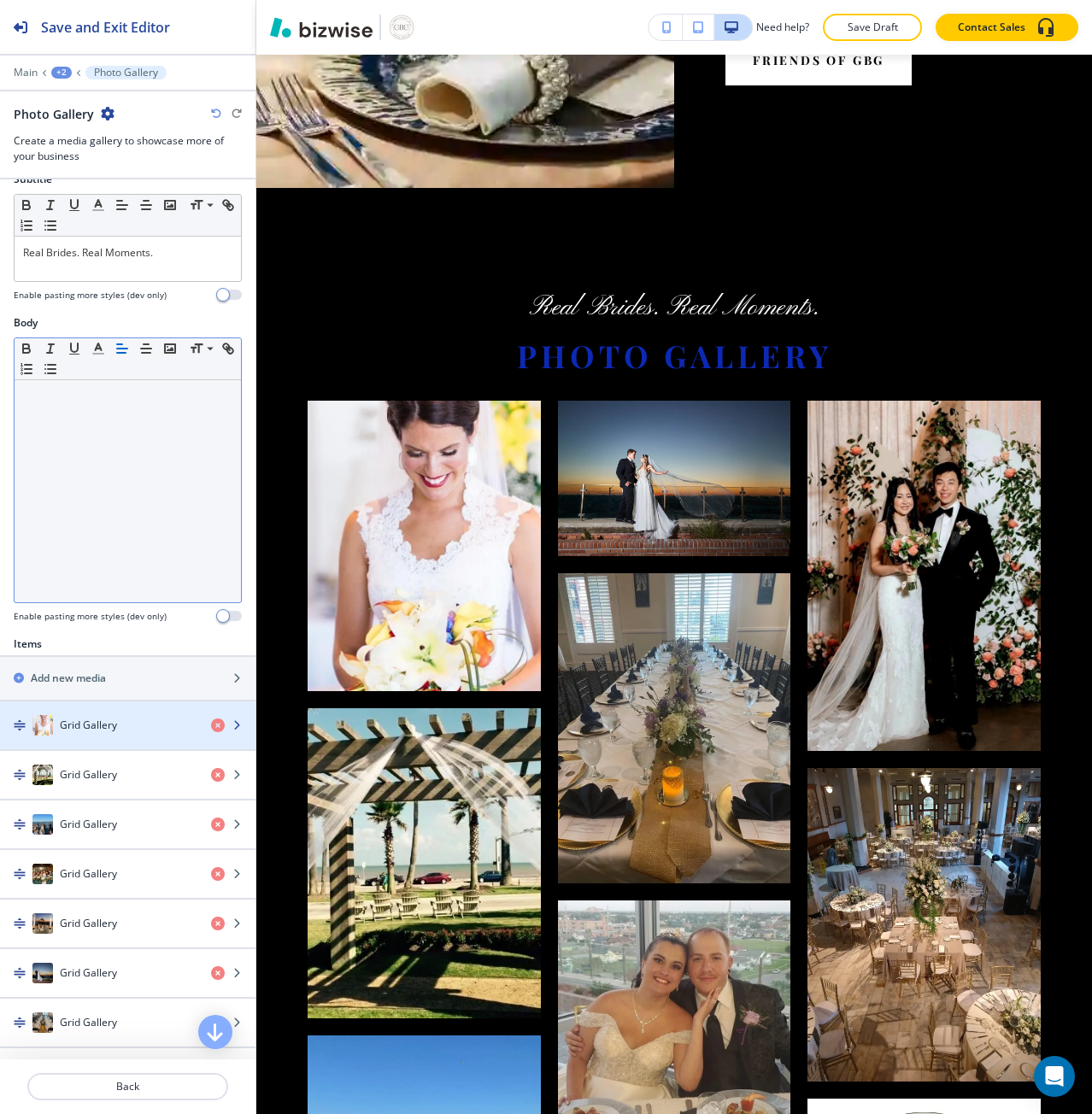
scroll to position [0, 0]
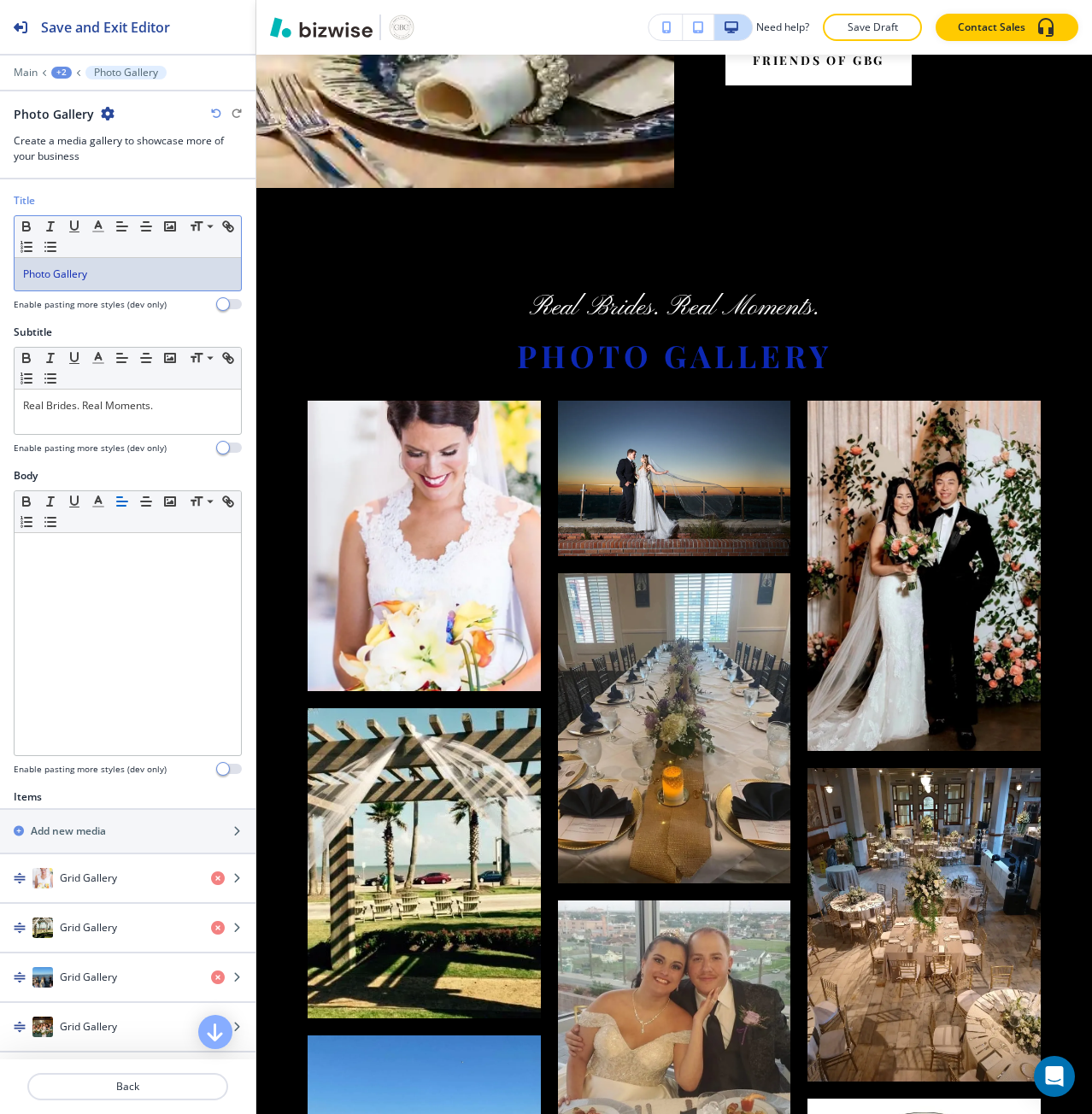
click at [43, 283] on div "Photo Gallery" at bounding box center [127, 274] width 226 height 33
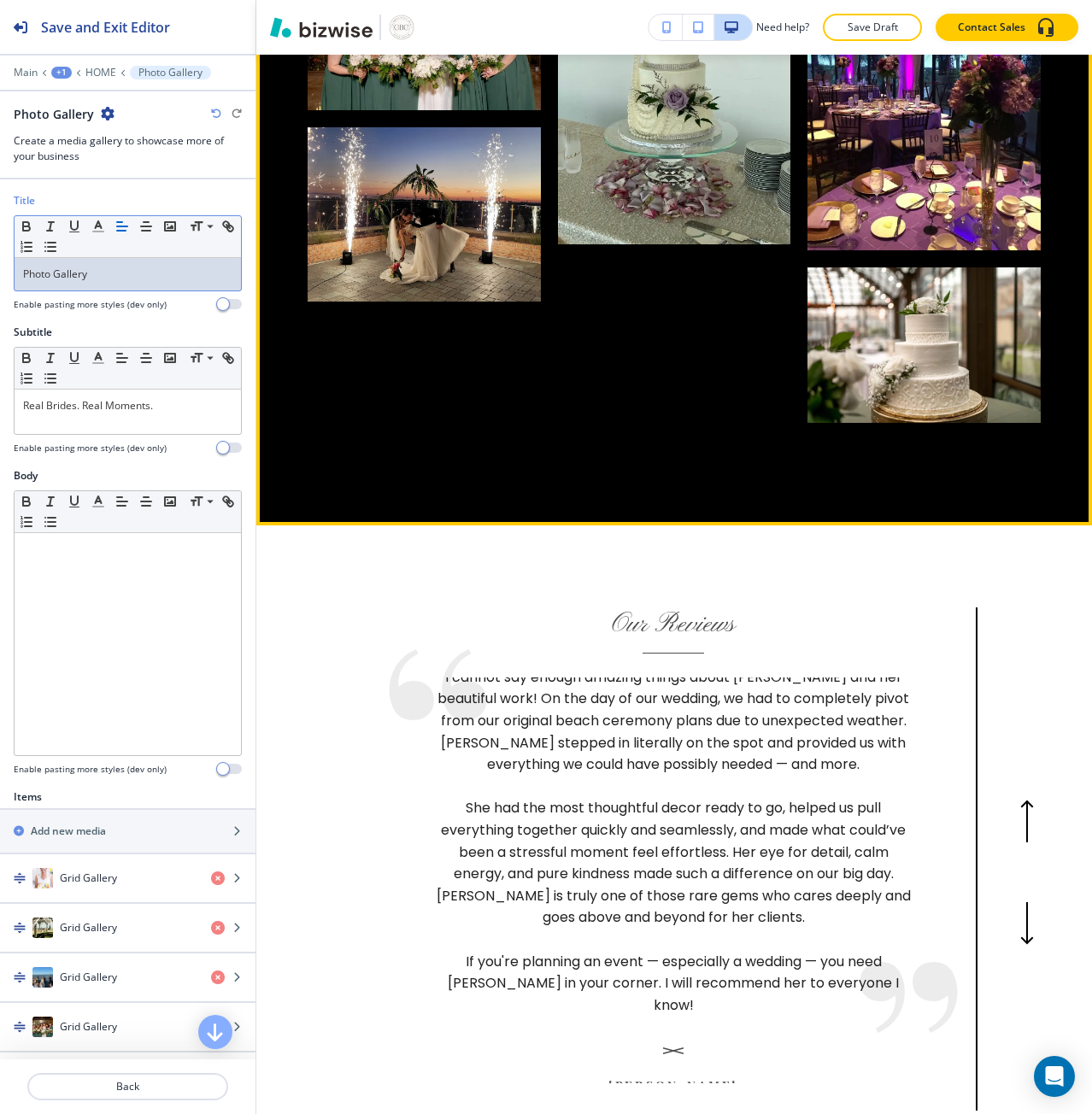
scroll to position [4589, 0]
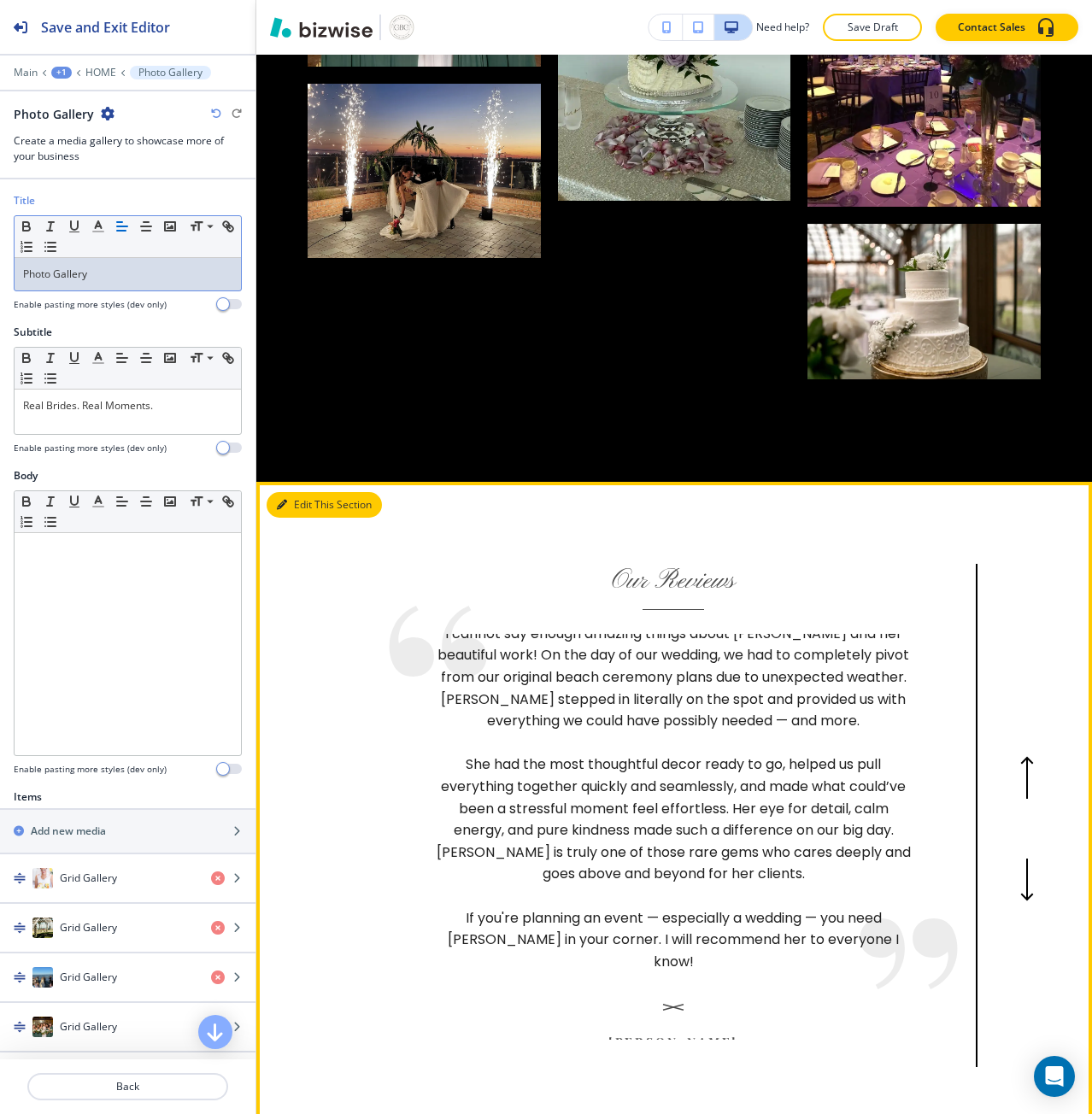
click at [289, 492] on button "Edit This Section" at bounding box center [325, 505] width 116 height 26
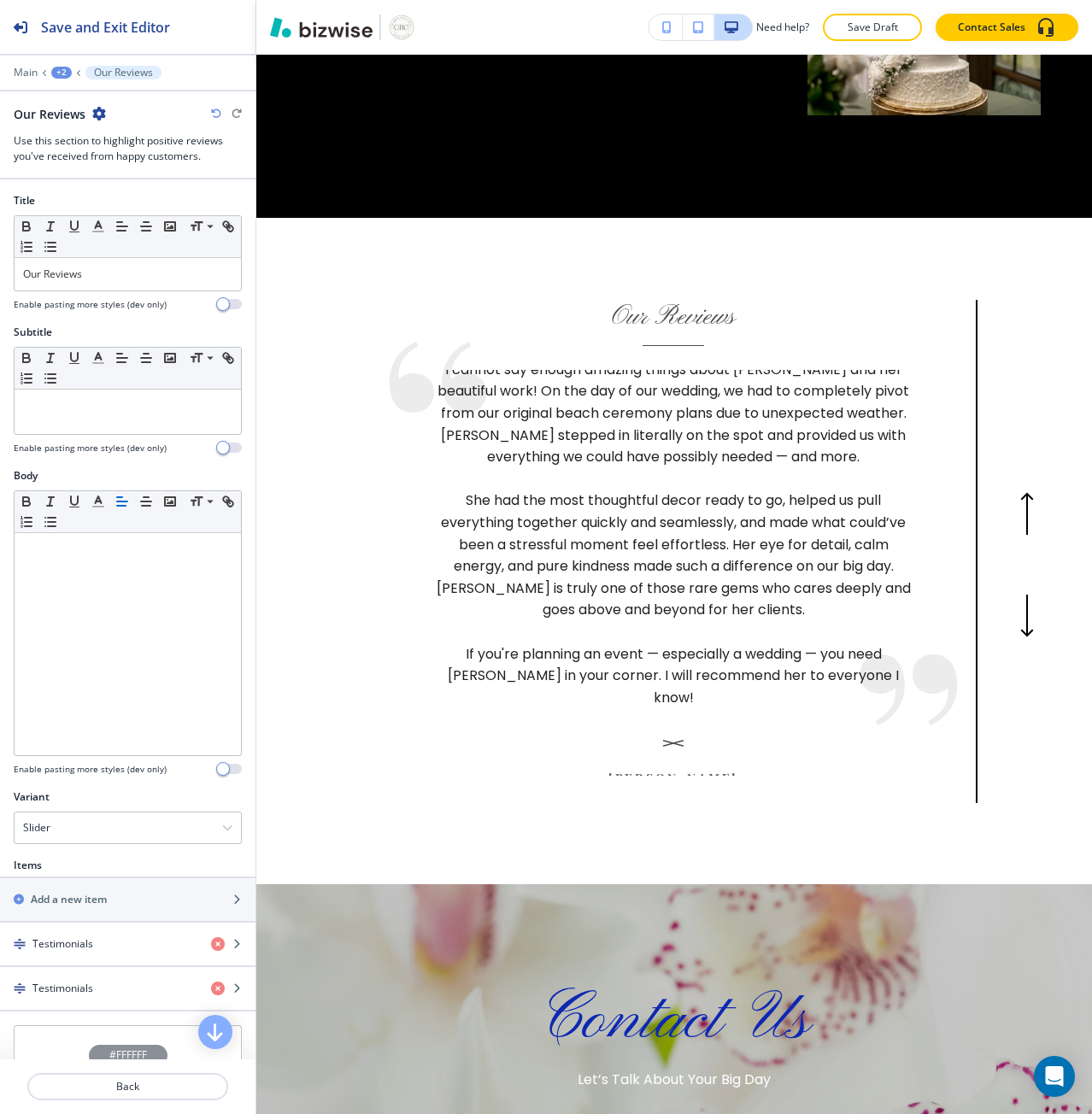
scroll to position [4858, 0]
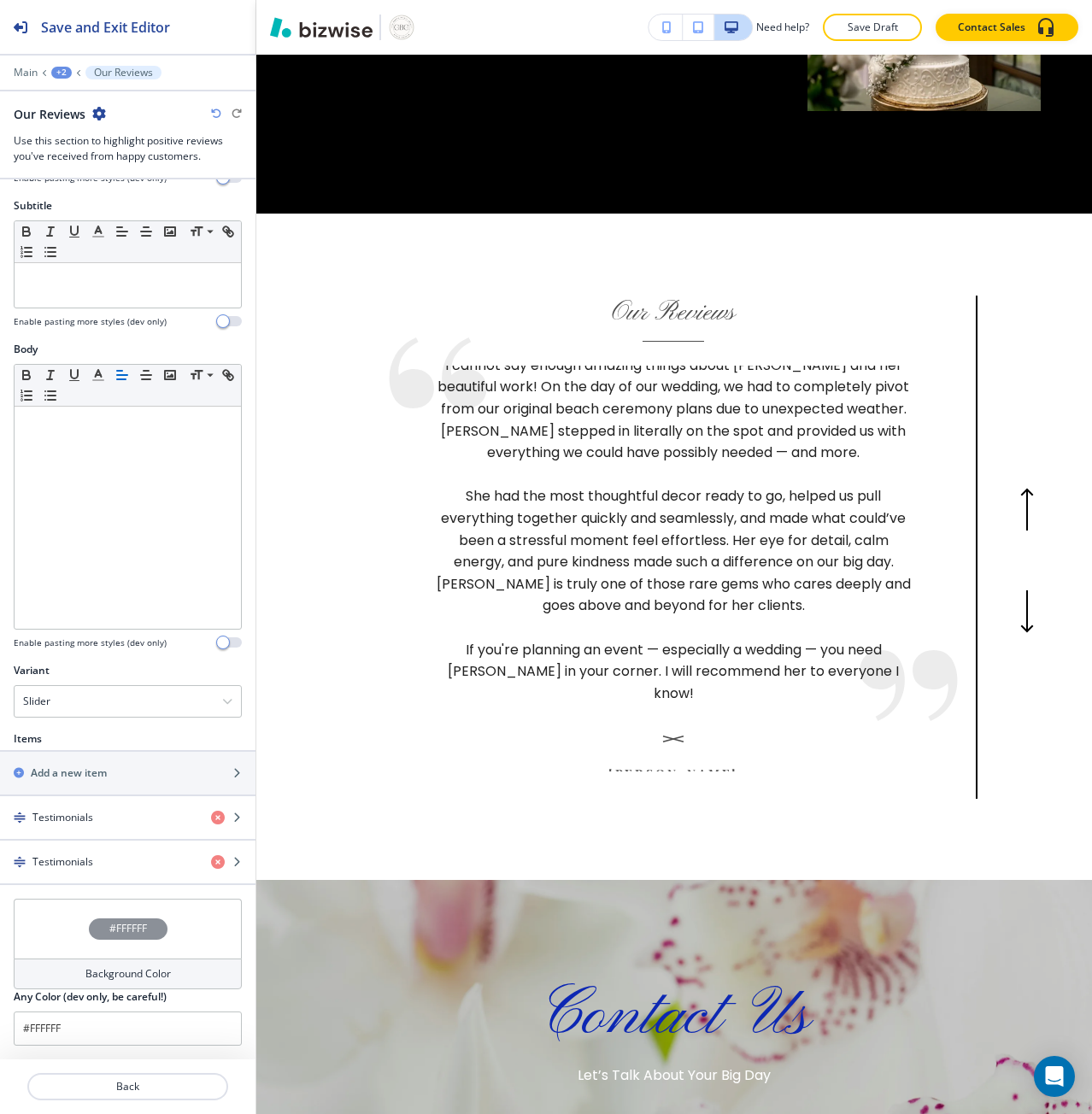
click at [89, 940] on div "#FFFFFF" at bounding box center [127, 929] width 228 height 60
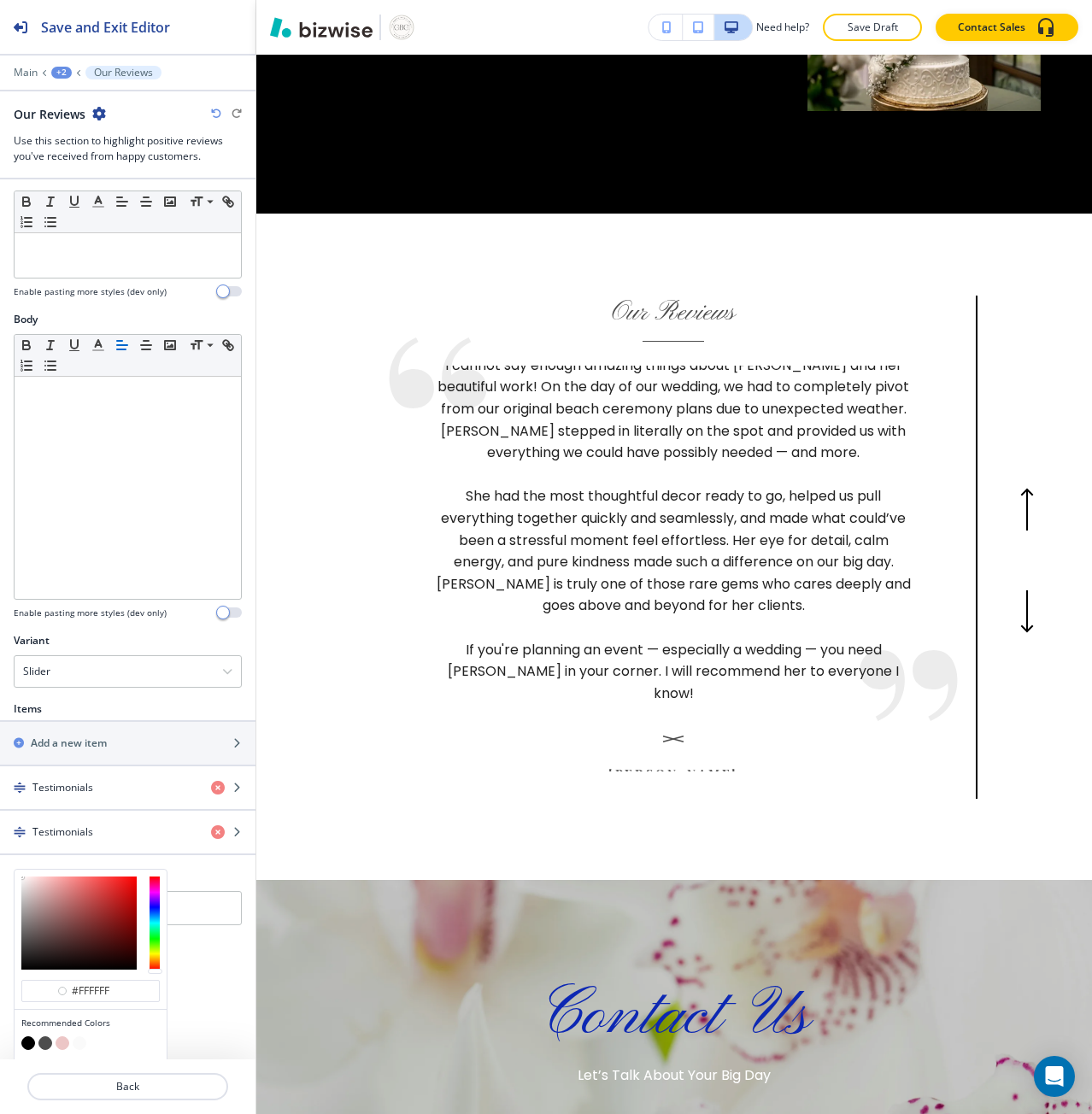
scroll to position [209, 0]
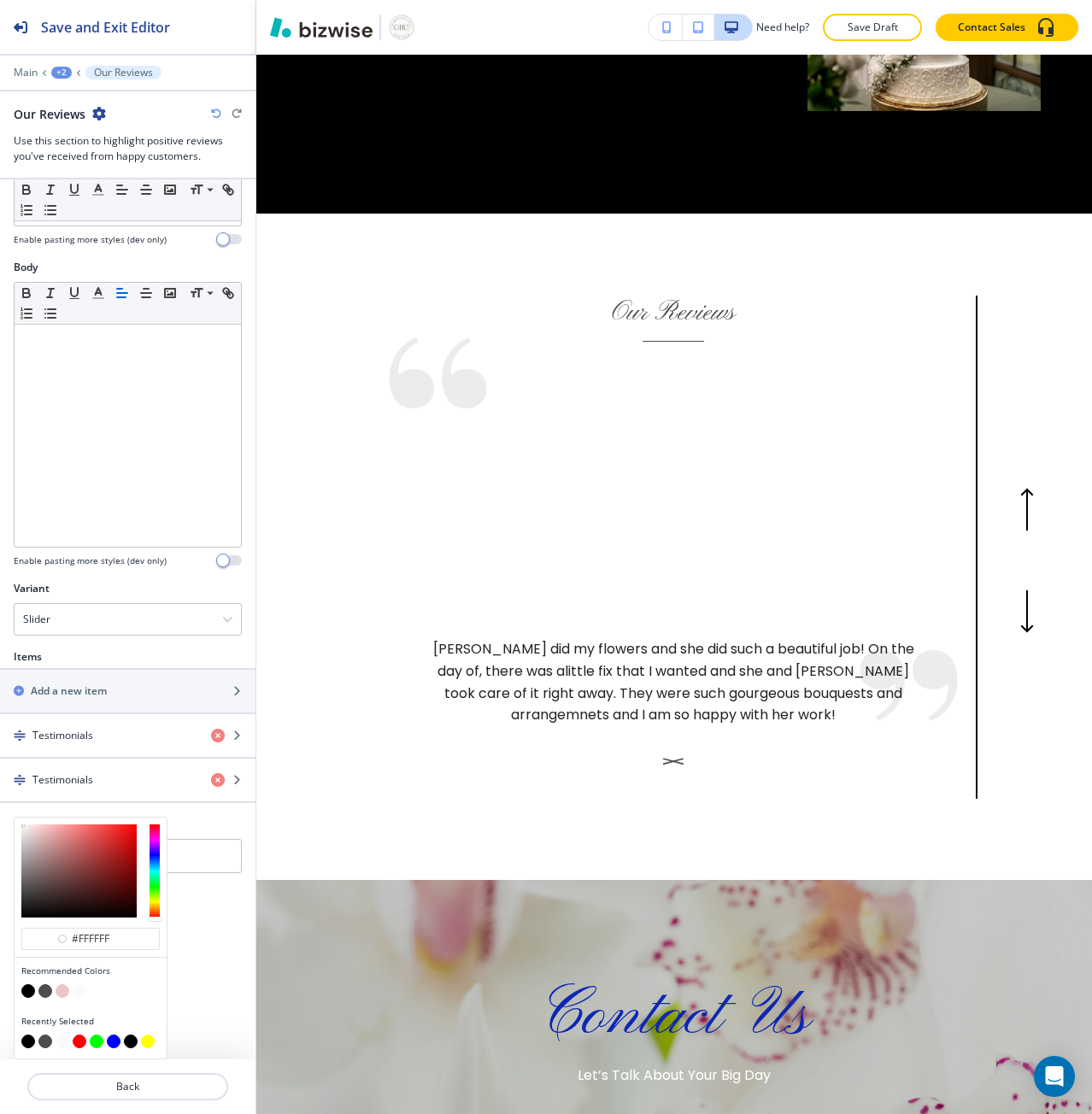
click at [44, 988] on button "button" at bounding box center [45, 991] width 13 height 13
type input "#4d4d4d"
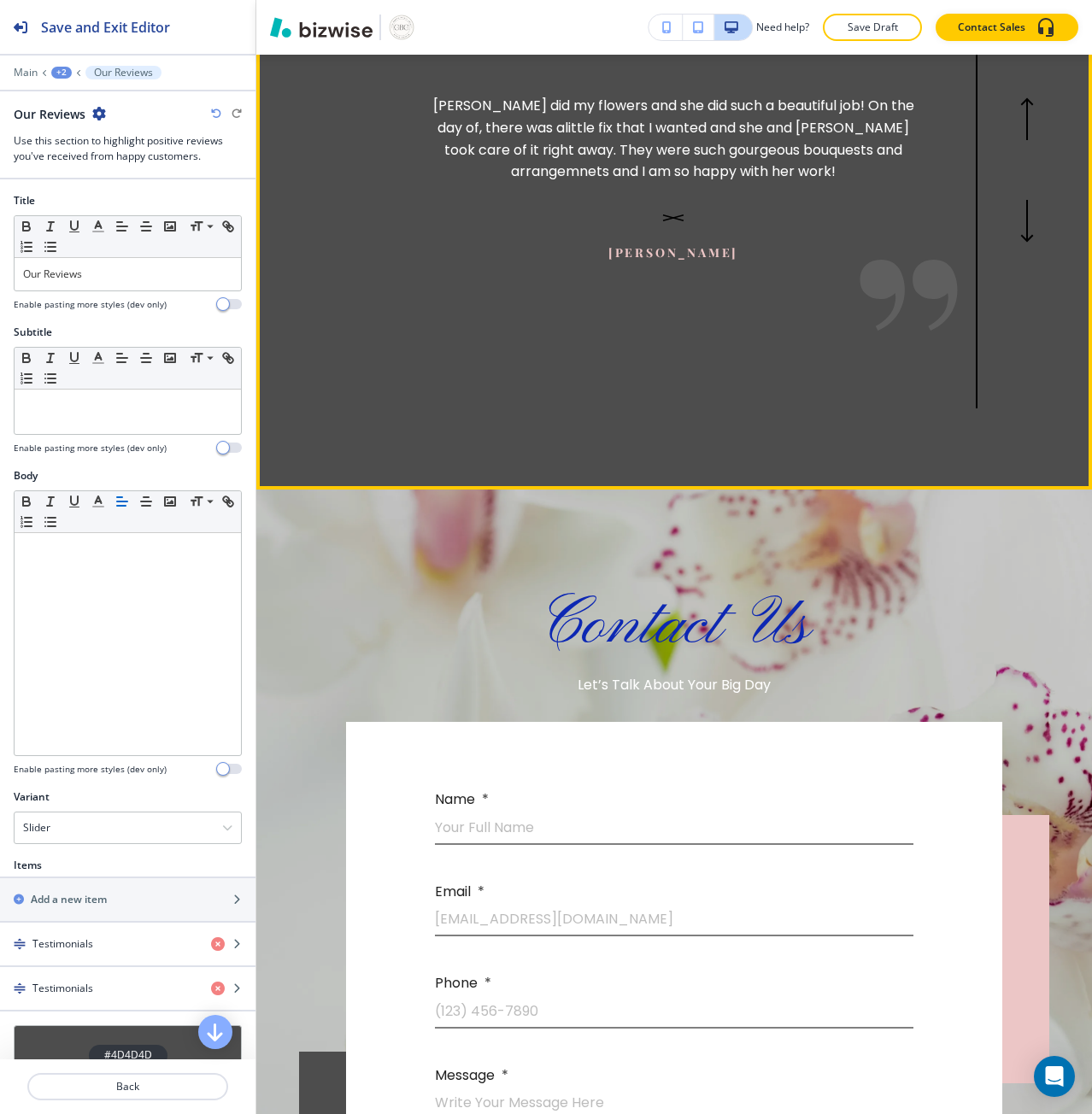
scroll to position [5284, 0]
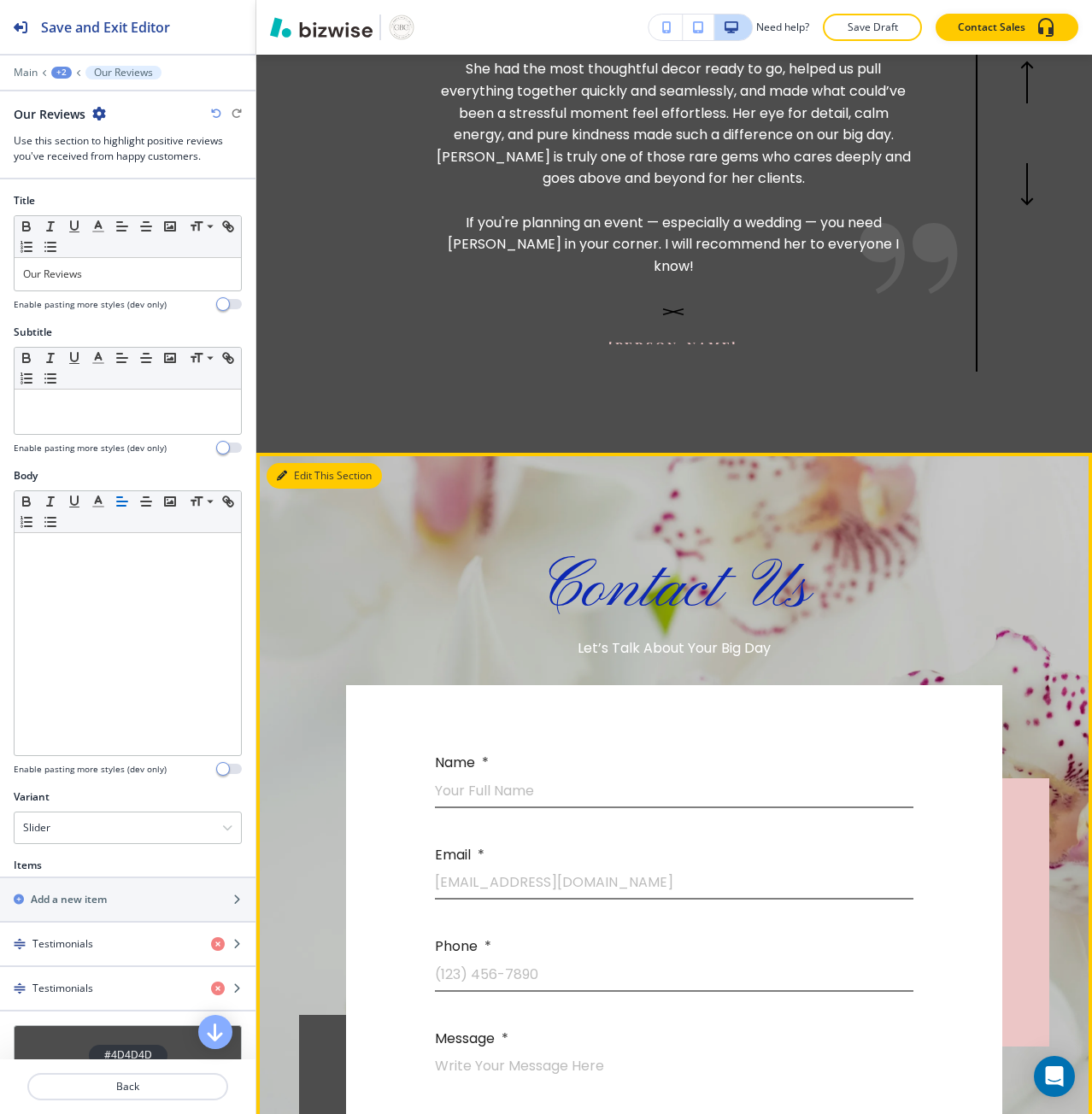
click at [288, 463] on button "Edit This Section" at bounding box center [325, 476] width 116 height 26
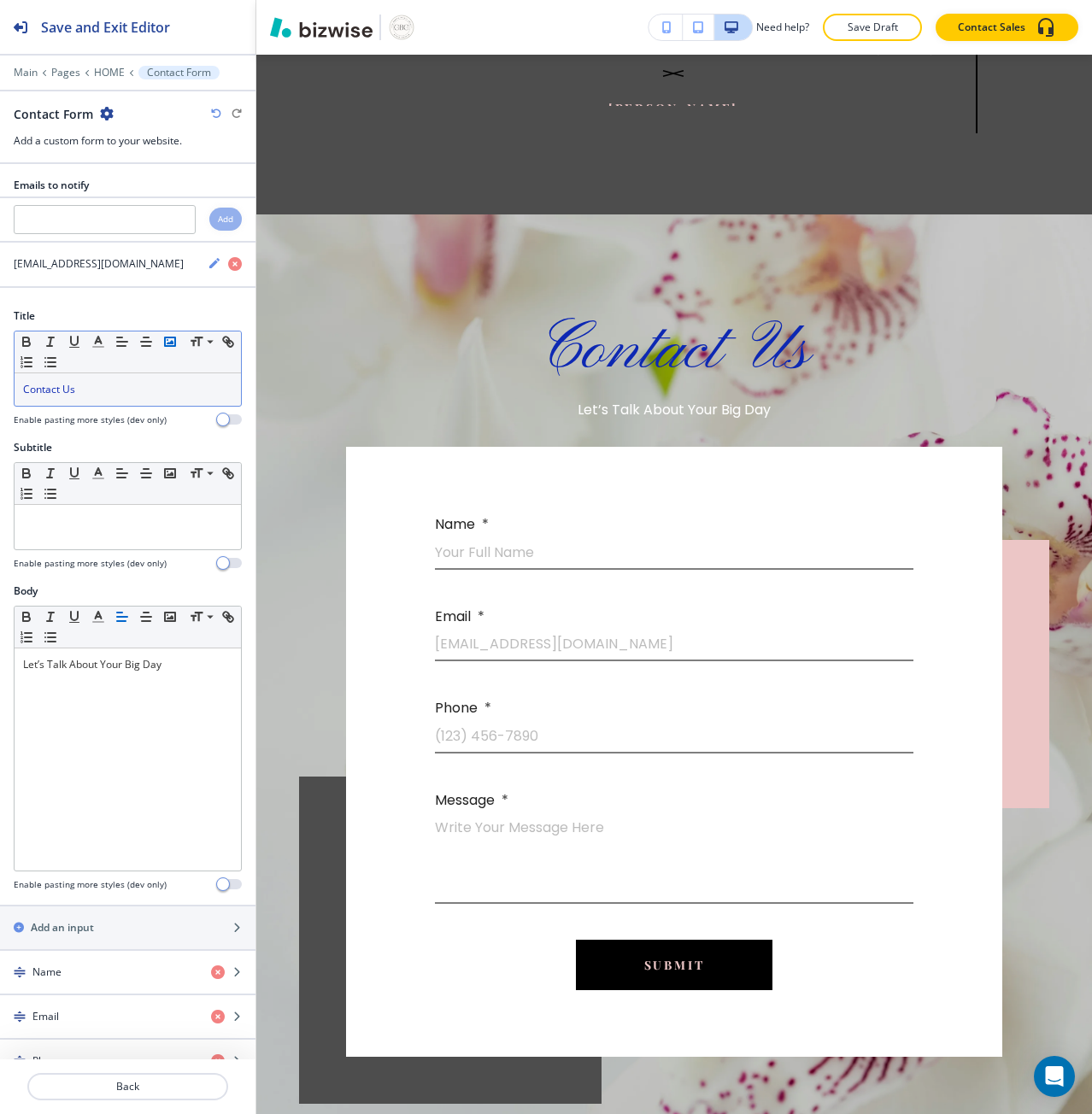
scroll to position [5525, 0]
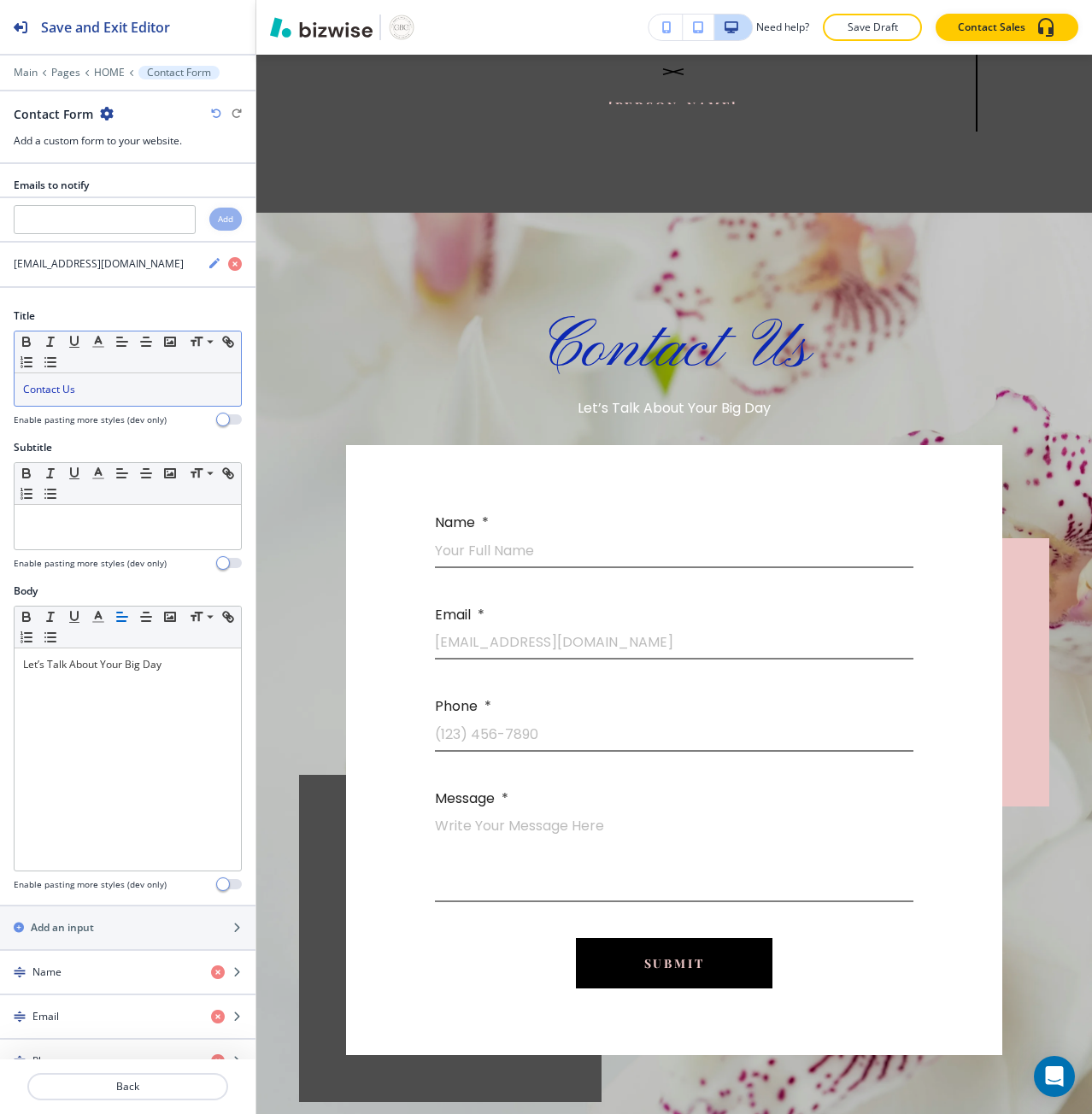
click at [92, 390] on p "Contact Us" at bounding box center [127, 390] width 209 height 15
click at [95, 345] on icon "button" at bounding box center [98, 342] width 15 height 15
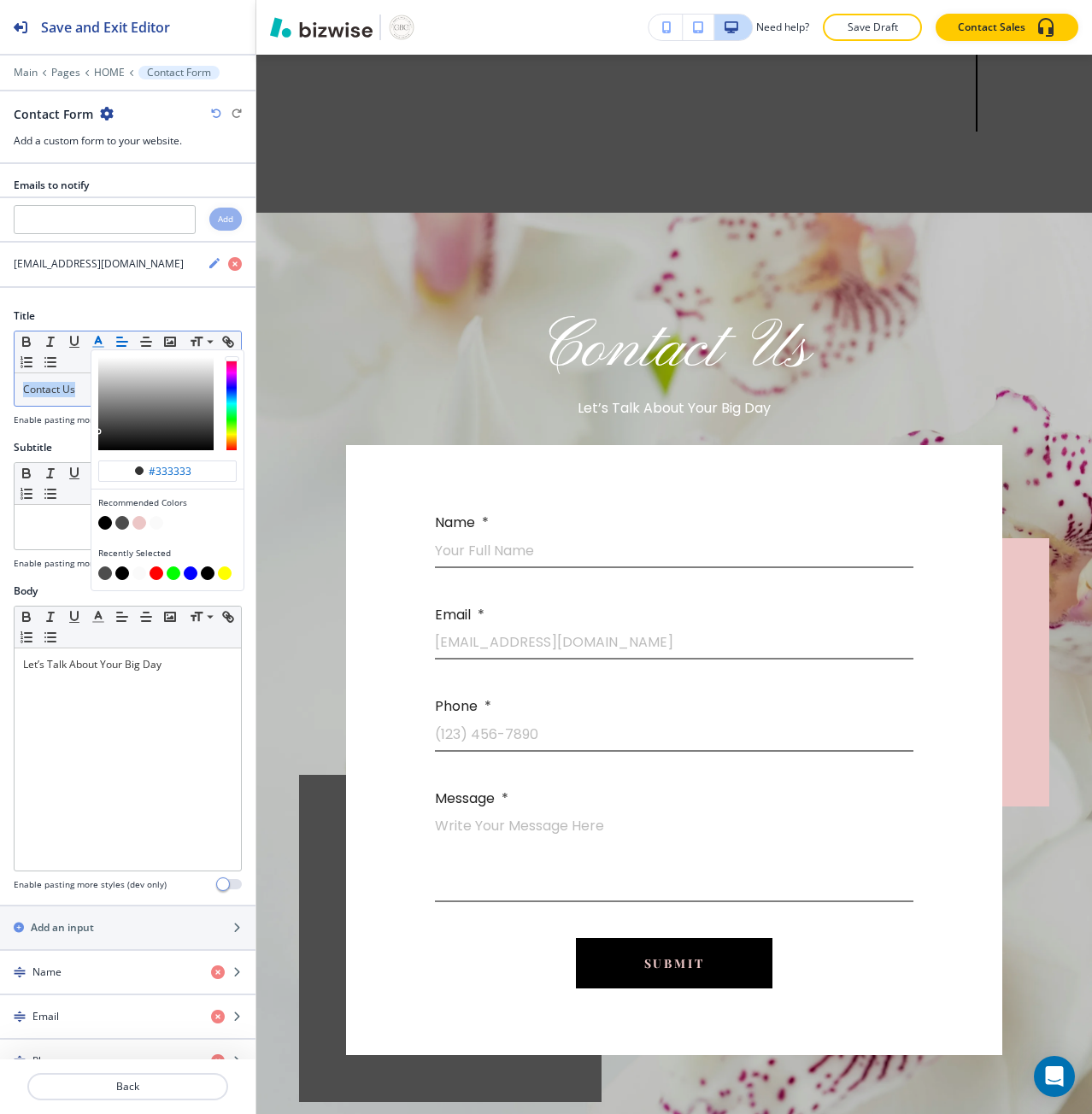
click at [103, 522] on button "button" at bounding box center [105, 523] width 13 height 13
type input "#000000"
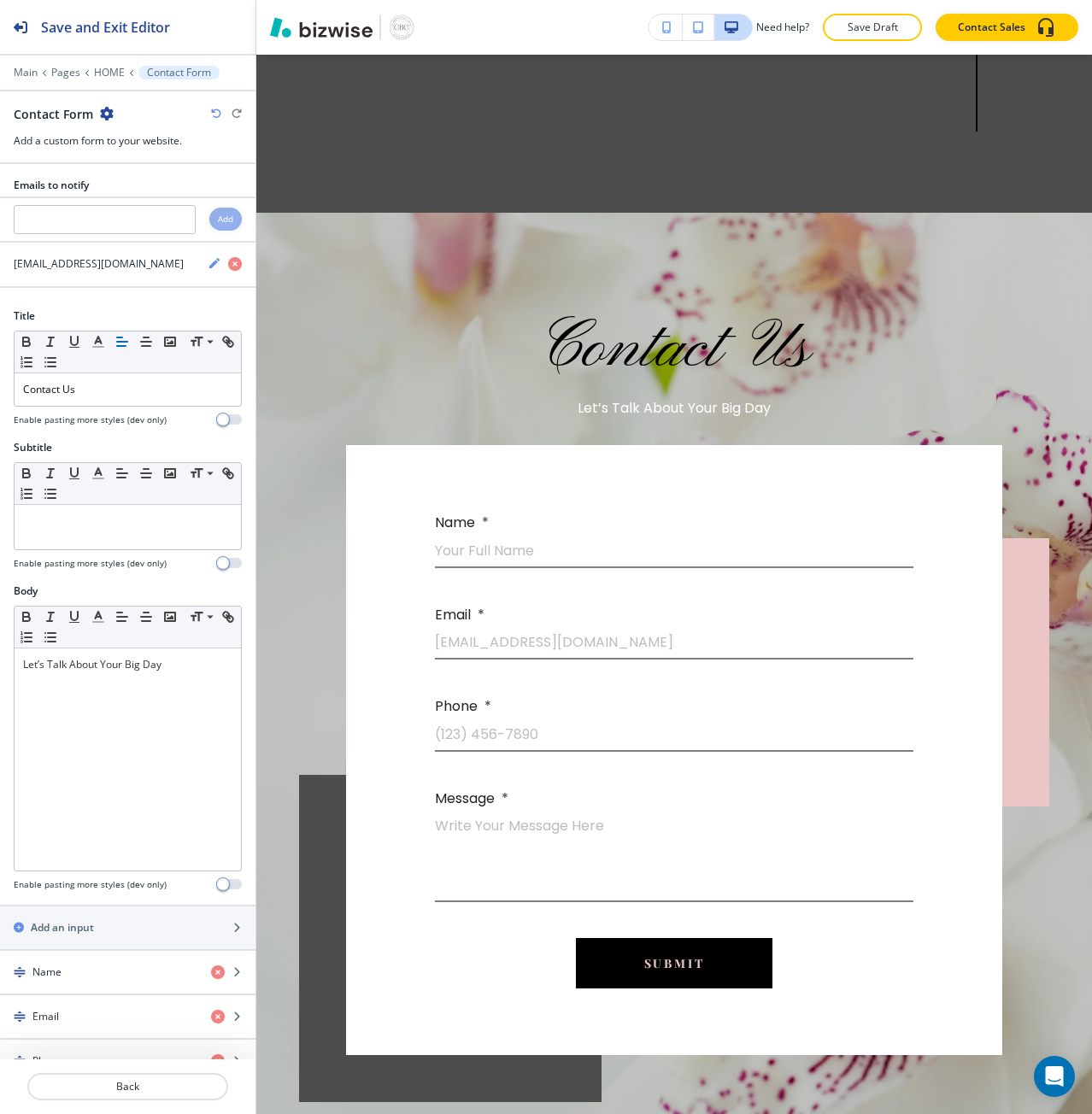
click at [214, 111] on icon "button" at bounding box center [216, 114] width 11 height 11
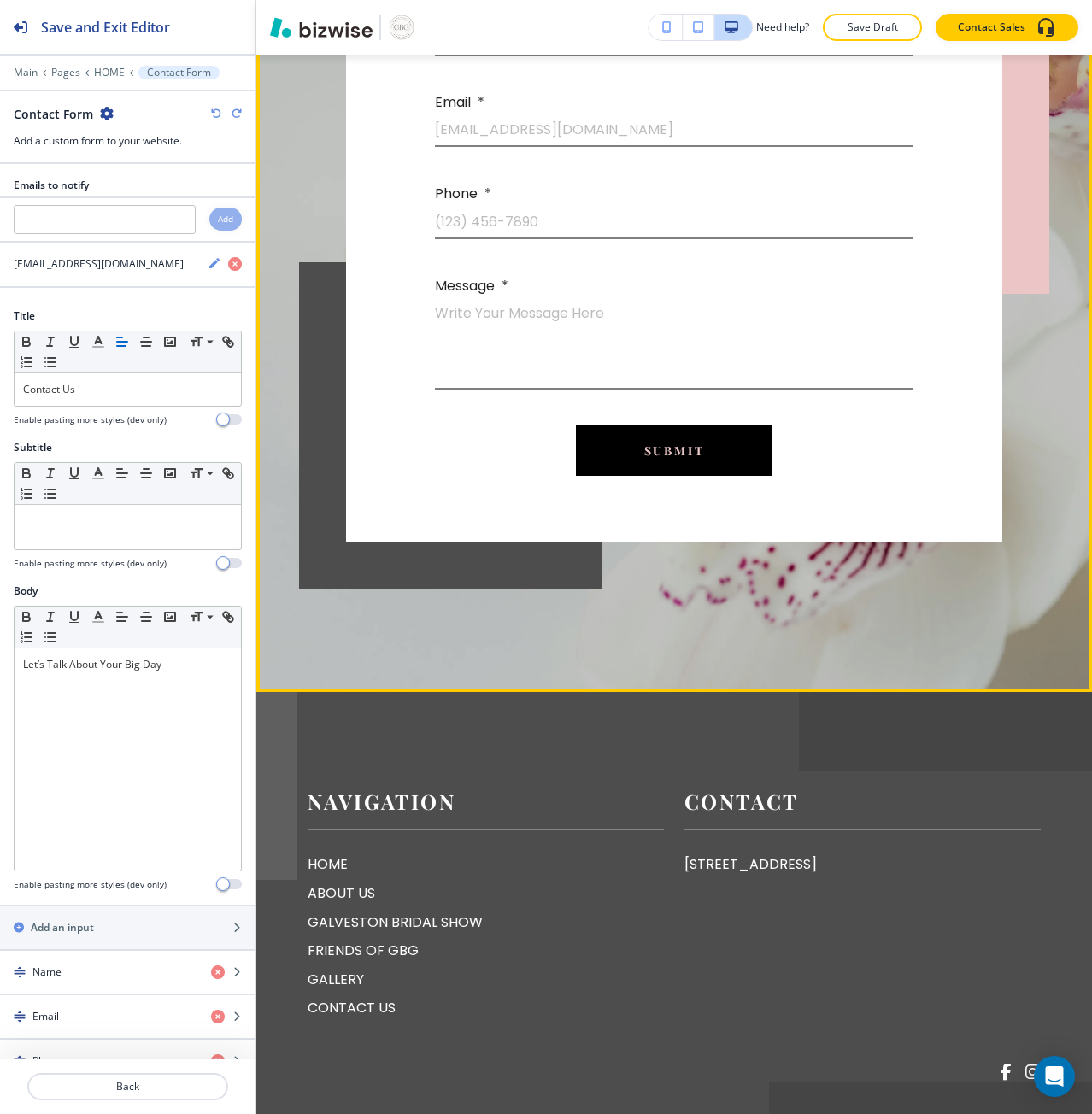
scroll to position [6044, 0]
